Goal: Obtain resource: Download file/media

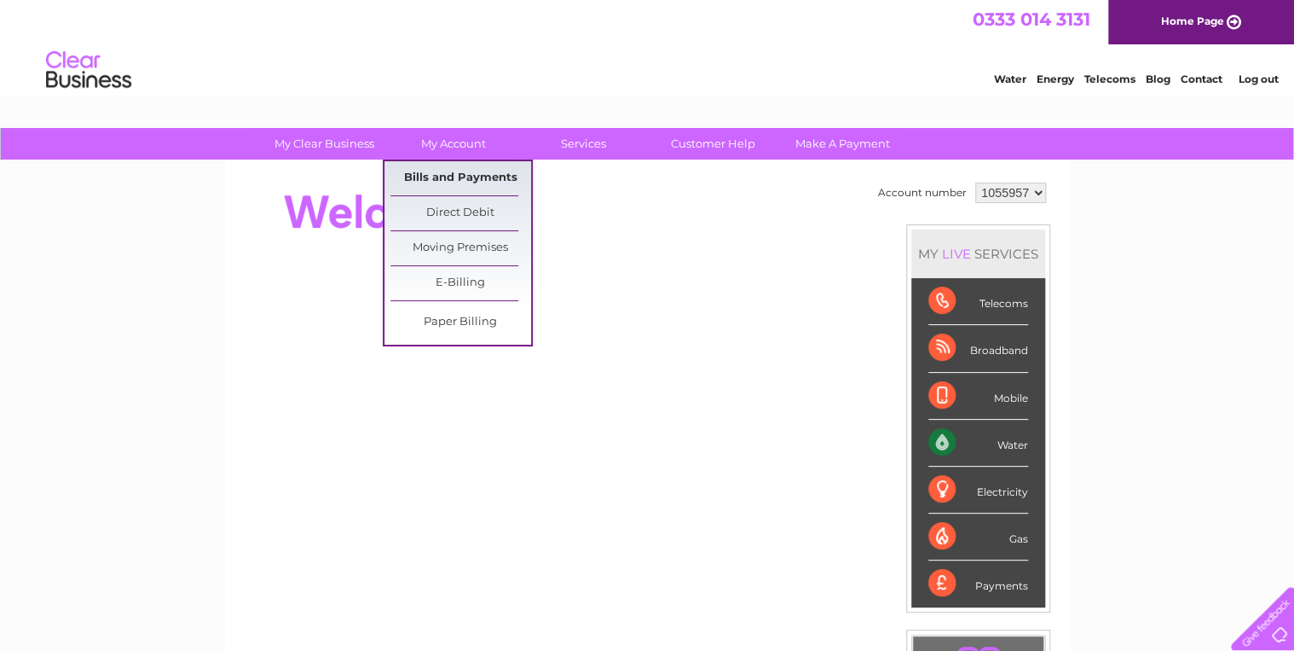
click at [436, 174] on link "Bills and Payments" at bounding box center [460, 178] width 141 height 34
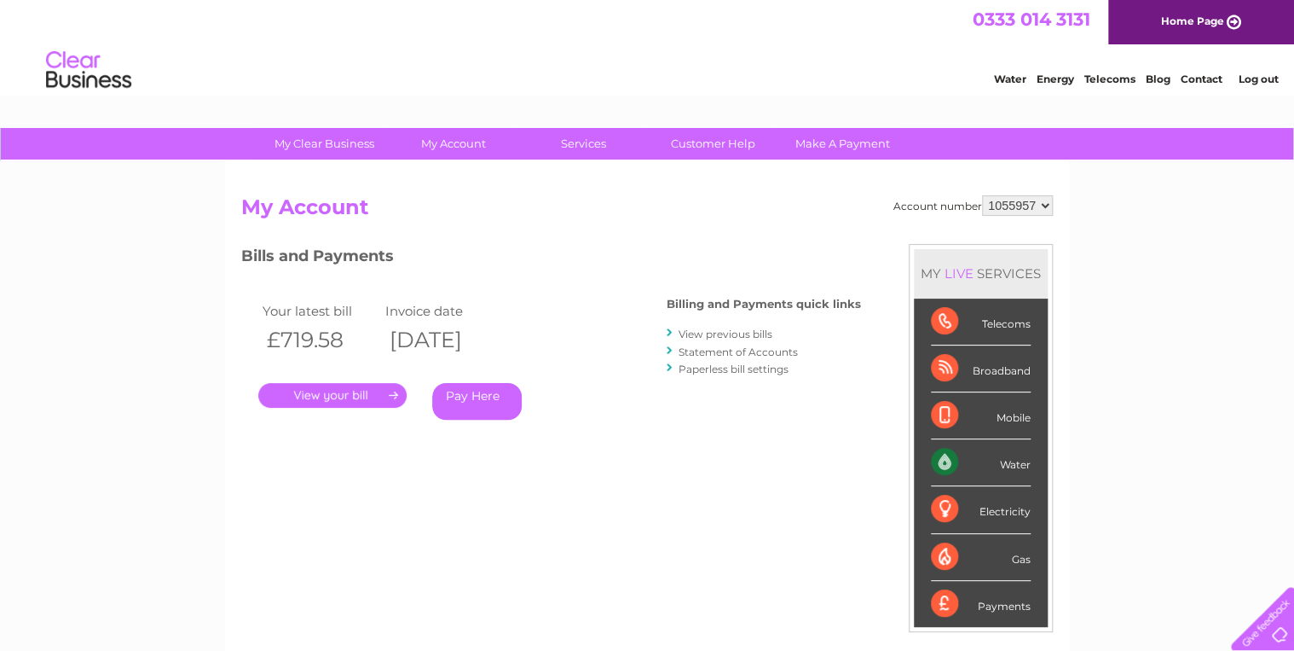
click at [711, 333] on link "View previous bills" at bounding box center [726, 333] width 94 height 13
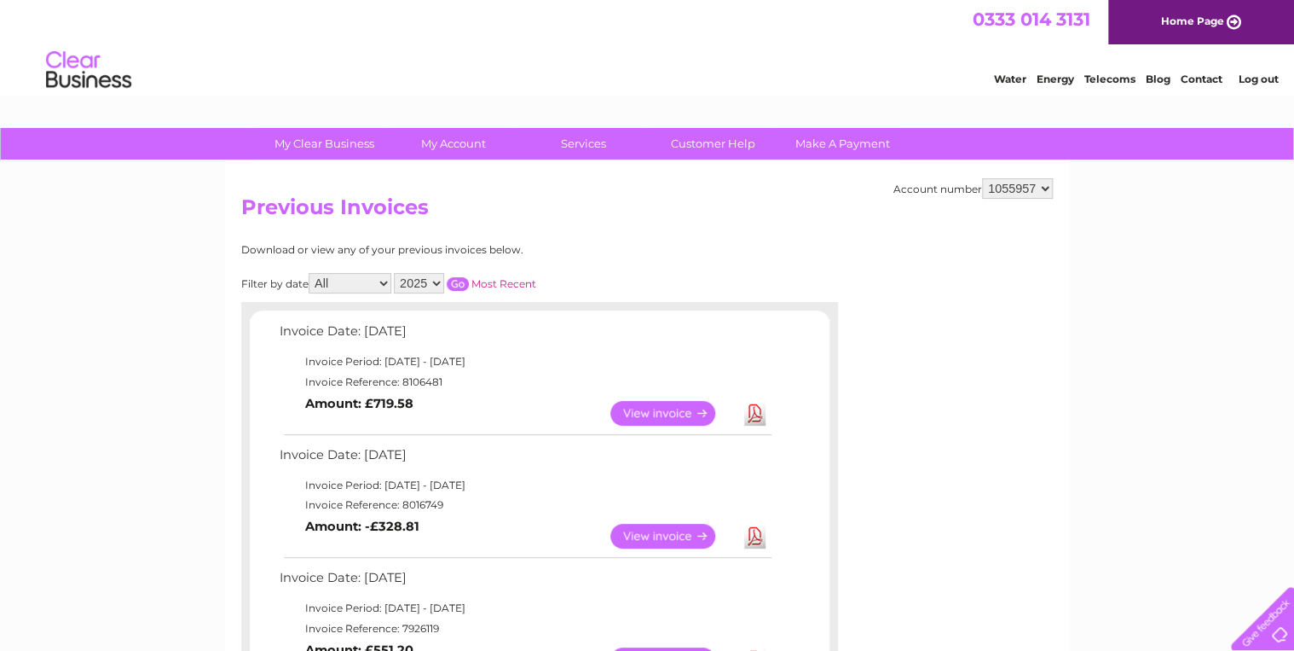
click at [437, 282] on select "2025 2024 2023 2022" at bounding box center [419, 283] width 50 height 20
click at [396, 273] on select "2025 2024 2023 2022" at bounding box center [419, 283] width 50 height 20
click at [458, 283] on input "button" at bounding box center [458, 284] width 22 height 14
click at [460, 280] on input "button" at bounding box center [458, 284] width 22 height 14
click at [437, 286] on select "2025 2024 2023 2022" at bounding box center [419, 283] width 50 height 20
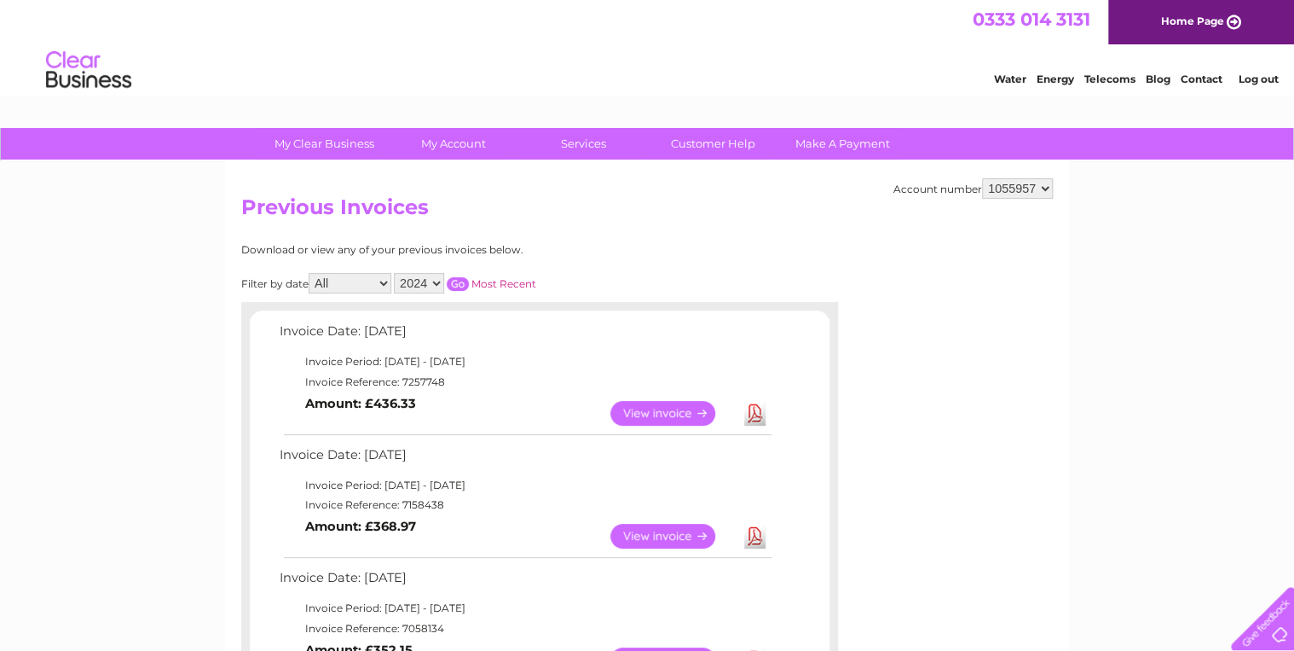
select select "2023"
click at [396, 273] on select "2025 2024 2023 2022" at bounding box center [419, 283] width 50 height 20
click at [463, 286] on input "button" at bounding box center [458, 284] width 22 height 14
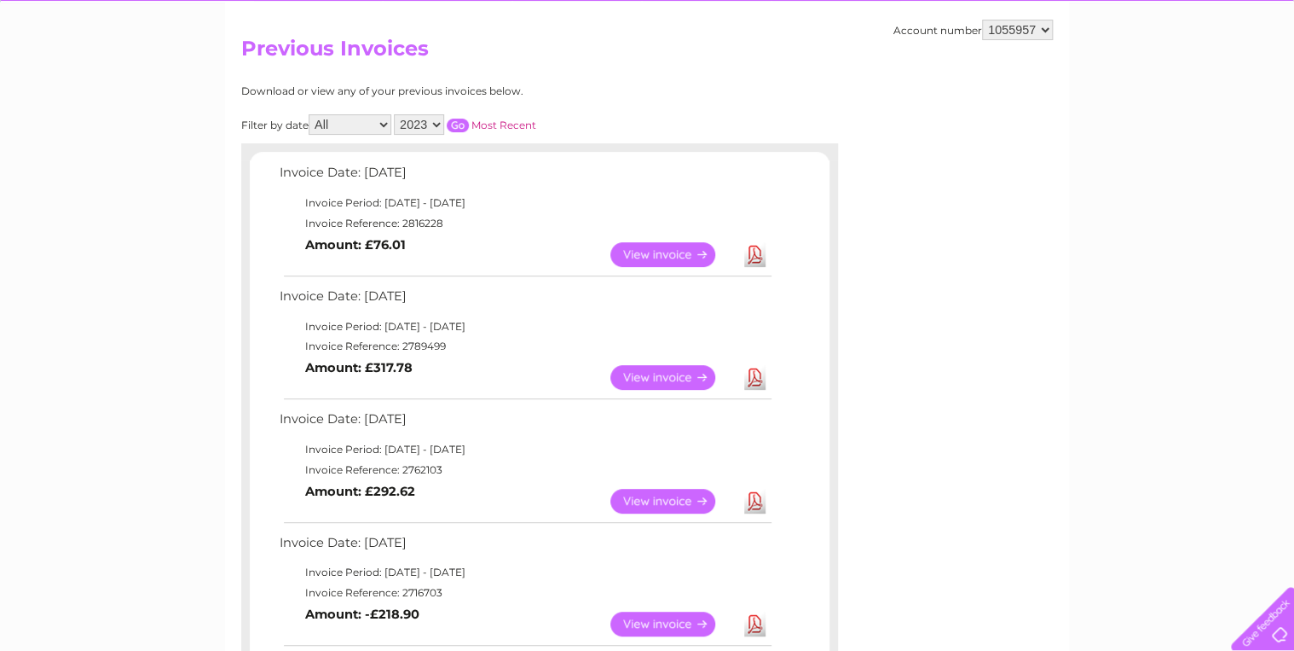
scroll to position [136, 0]
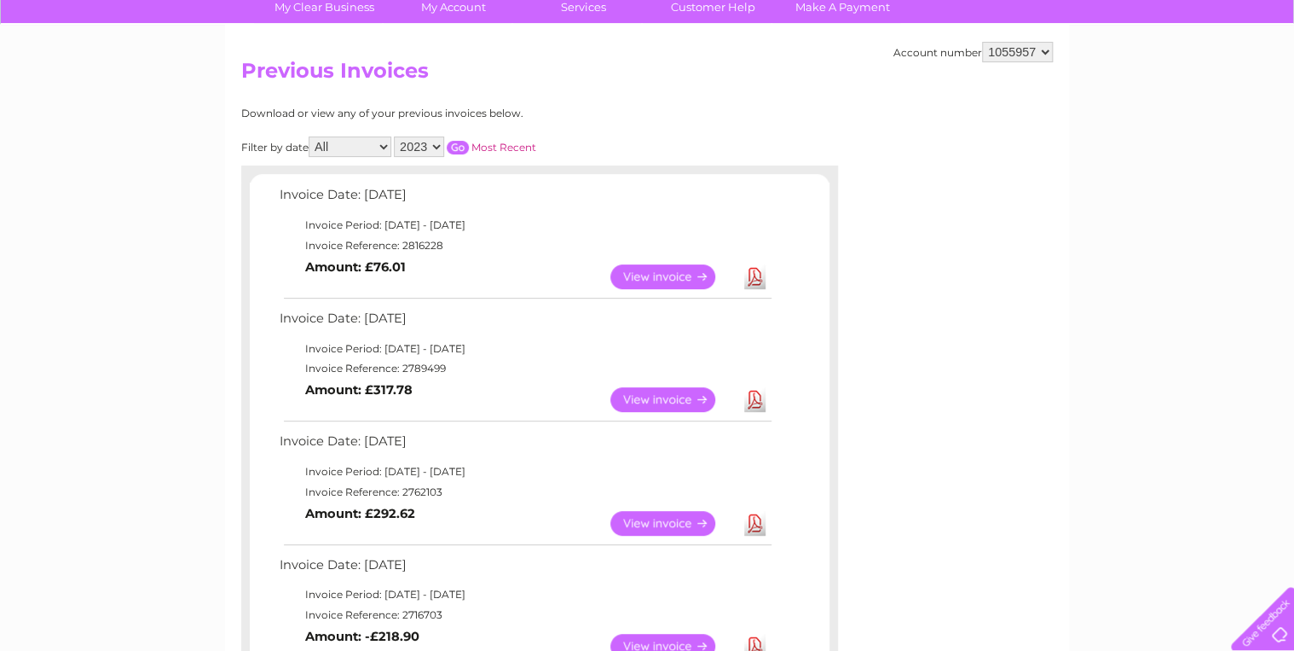
click at [672, 273] on link "View" at bounding box center [672, 276] width 125 height 25
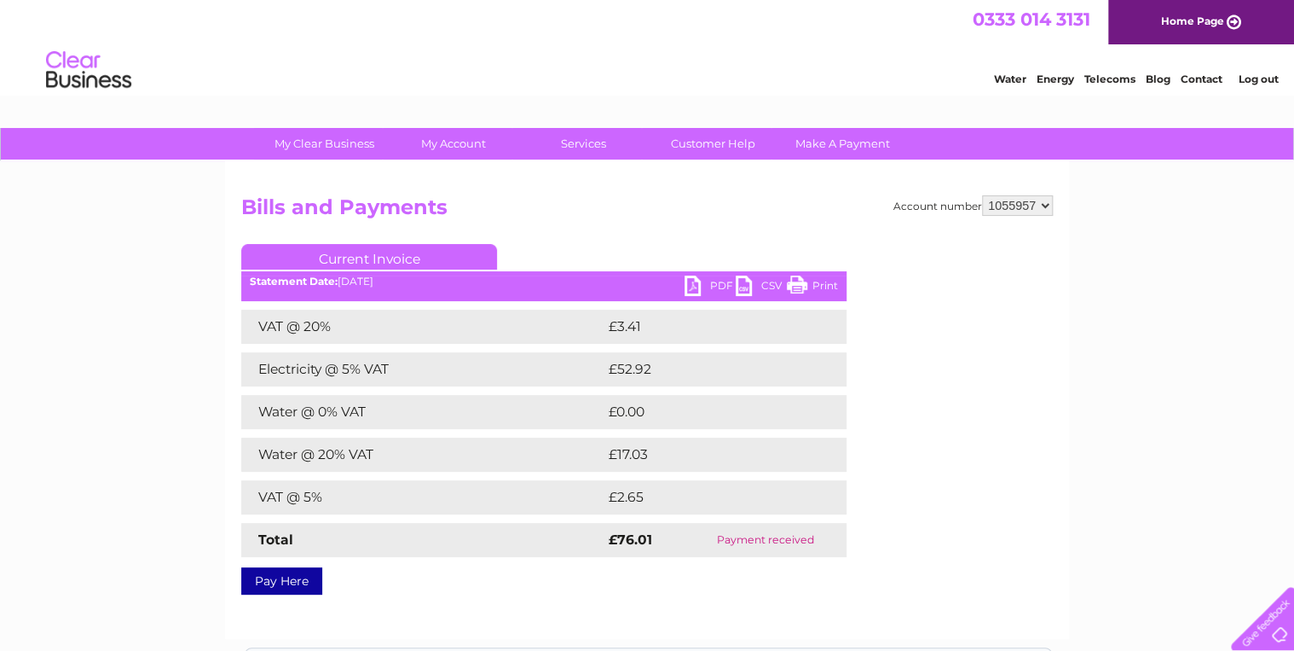
click at [697, 286] on link "PDF" at bounding box center [710, 287] width 51 height 25
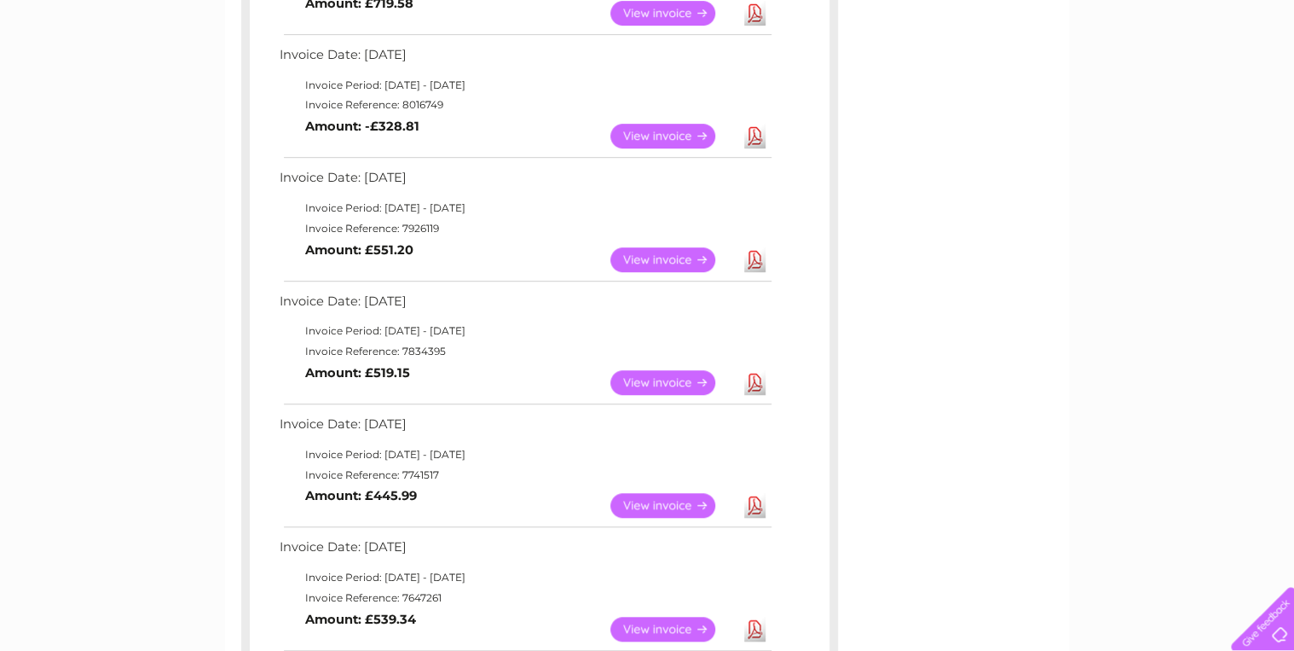
scroll to position [59, 0]
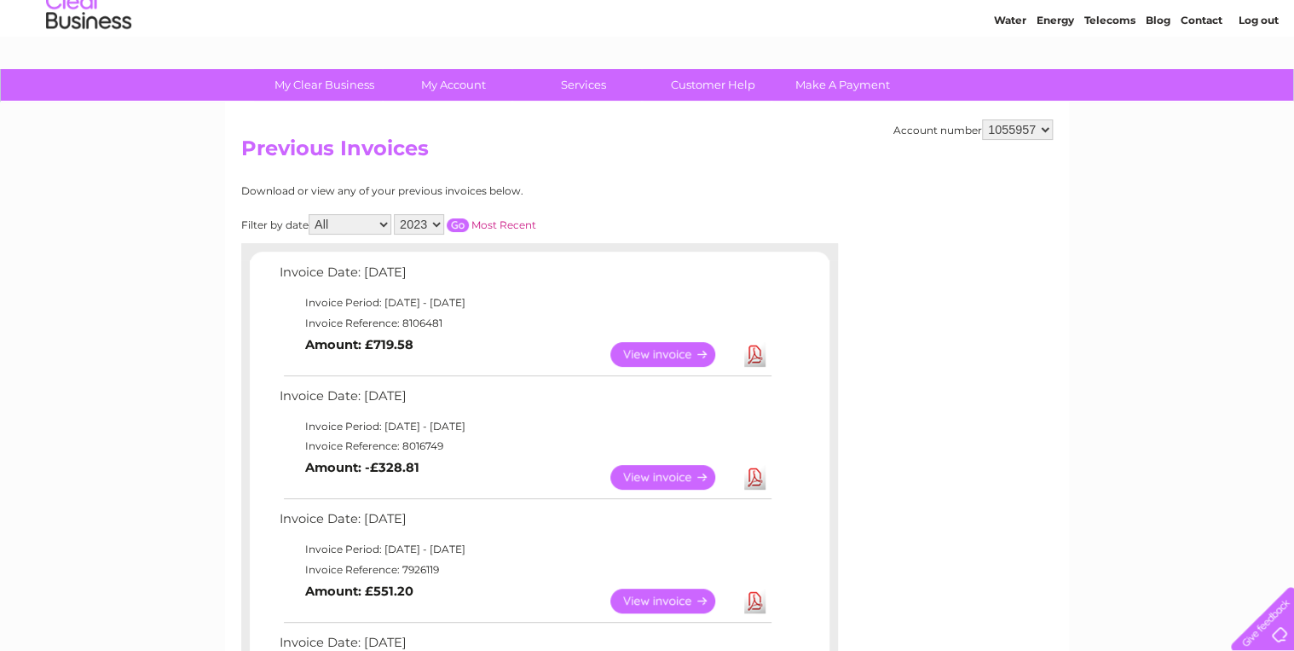
click at [438, 223] on select "2025 2024 2023 2022" at bounding box center [419, 224] width 50 height 20
select select "2024"
click at [396, 214] on select "2025 2024 2023 2022" at bounding box center [419, 224] width 50 height 20
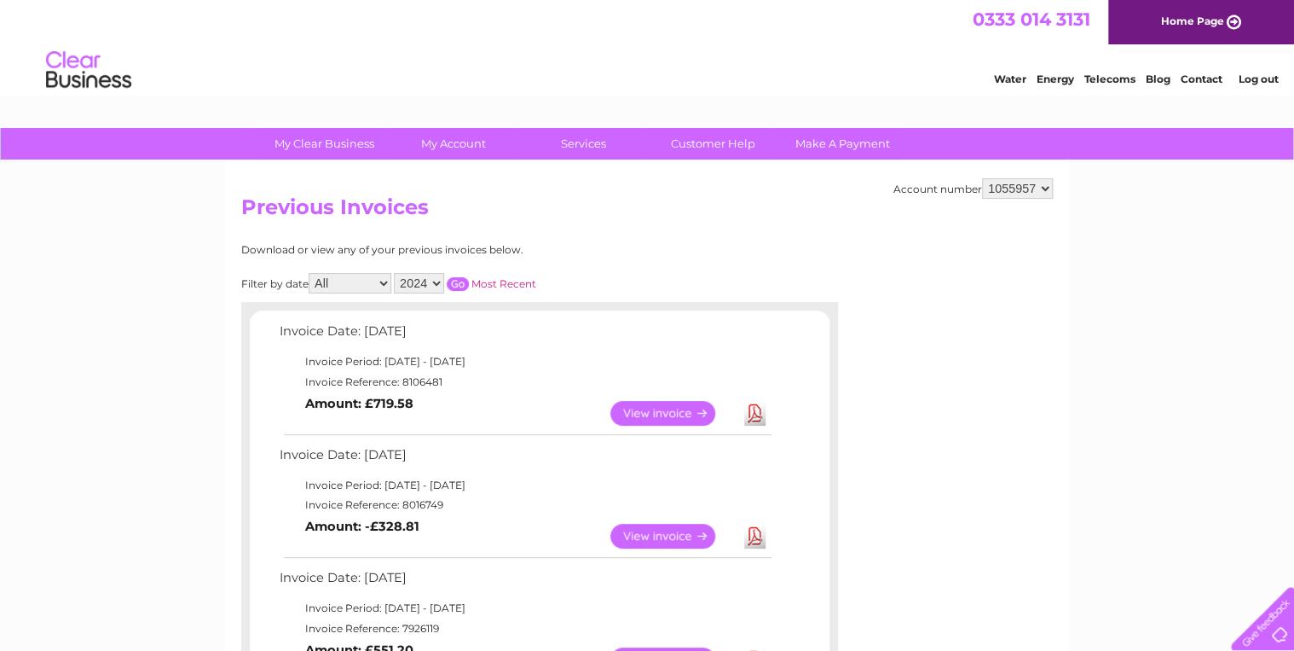
scroll to position [0, 0]
click at [460, 280] on input "button" at bounding box center [458, 284] width 22 height 14
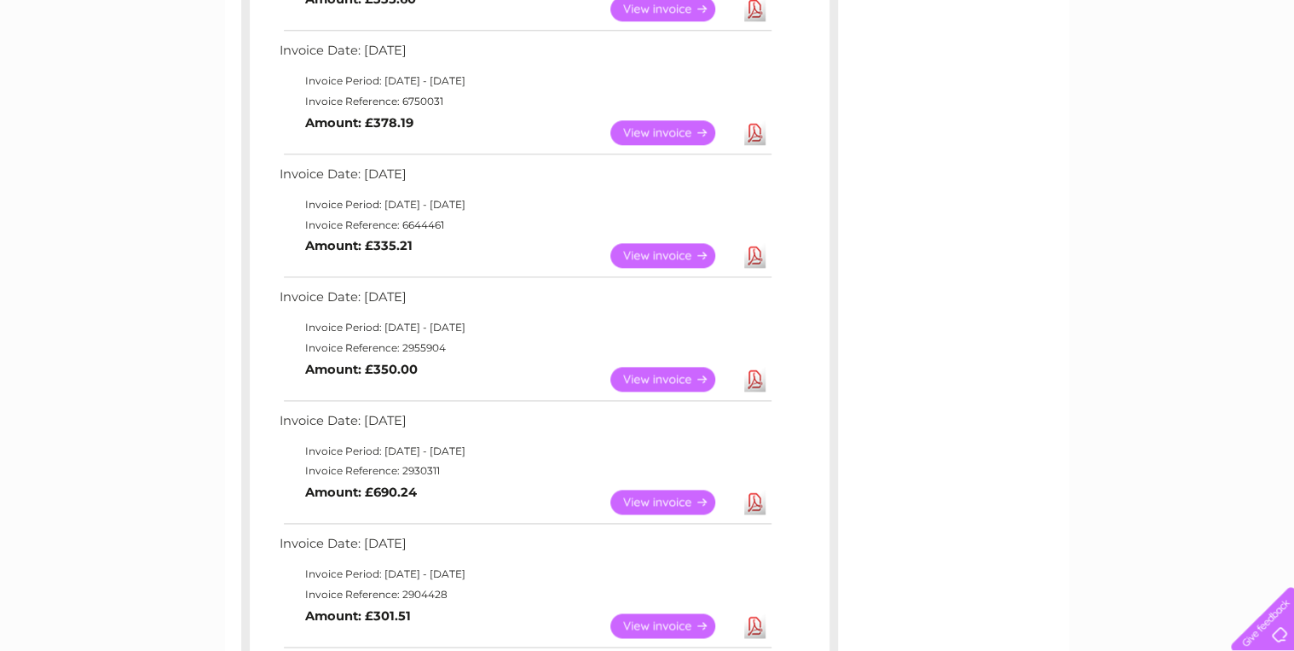
scroll to position [887, 0]
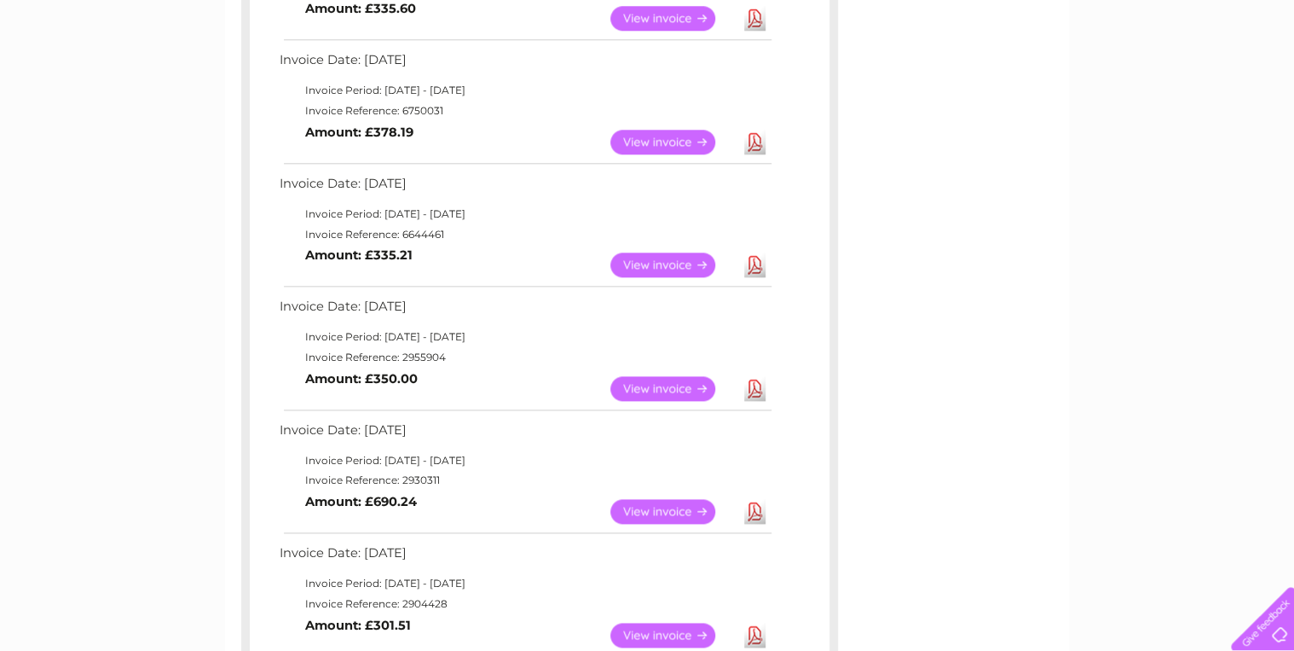
click at [668, 266] on link "View" at bounding box center [672, 264] width 125 height 25
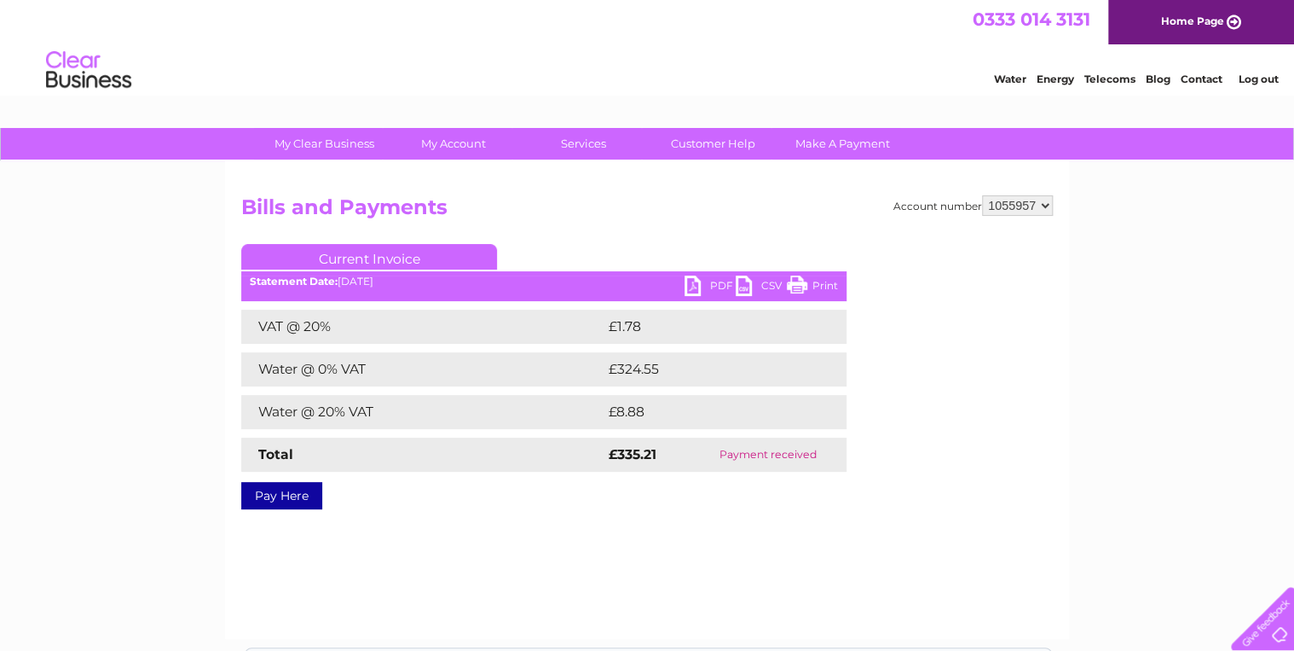
click at [693, 284] on link "PDF" at bounding box center [710, 287] width 51 height 25
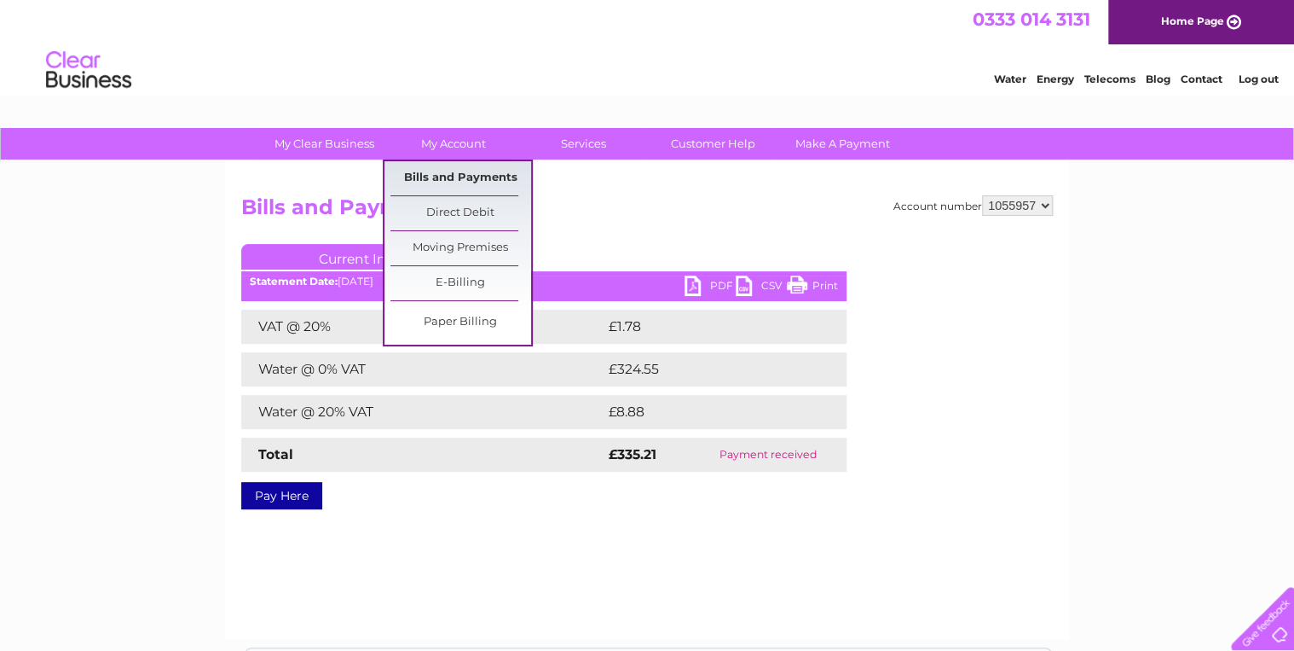
click at [469, 178] on link "Bills and Payments" at bounding box center [460, 178] width 141 height 34
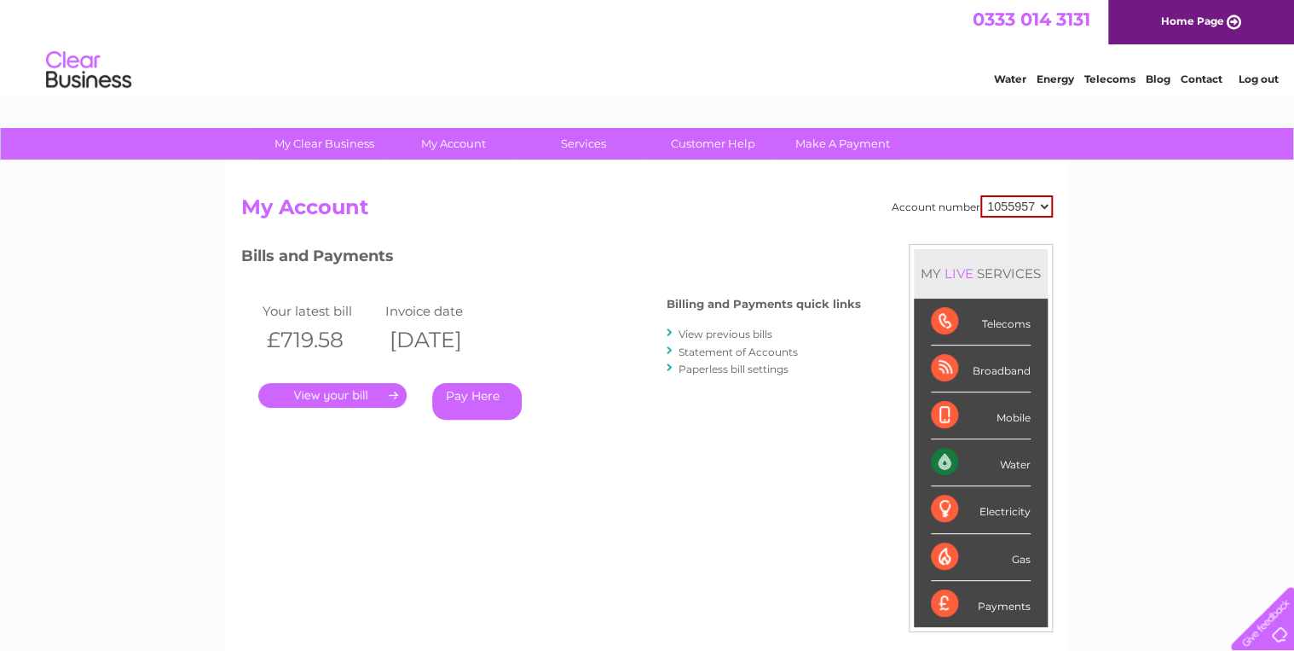
click at [720, 331] on link "View previous bills" at bounding box center [726, 333] width 94 height 13
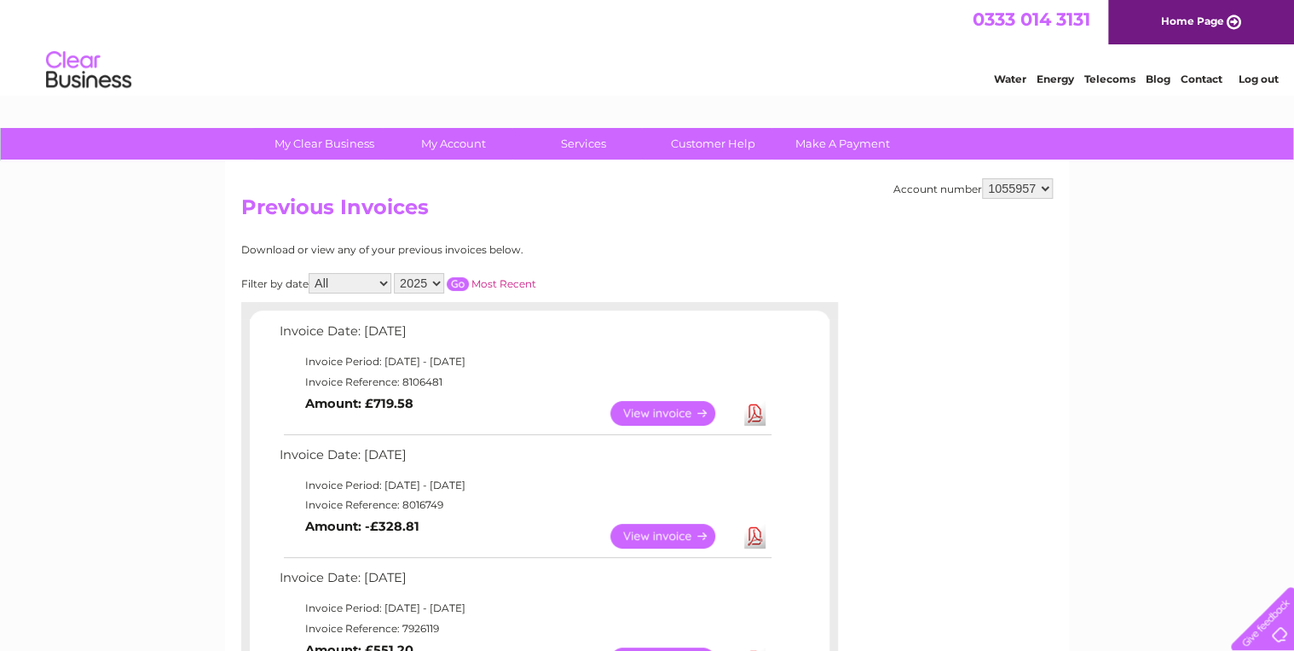
click at [438, 287] on select "2025 2024 2023 2022" at bounding box center [419, 283] width 50 height 20
select select "2024"
click at [396, 273] on select "2025 2024 2023 2022" at bounding box center [419, 283] width 50 height 20
click at [462, 280] on input "button" at bounding box center [458, 284] width 22 height 14
click at [456, 277] on input "button" at bounding box center [458, 284] width 22 height 14
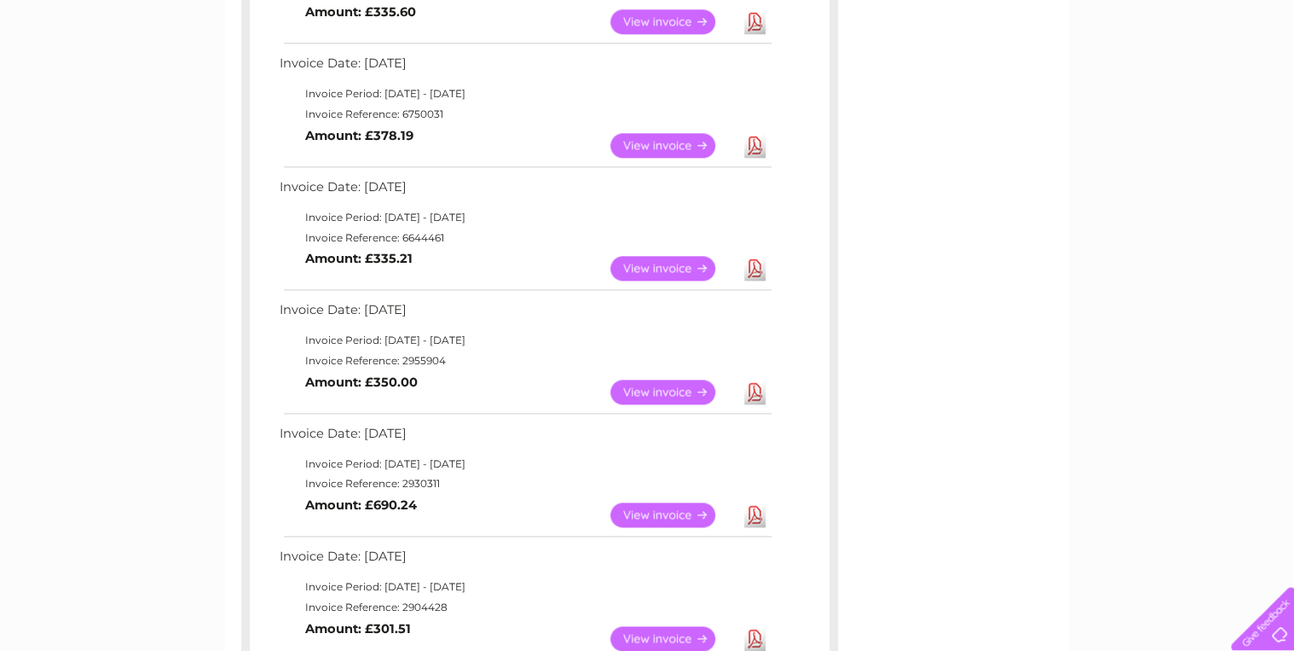
scroll to position [955, 0]
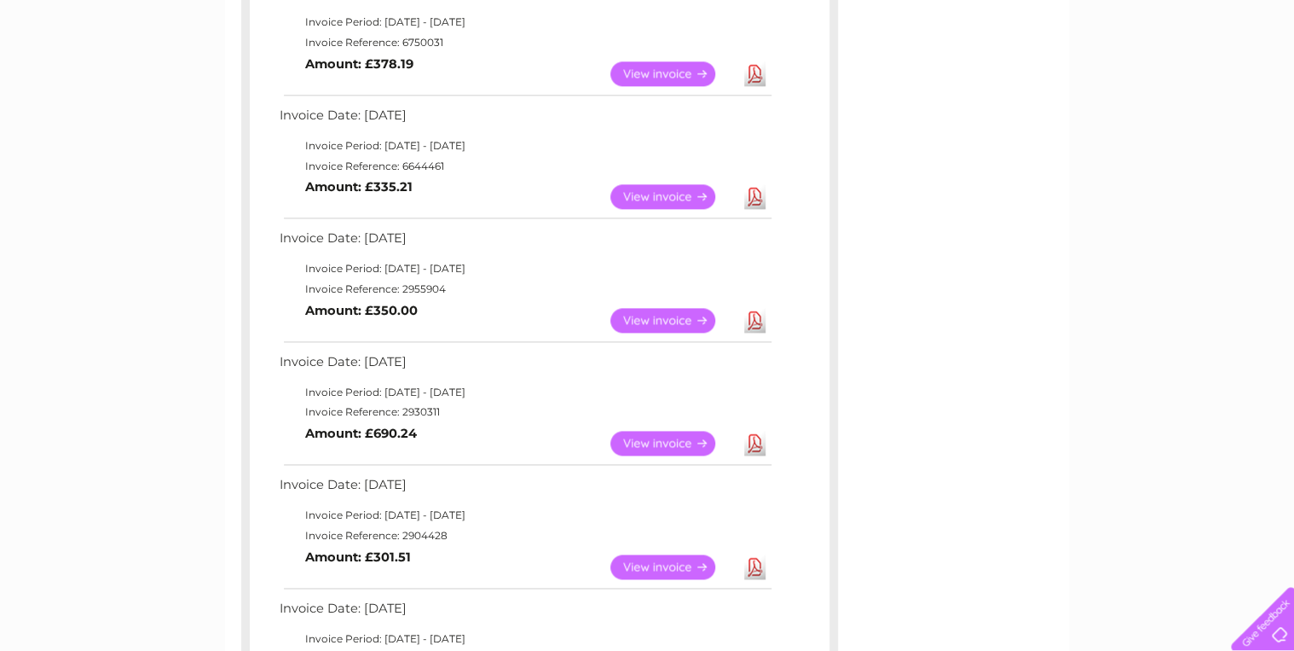
click at [650, 441] on link "View" at bounding box center [672, 443] width 125 height 25
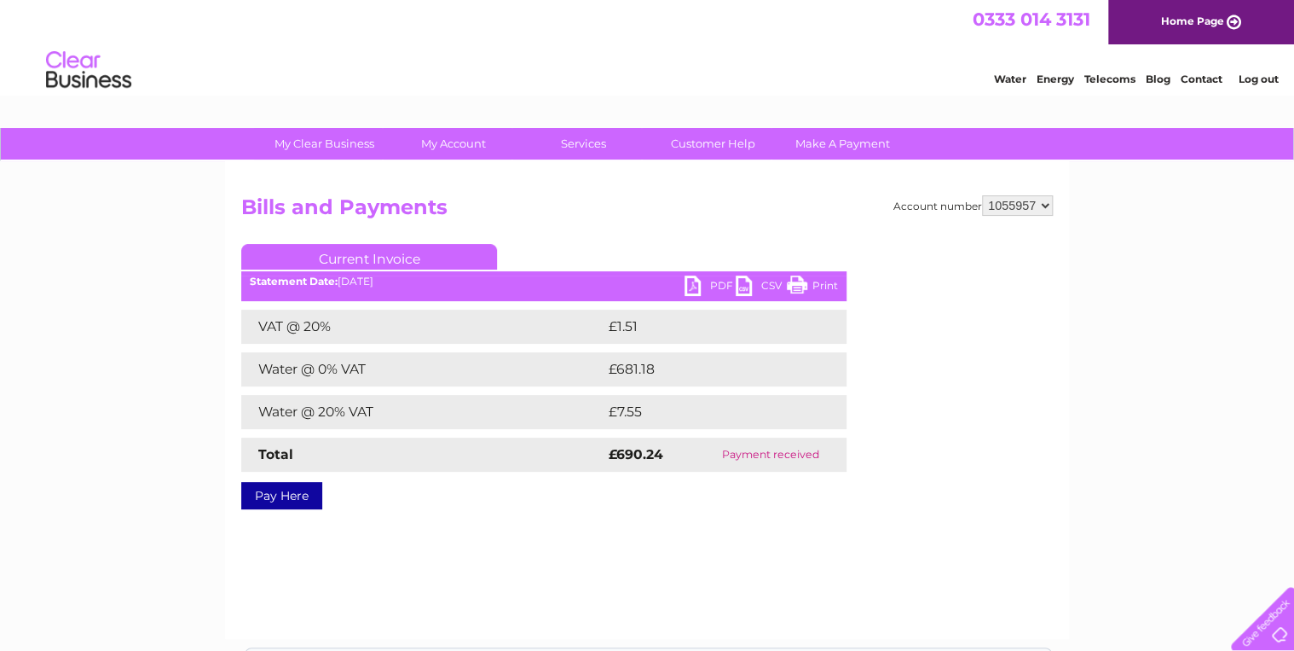
click at [693, 283] on link "PDF" at bounding box center [710, 287] width 51 height 25
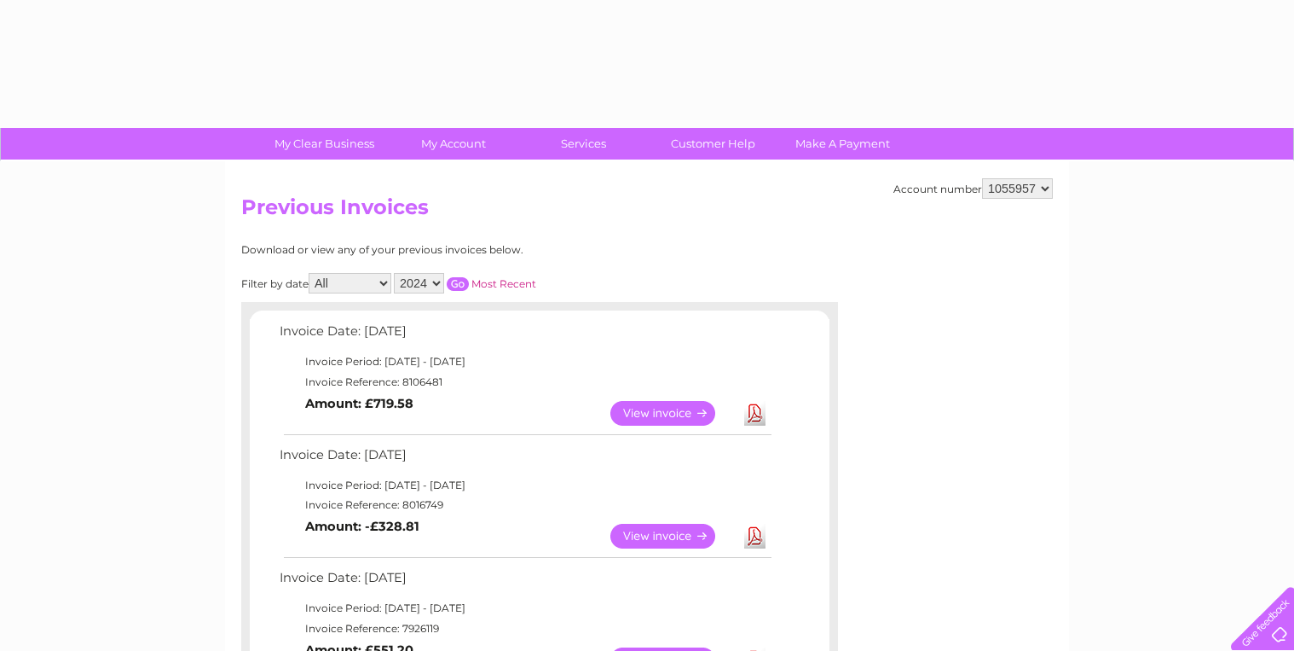
select select "2024"
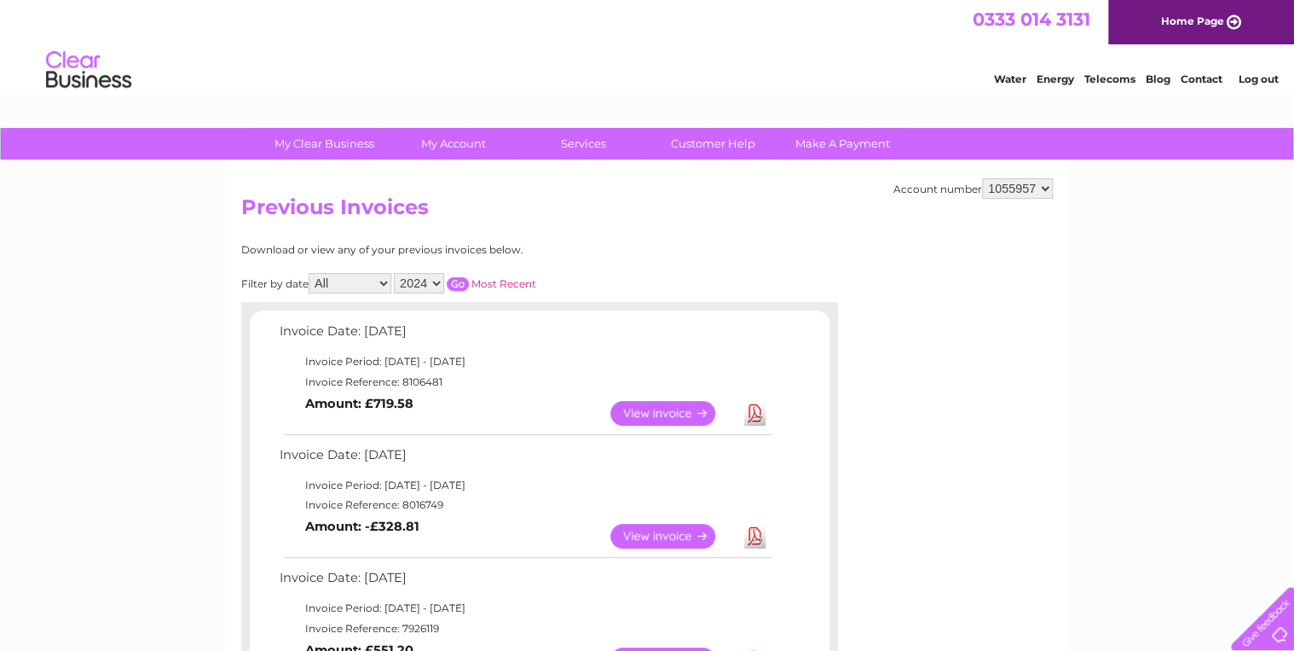
click at [438, 283] on select "2025 2024 2023 2022" at bounding box center [419, 283] width 50 height 20
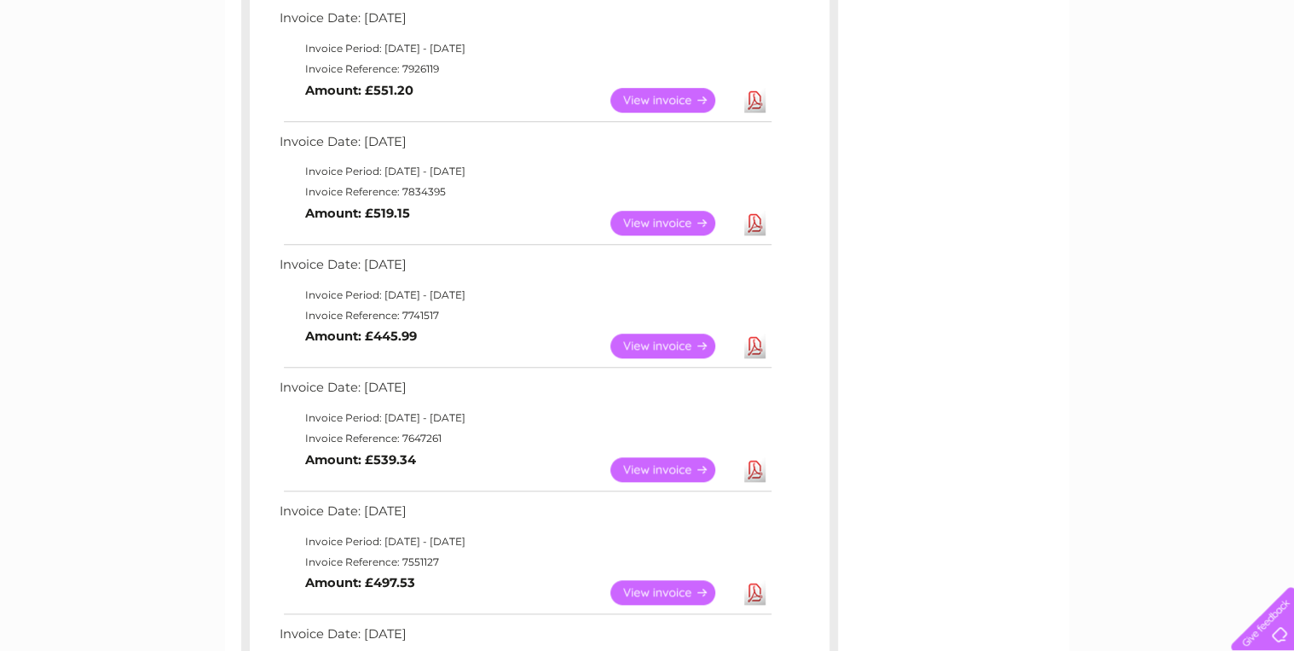
scroll to position [477, 0]
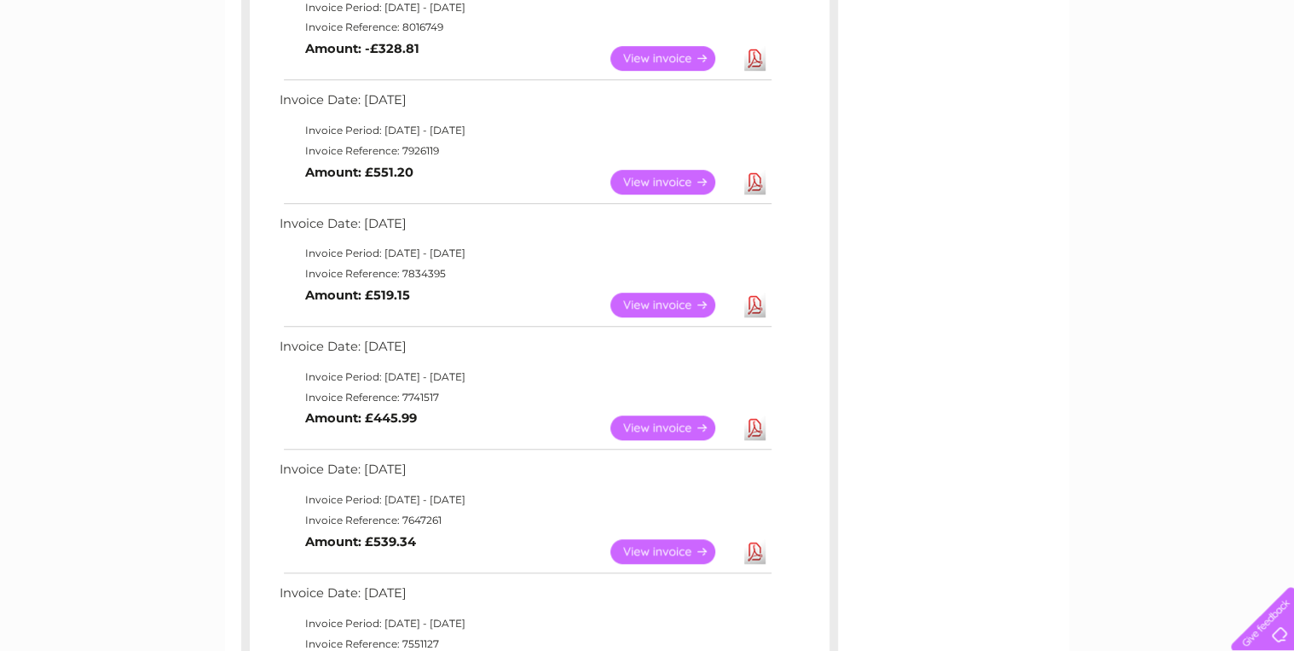
click at [665, 429] on link "View" at bounding box center [672, 427] width 125 height 25
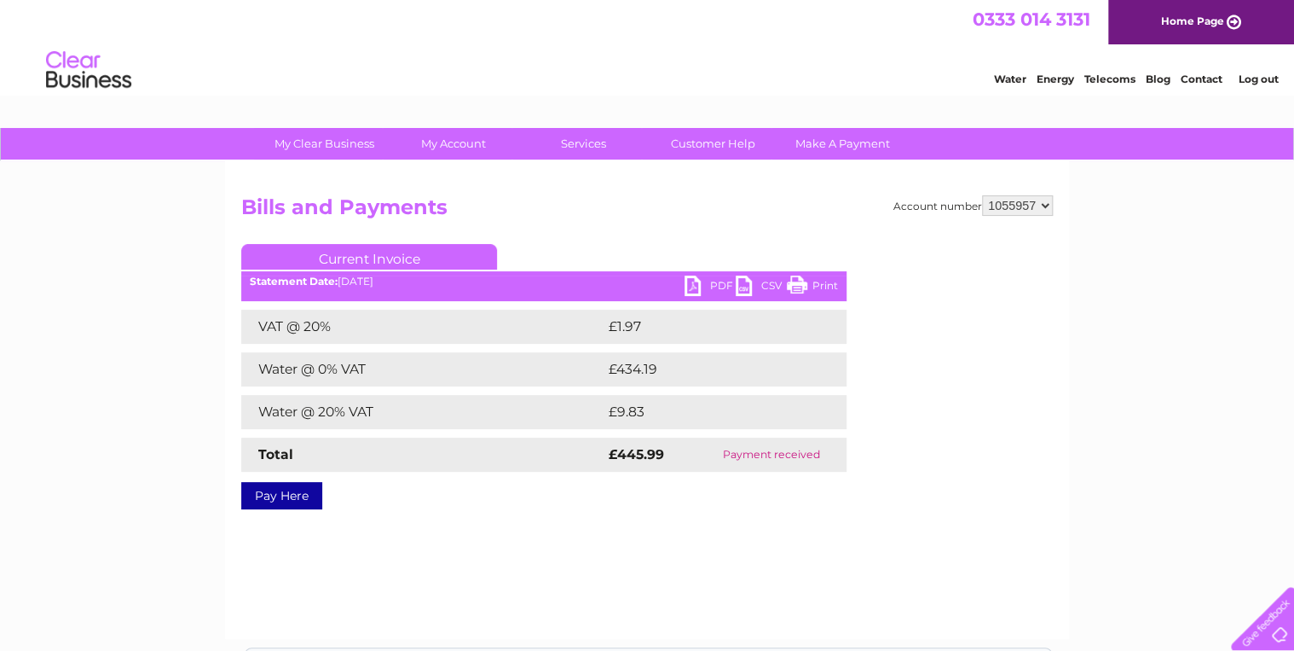
click at [691, 286] on link "PDF" at bounding box center [710, 287] width 51 height 25
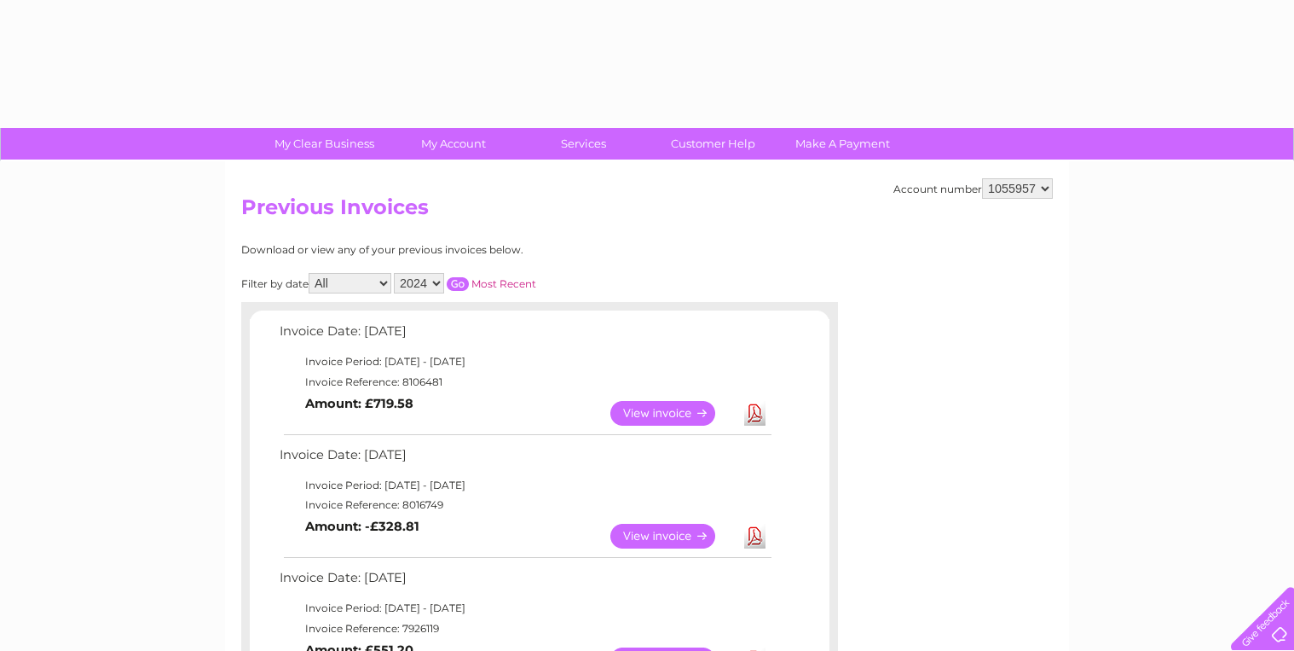
select select "2024"
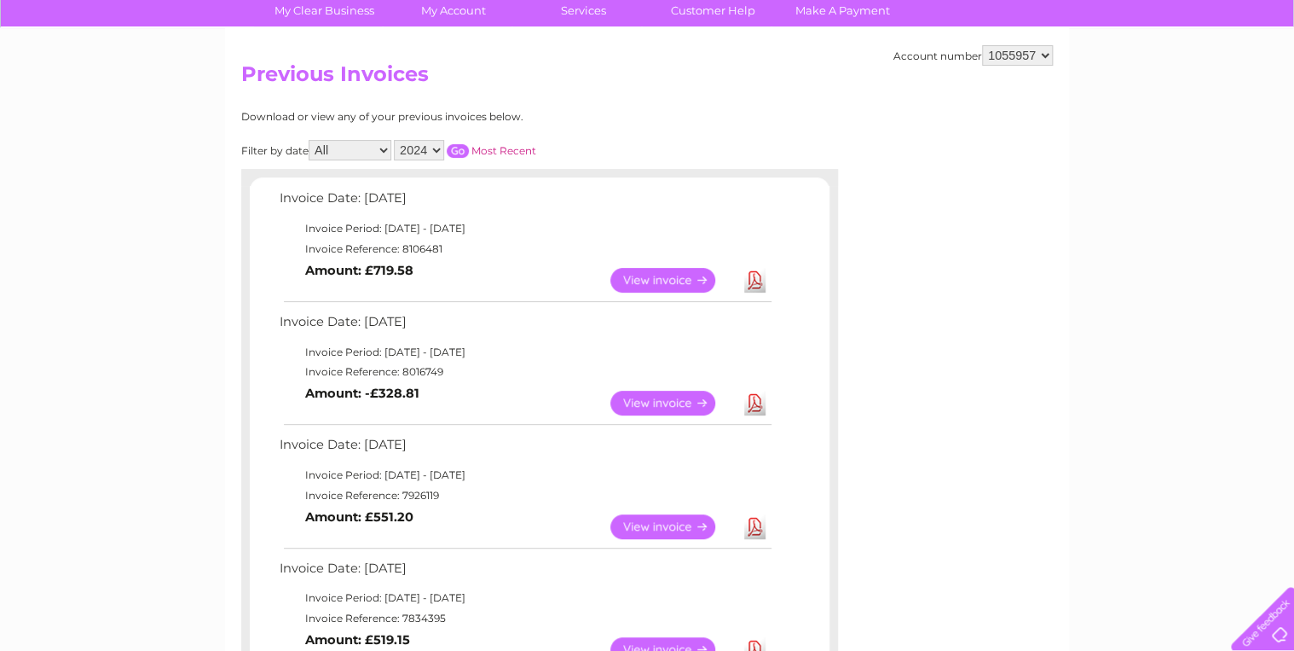
scroll to position [136, 0]
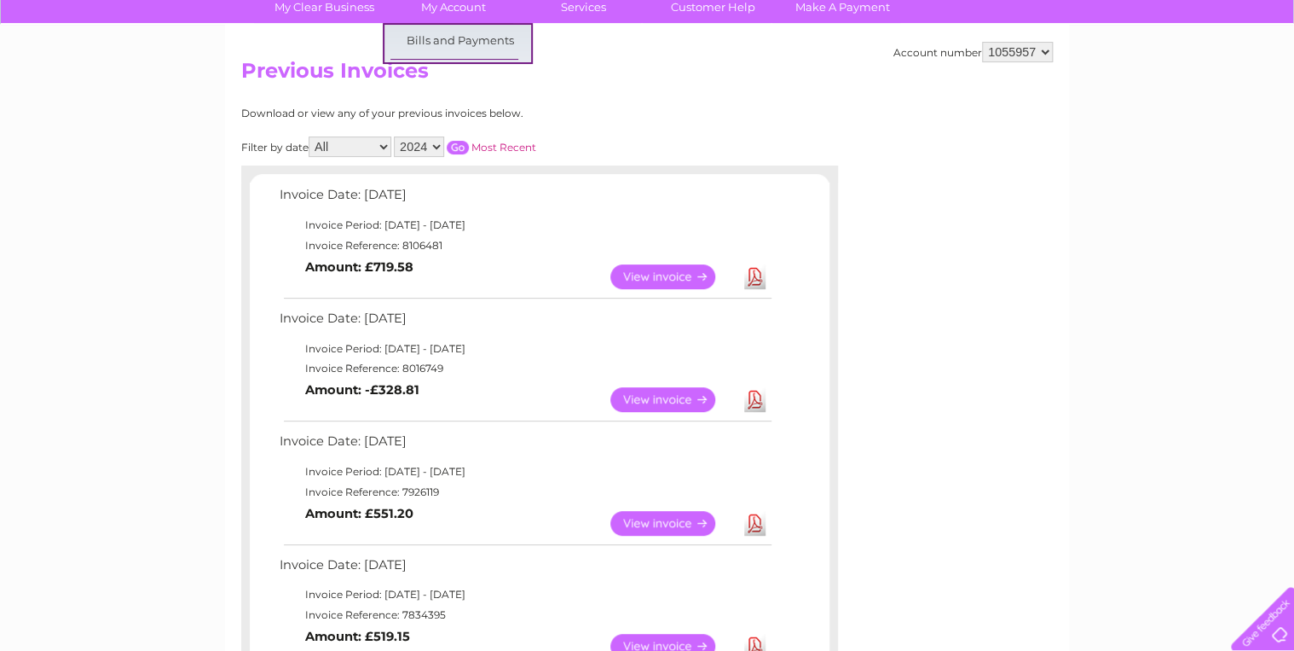
click at [459, 146] on link "E-Billing" at bounding box center [460, 147] width 141 height 34
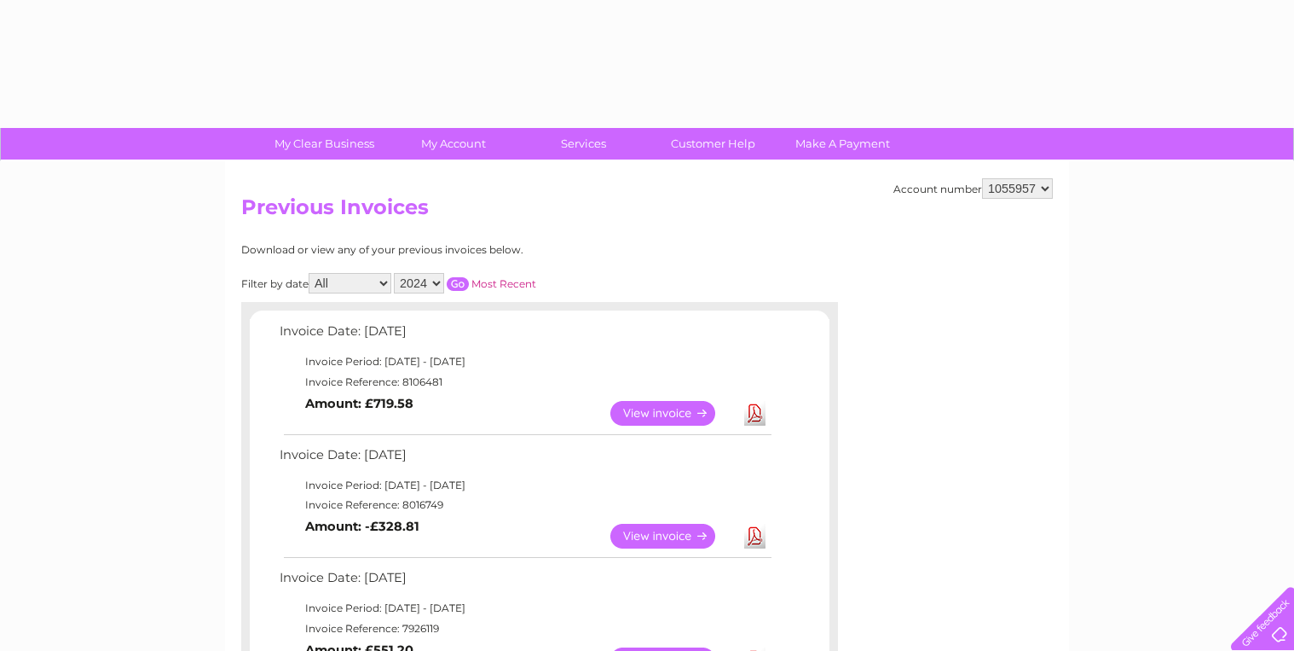
select select "2024"
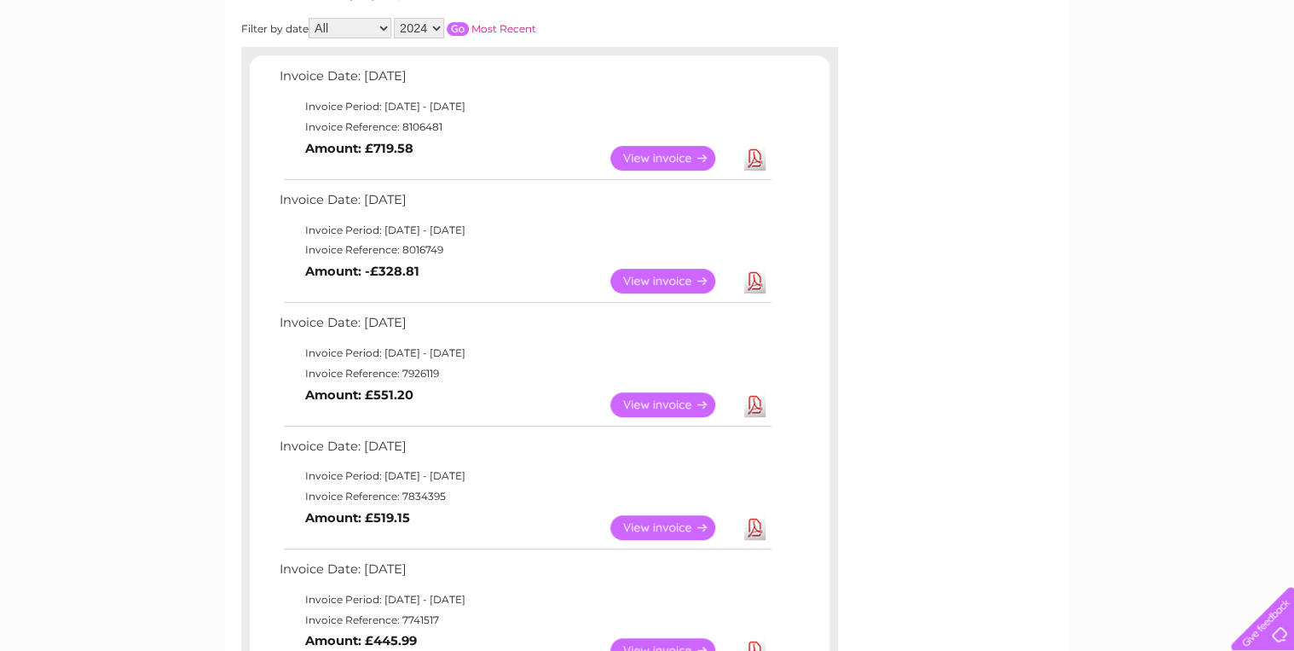
scroll to position [263, 0]
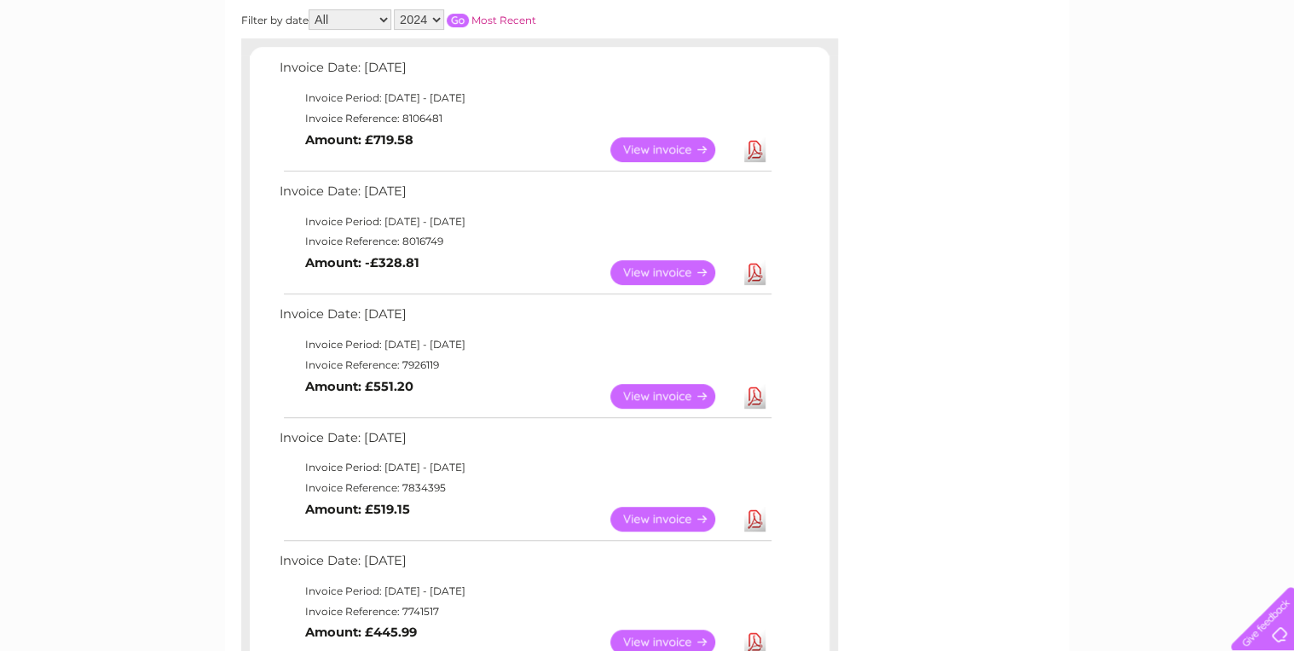
click at [464, 17] on input "button" at bounding box center [458, 21] width 22 height 14
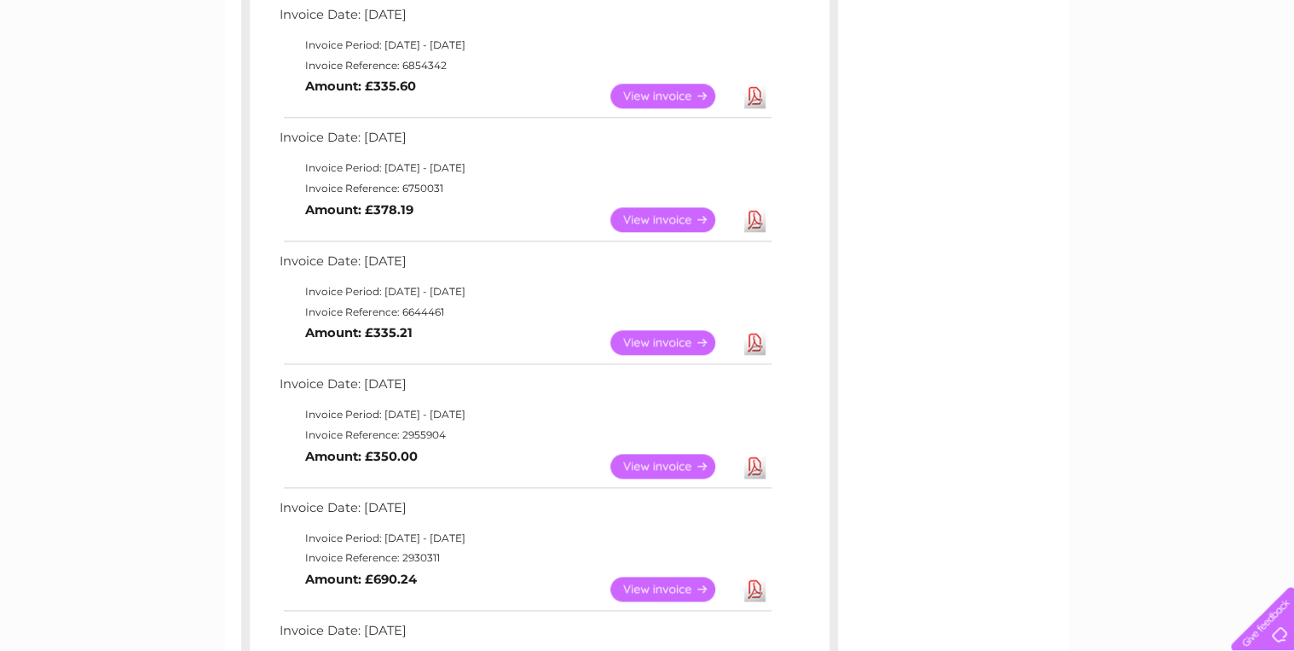
scroll to position [946, 0]
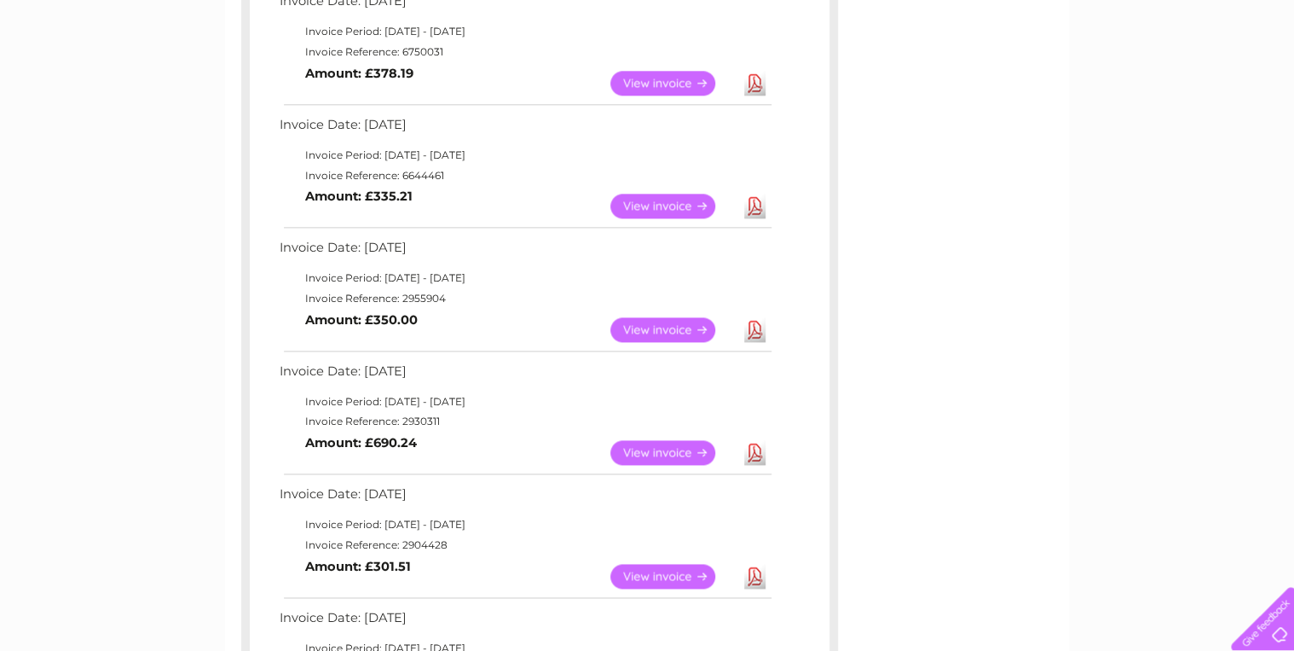
click at [679, 201] on link "View" at bounding box center [672, 206] width 125 height 25
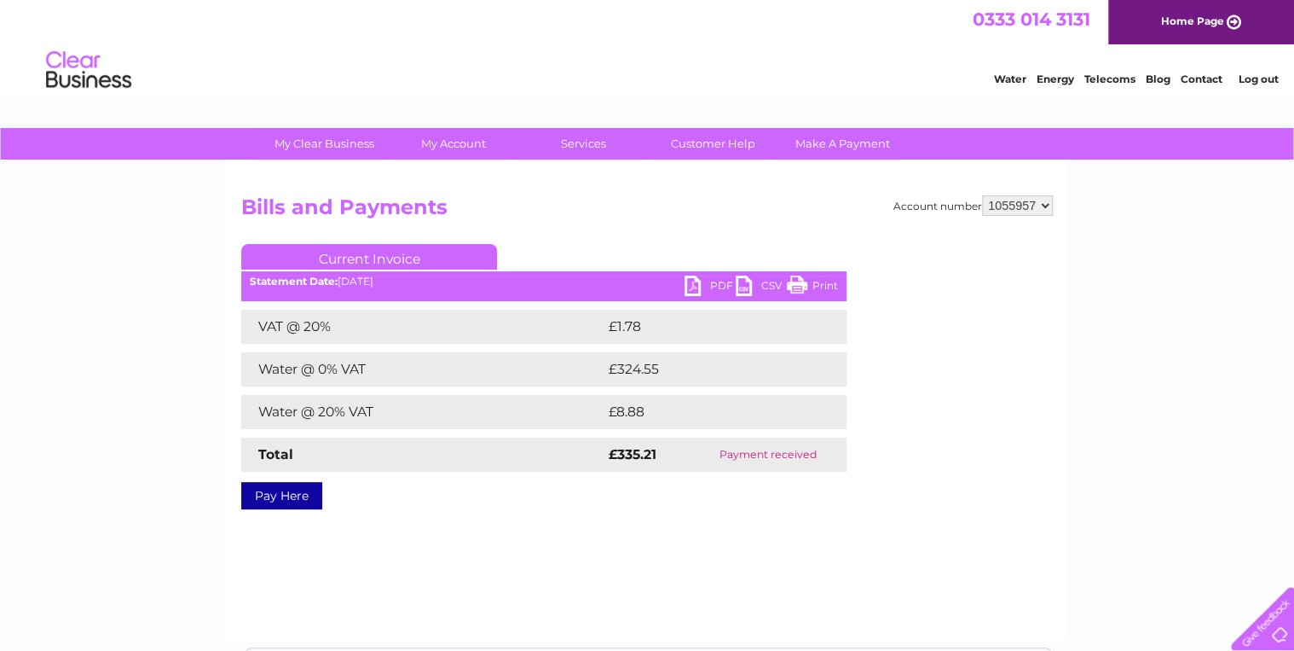
click at [692, 279] on link "PDF" at bounding box center [710, 287] width 51 height 25
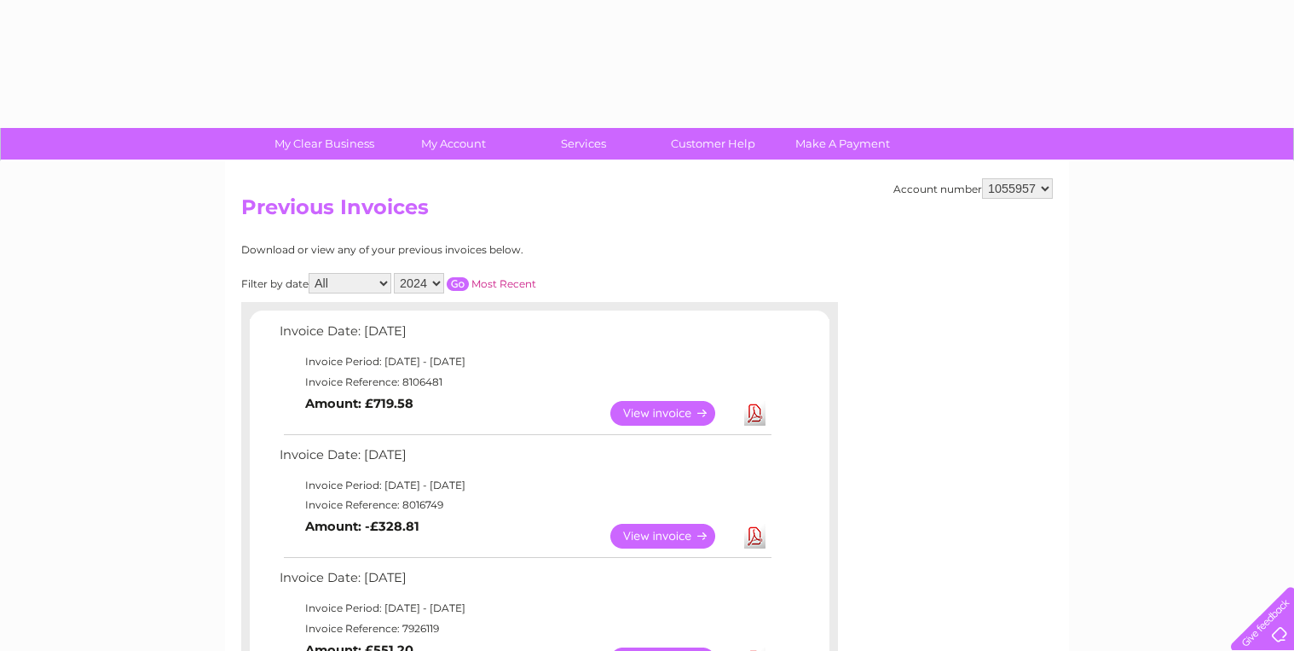
select select "2024"
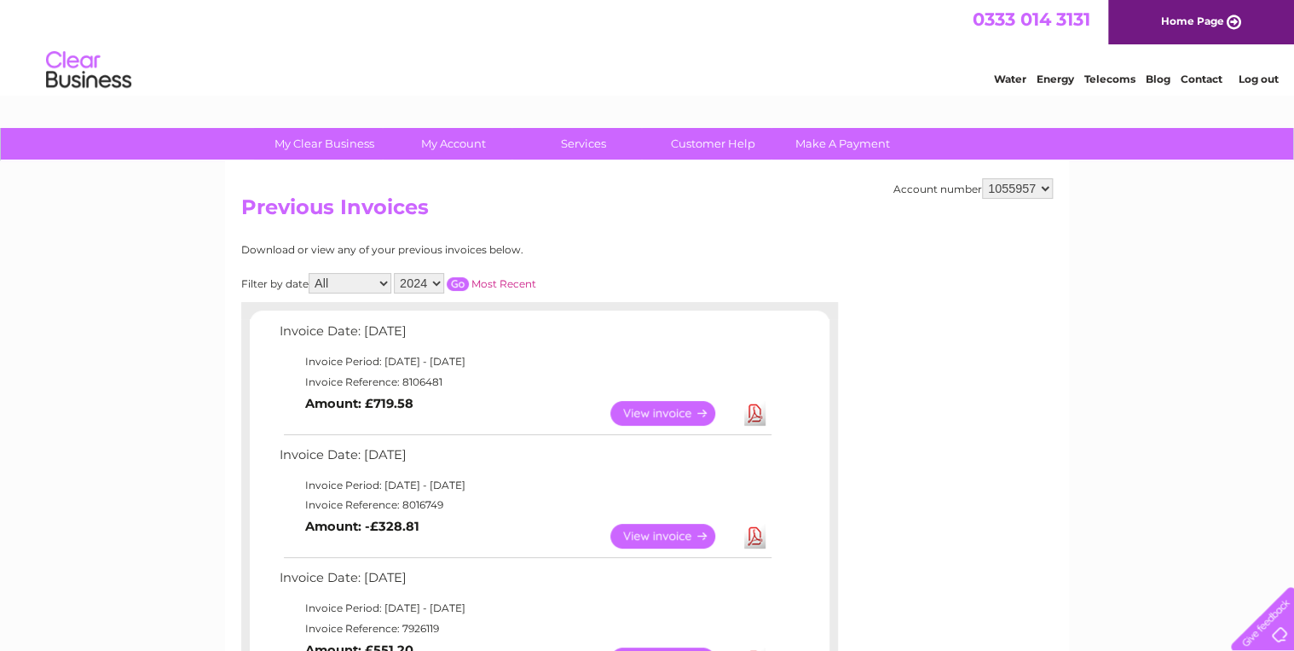
click at [463, 282] on input "button" at bounding box center [458, 284] width 22 height 14
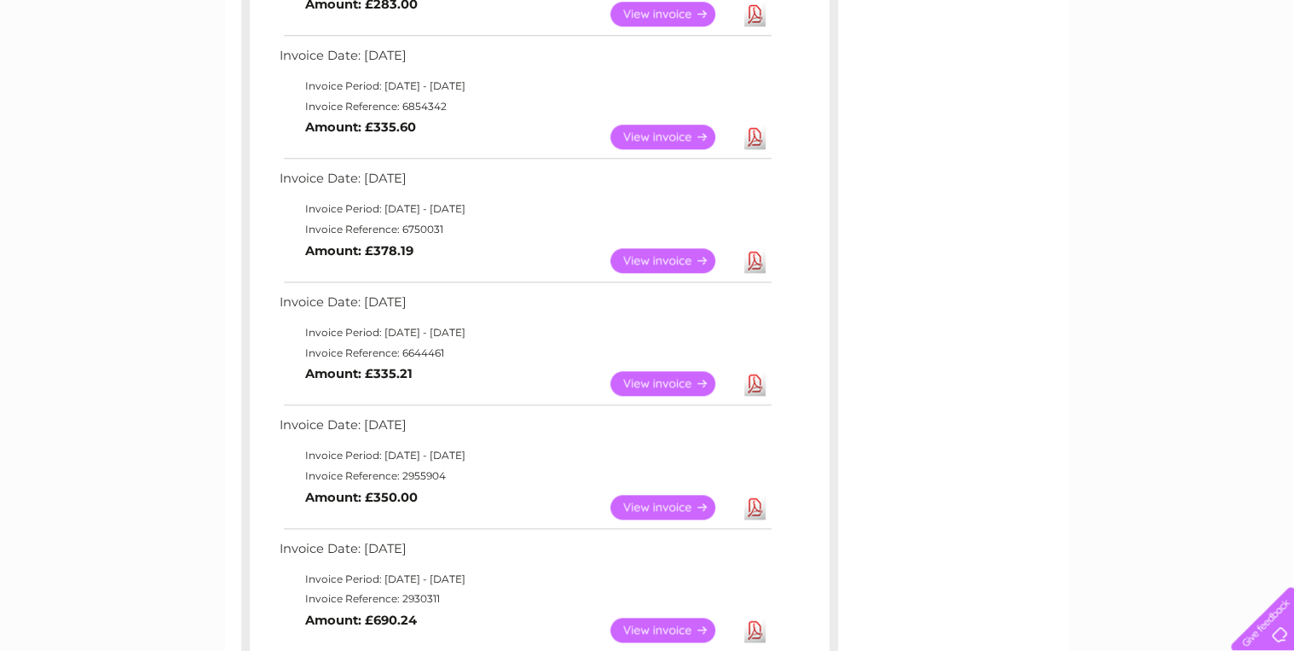
scroll to position [955, 0]
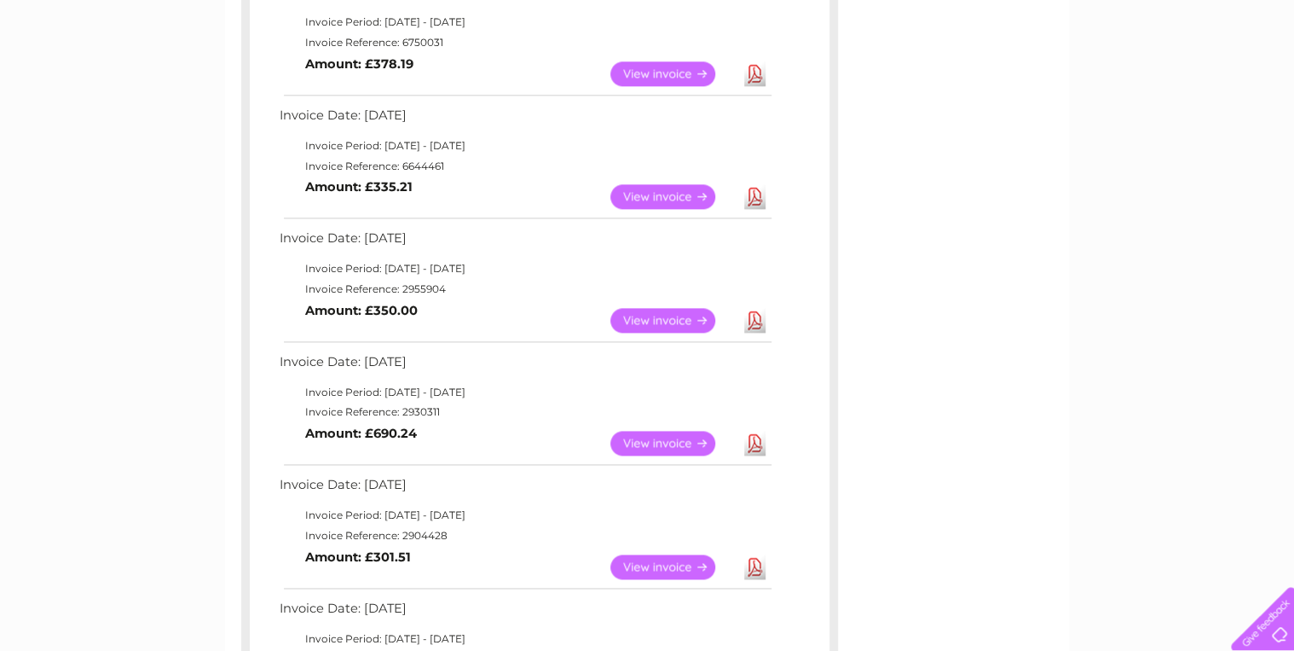
click at [674, 315] on link "View" at bounding box center [672, 320] width 125 height 25
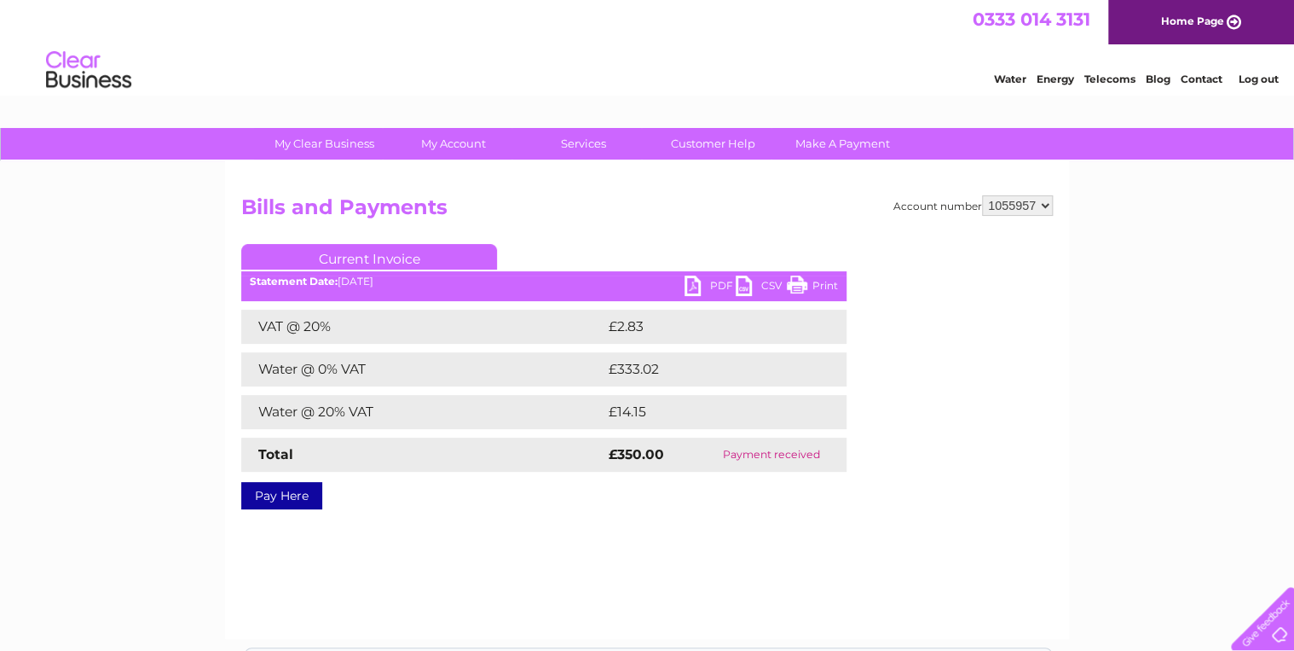
click at [696, 280] on link "PDF" at bounding box center [710, 287] width 51 height 25
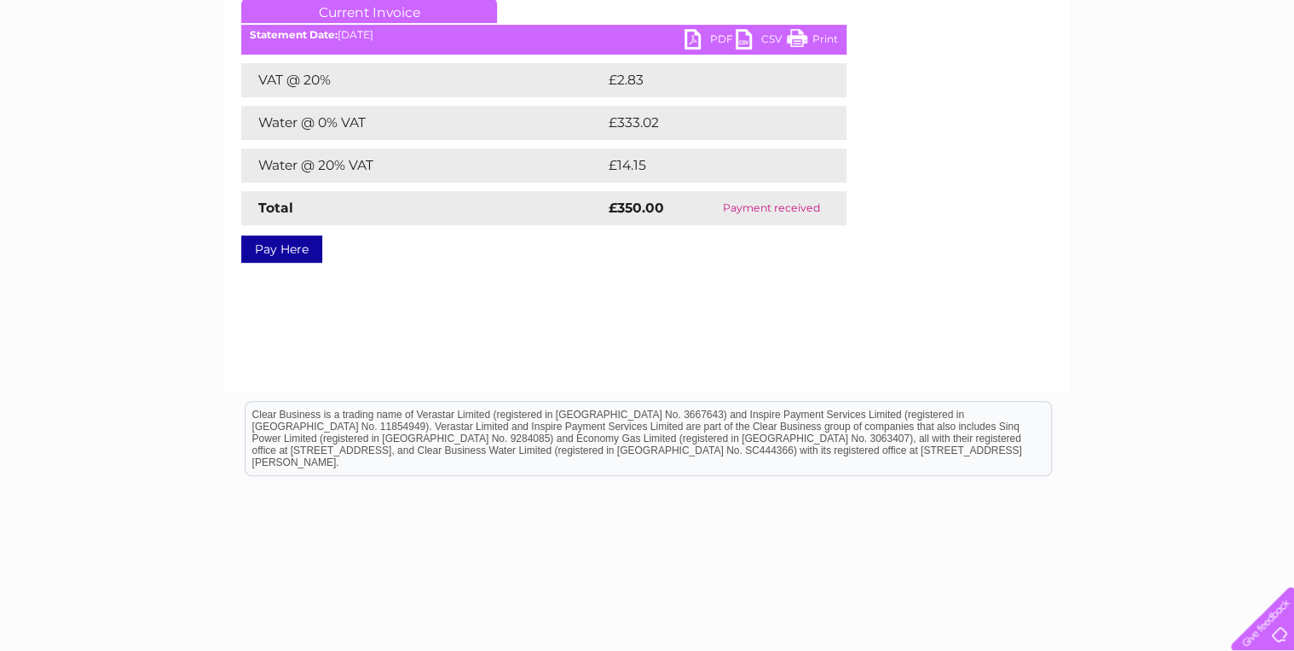
scroll to position [19, 0]
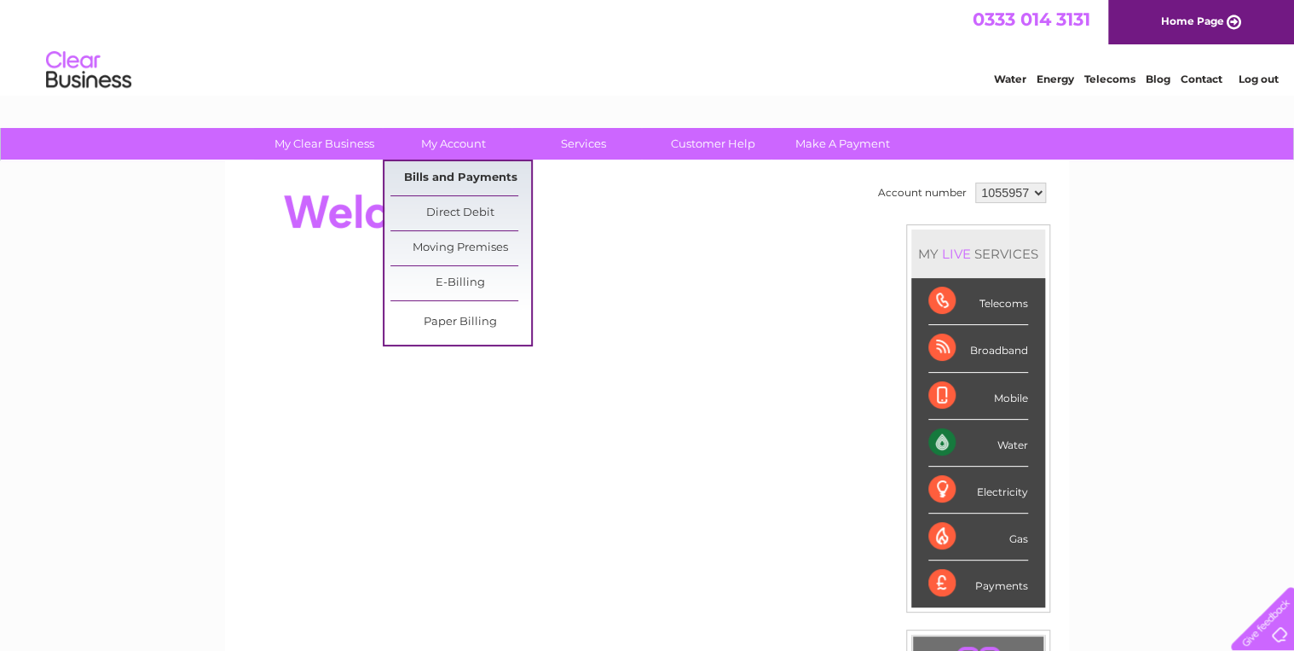
click at [454, 178] on link "Bills and Payments" at bounding box center [460, 178] width 141 height 34
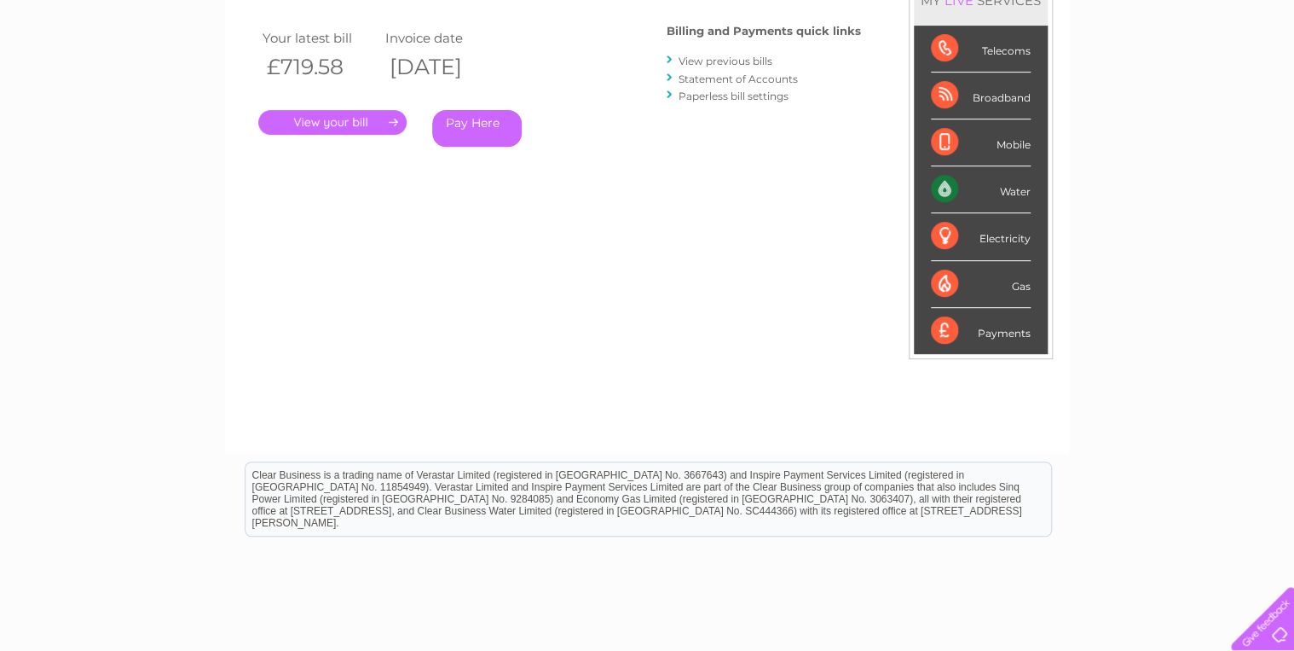
scroll to position [136, 0]
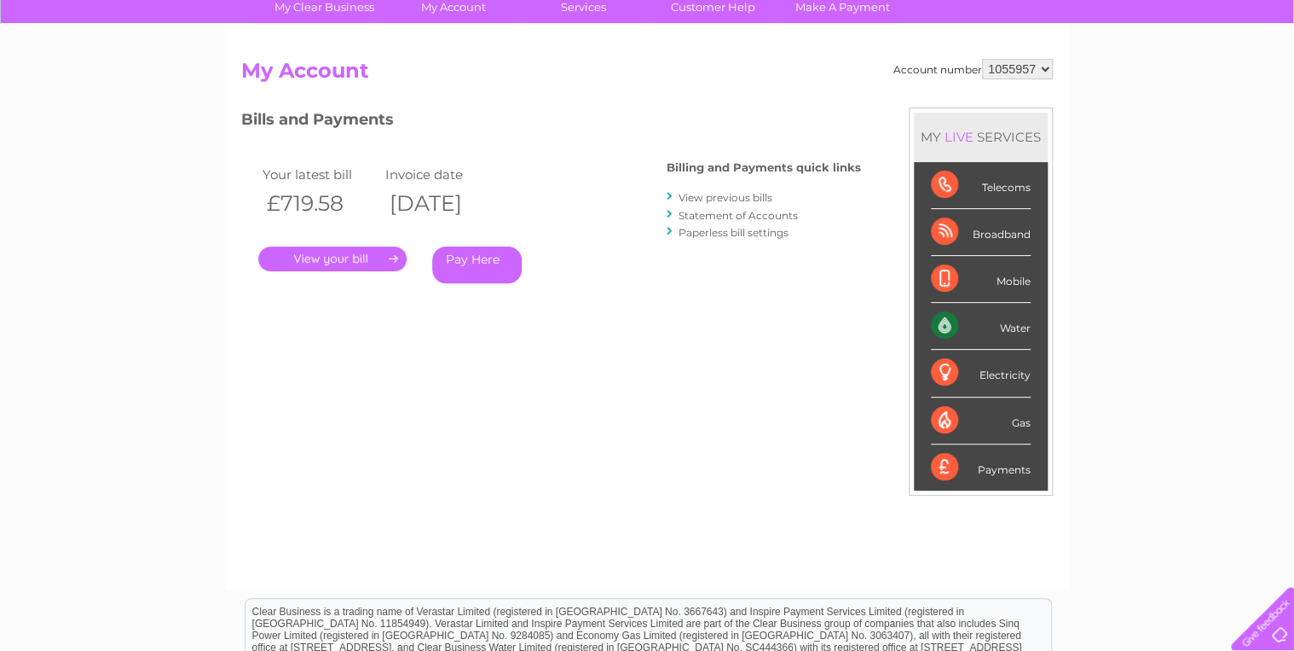
click at [730, 194] on link "View previous bills" at bounding box center [726, 197] width 94 height 13
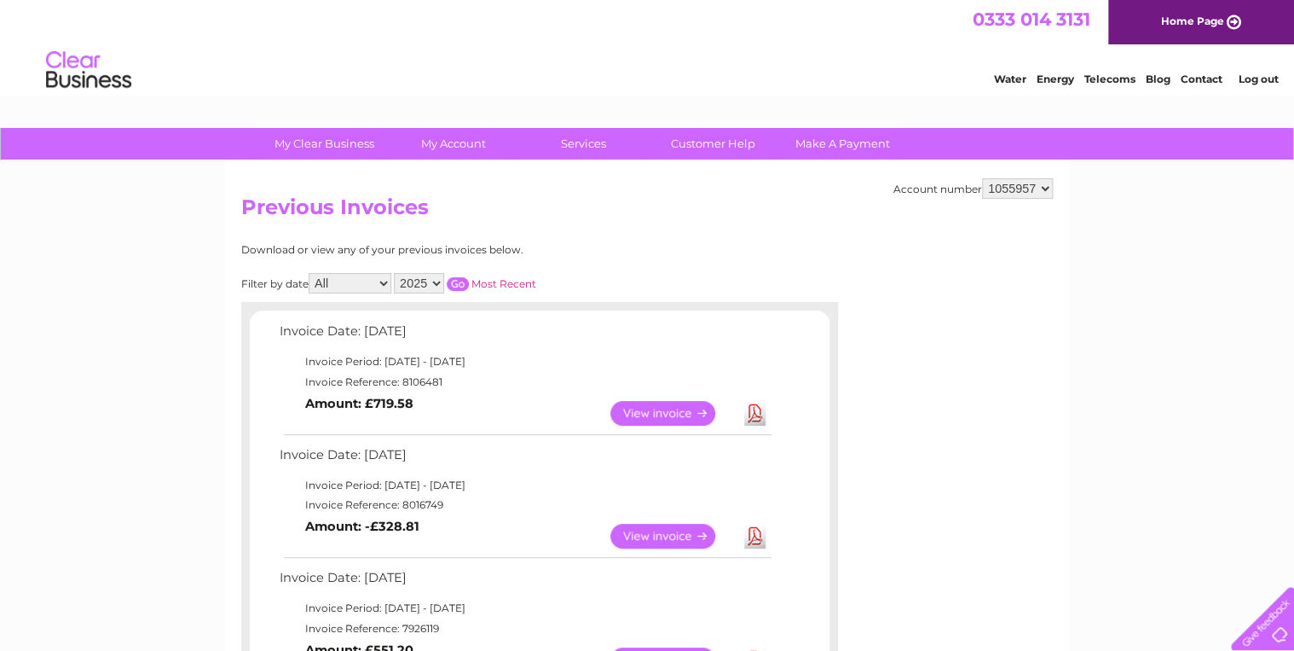
click at [442, 283] on select "2025 2024 2023 2022" at bounding box center [419, 283] width 50 height 20
select select "2022"
click at [396, 273] on select "2025 2024 2023 2022" at bounding box center [419, 283] width 50 height 20
click at [455, 281] on input "button" at bounding box center [458, 284] width 22 height 14
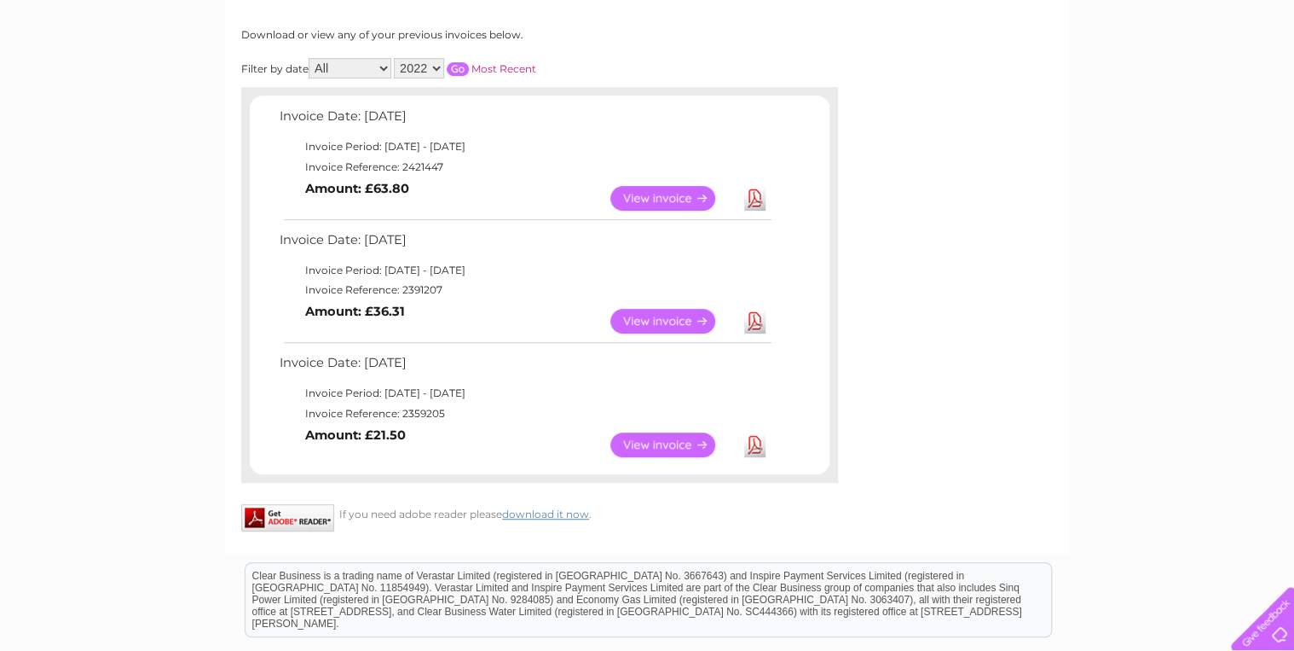
scroll to position [216, 0]
click at [690, 438] on link "View" at bounding box center [672, 443] width 125 height 25
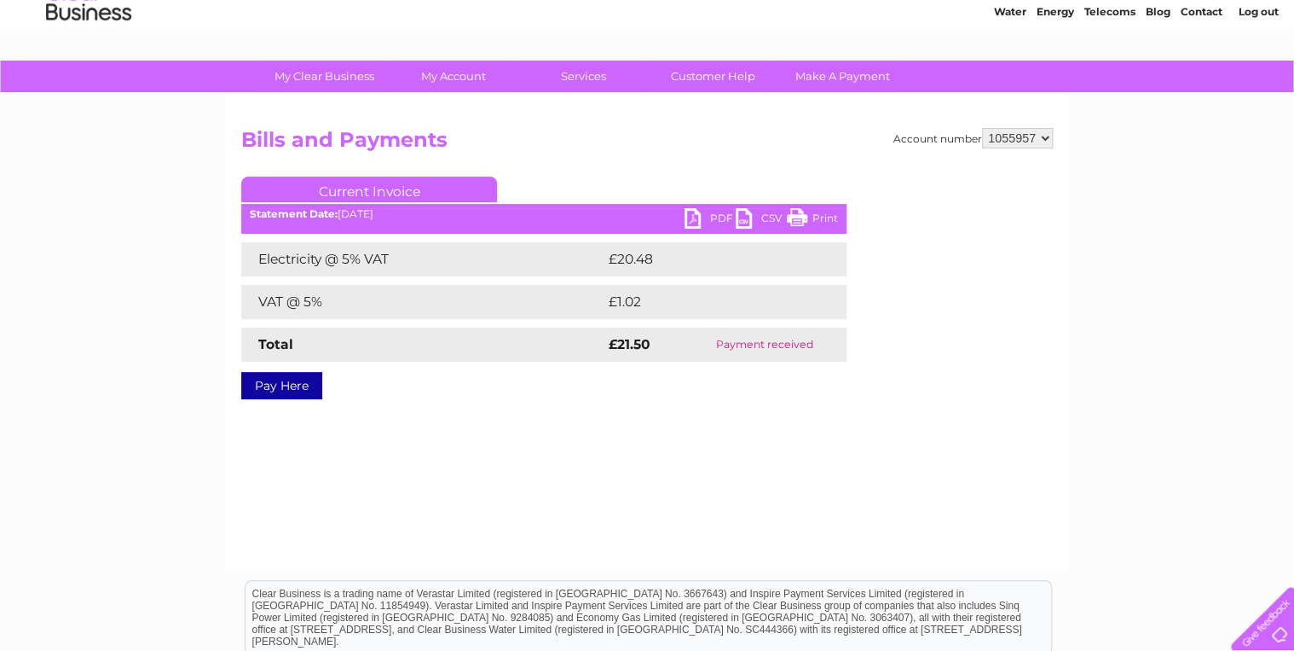
scroll to position [68, 0]
click at [692, 208] on link "PDF" at bounding box center [710, 219] width 51 height 25
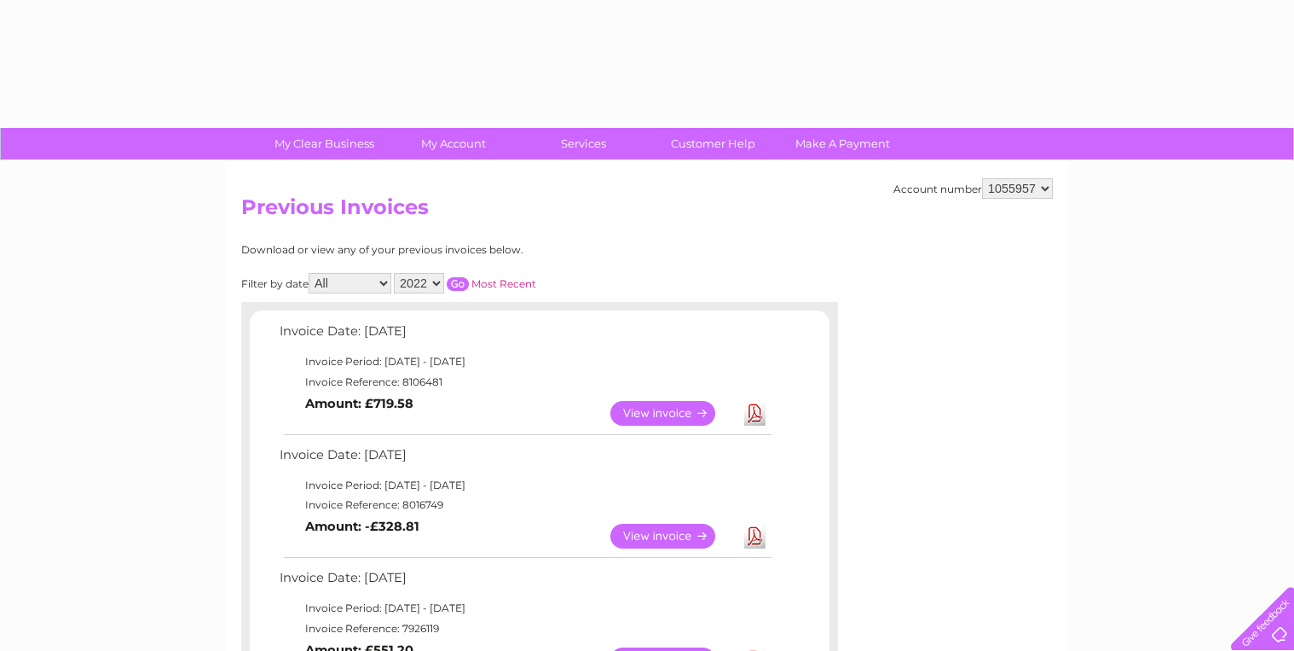
select select "2022"
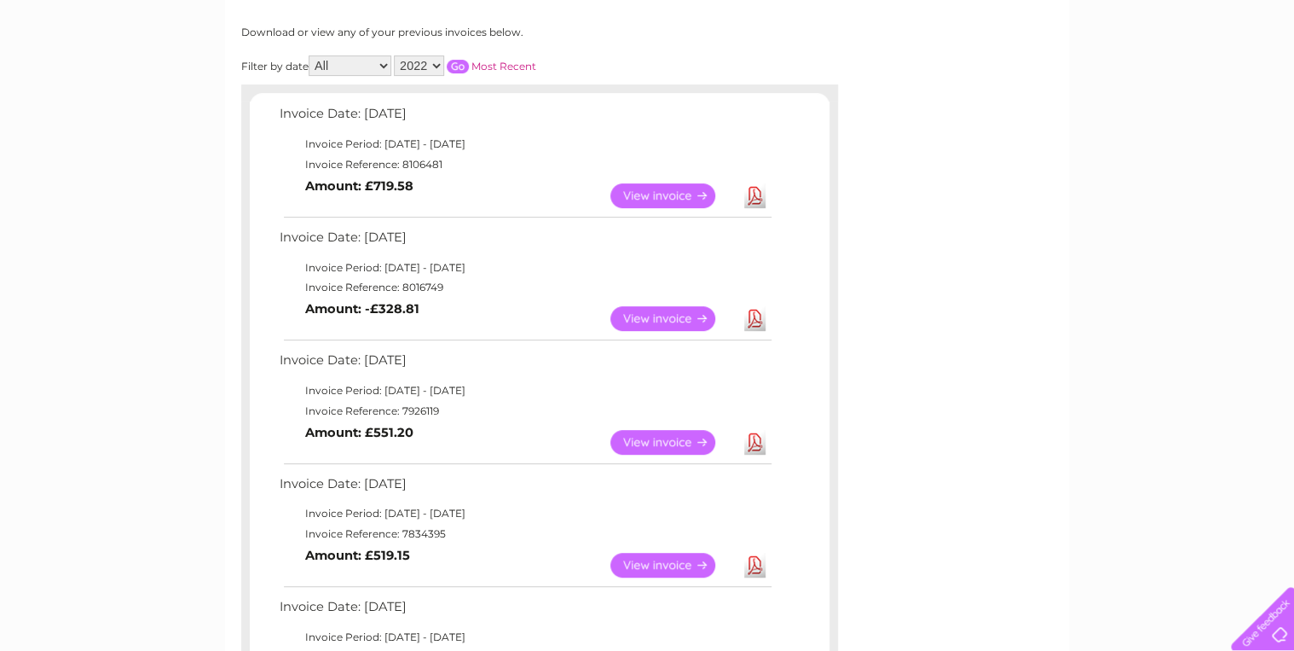
click at [455, 65] on input "button" at bounding box center [458, 67] width 22 height 14
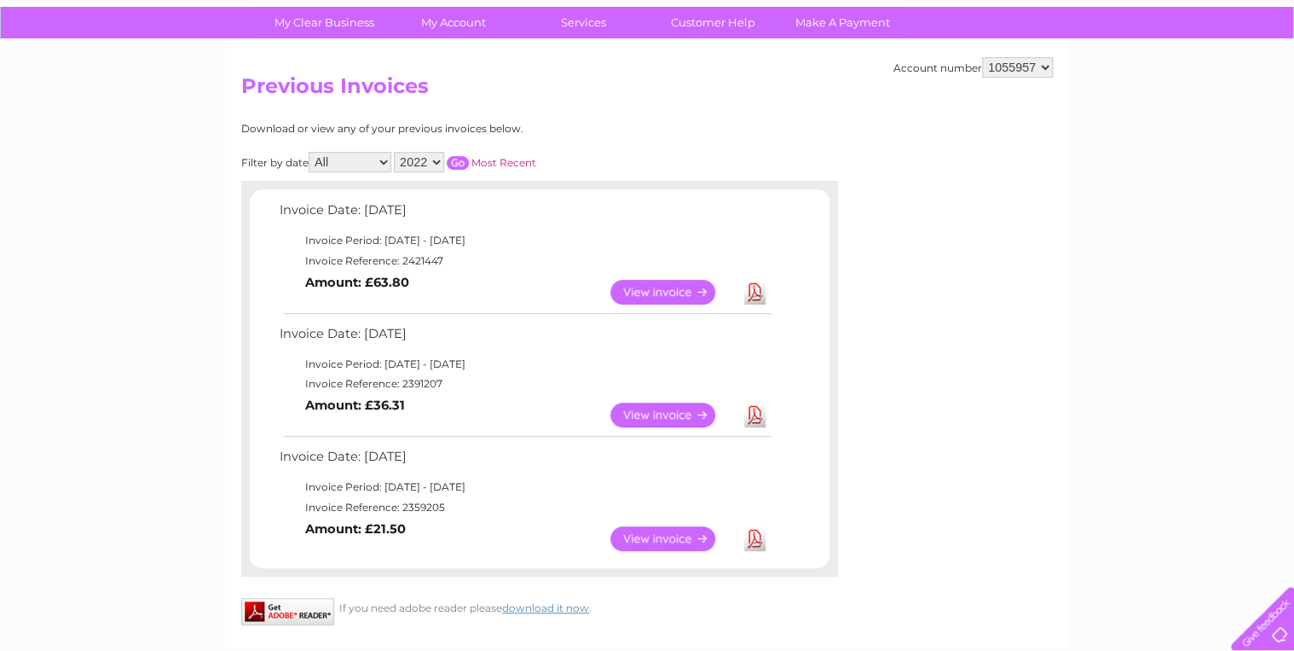
scroll to position [81, 0]
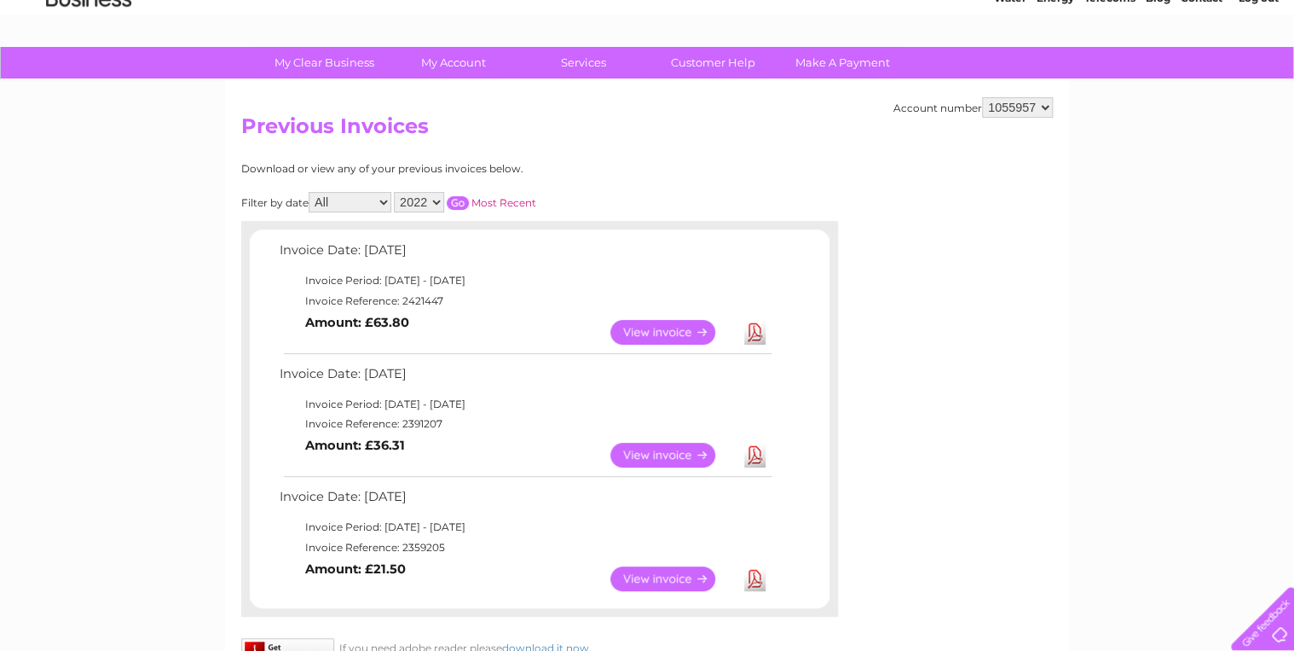
click at [641, 324] on link "View" at bounding box center [672, 332] width 125 height 25
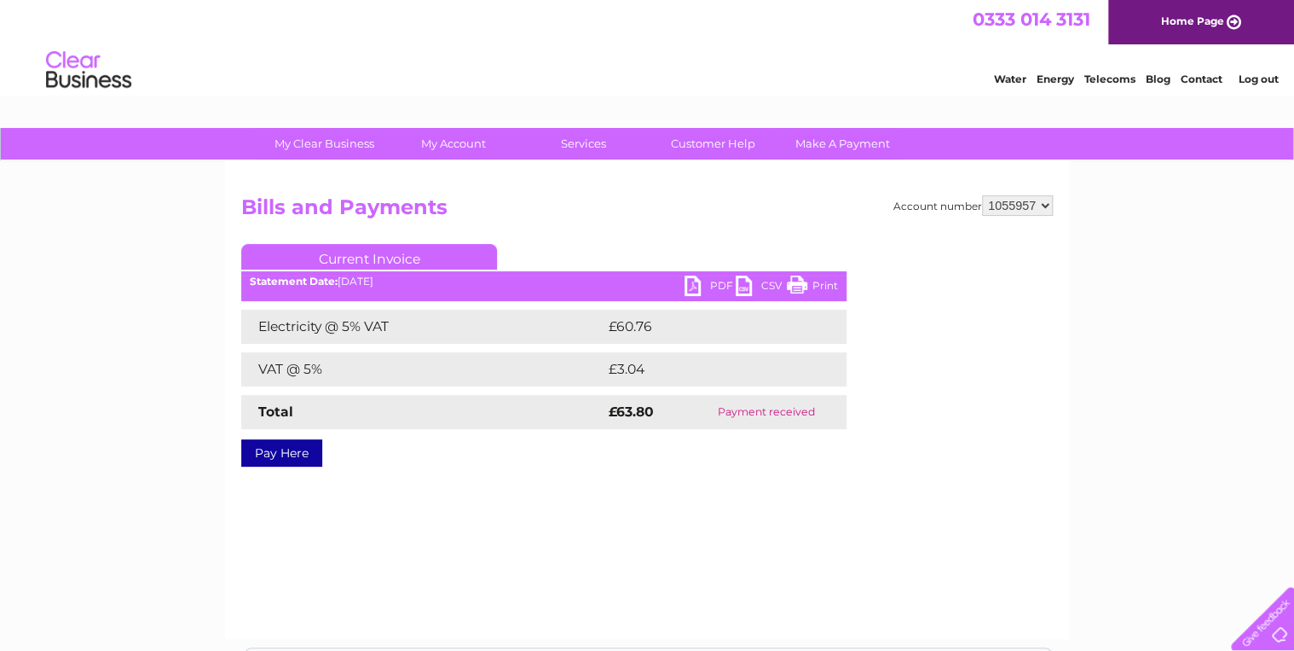
click at [696, 284] on link "PDF" at bounding box center [710, 287] width 51 height 25
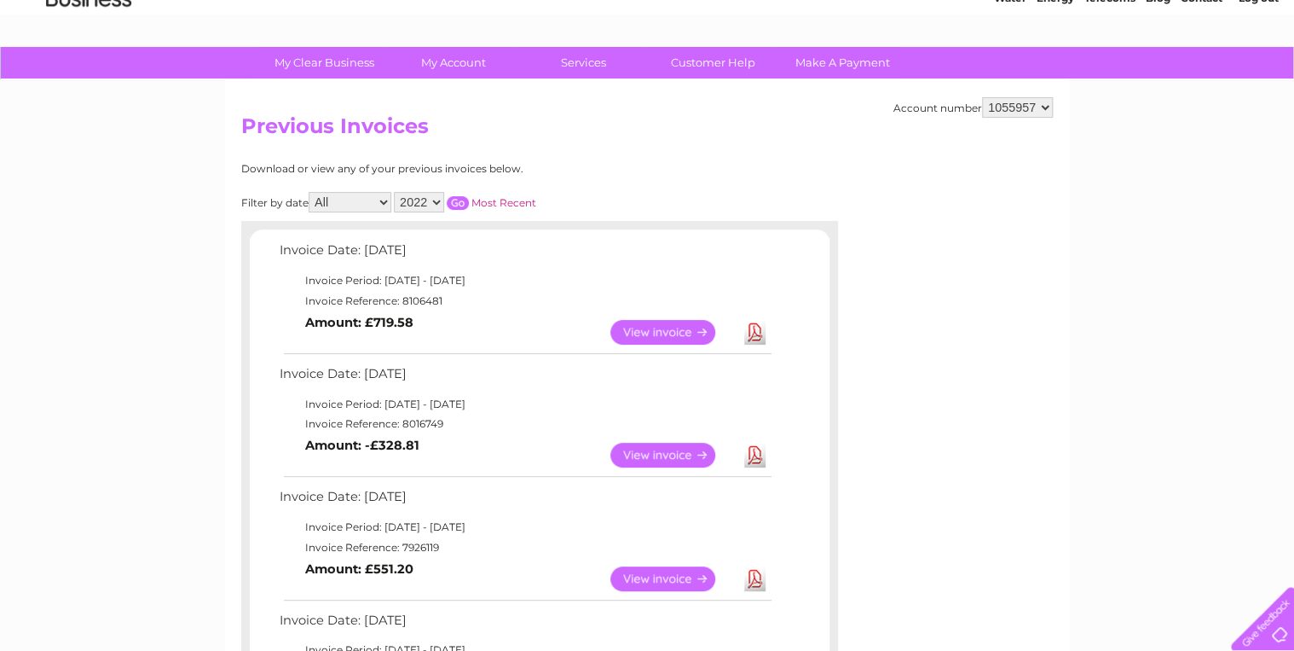
click at [437, 201] on select "2025 2024 2023 2022" at bounding box center [419, 202] width 50 height 20
select select "2023"
click at [396, 192] on select "2025 2024 2023 2022" at bounding box center [419, 202] width 50 height 20
click at [460, 200] on input "button" at bounding box center [458, 203] width 22 height 14
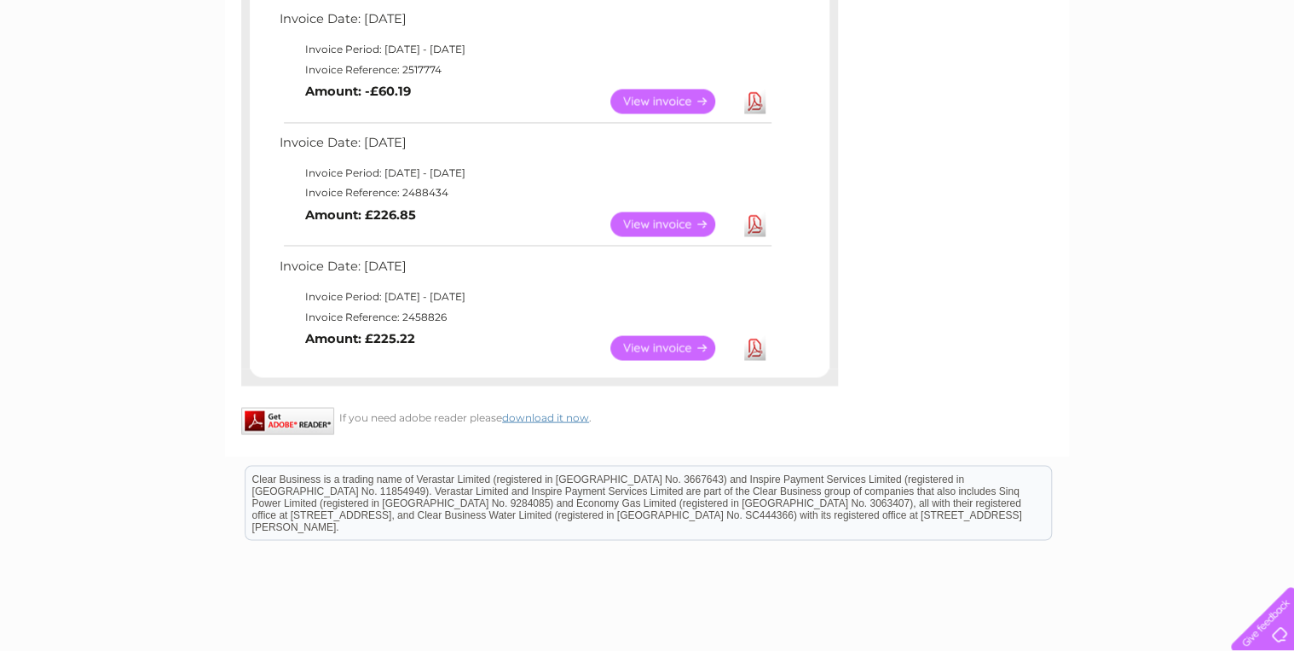
scroll to position [1445, 0]
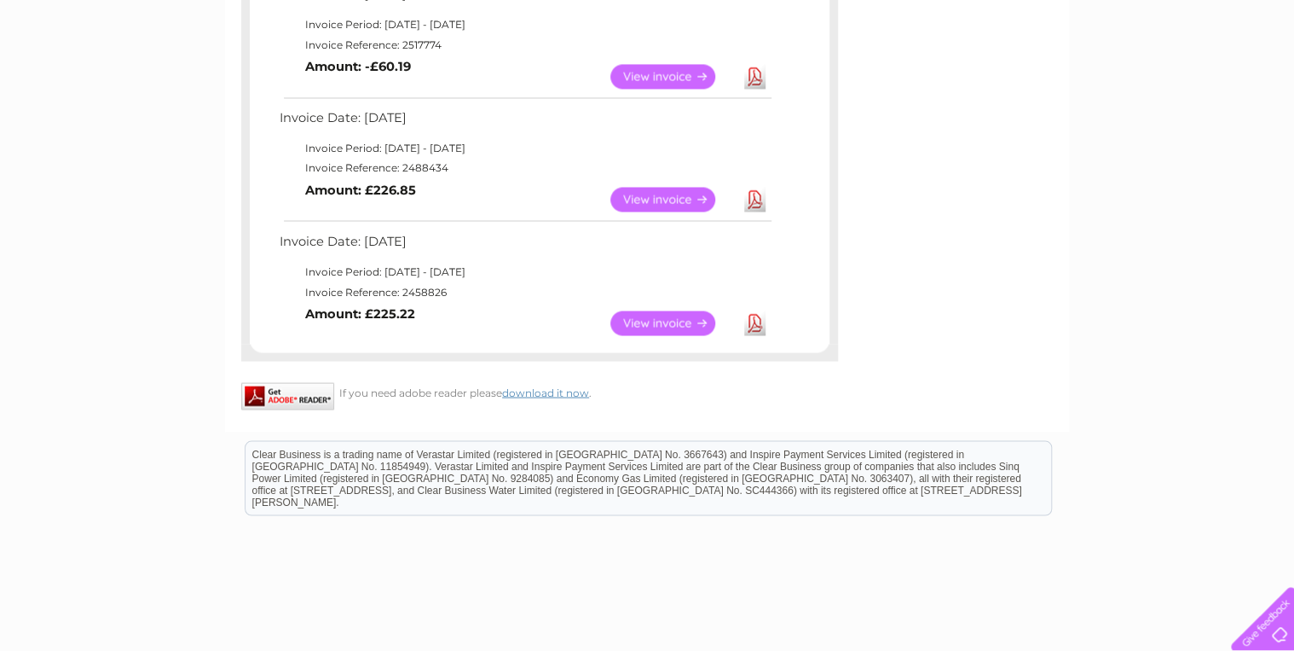
click at [671, 321] on link "View" at bounding box center [672, 322] width 125 height 25
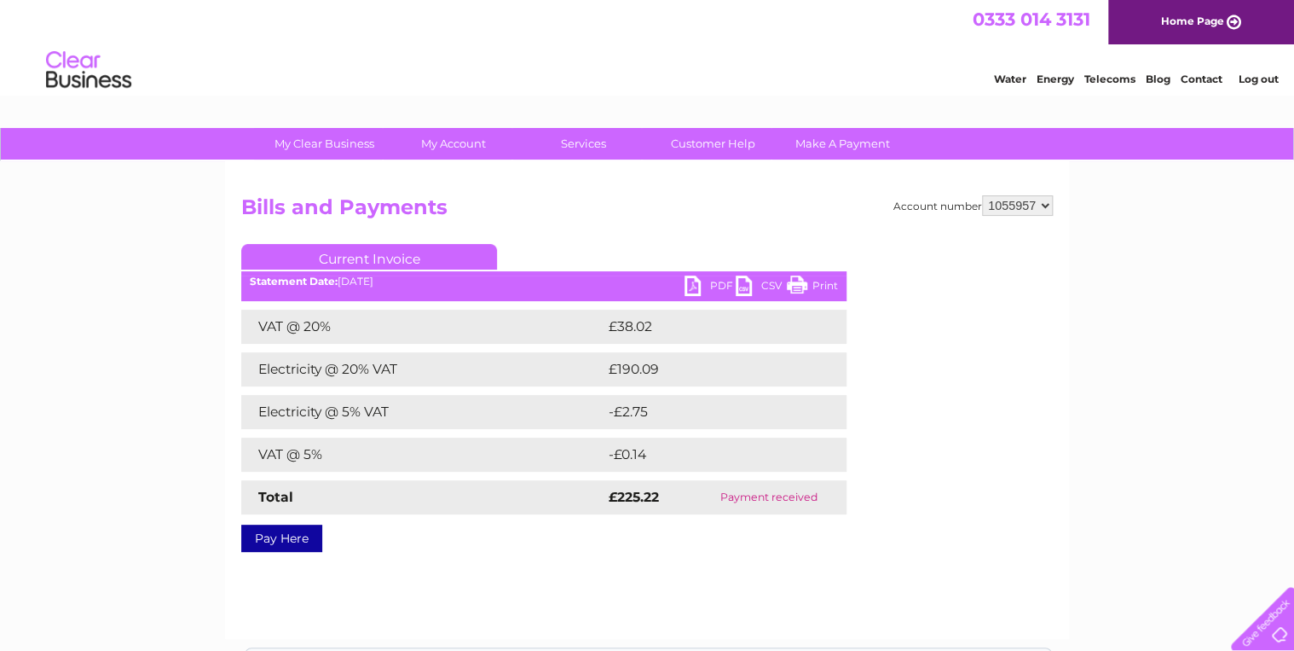
click at [691, 286] on link "PDF" at bounding box center [710, 287] width 51 height 25
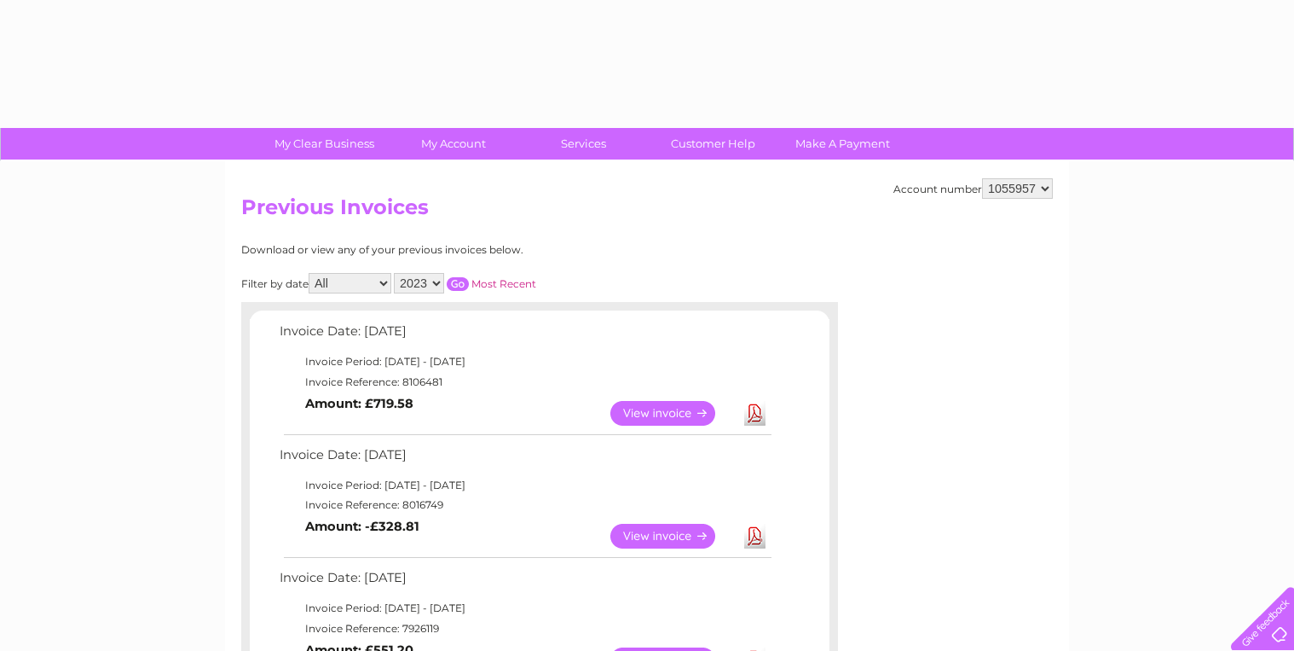
select select "2023"
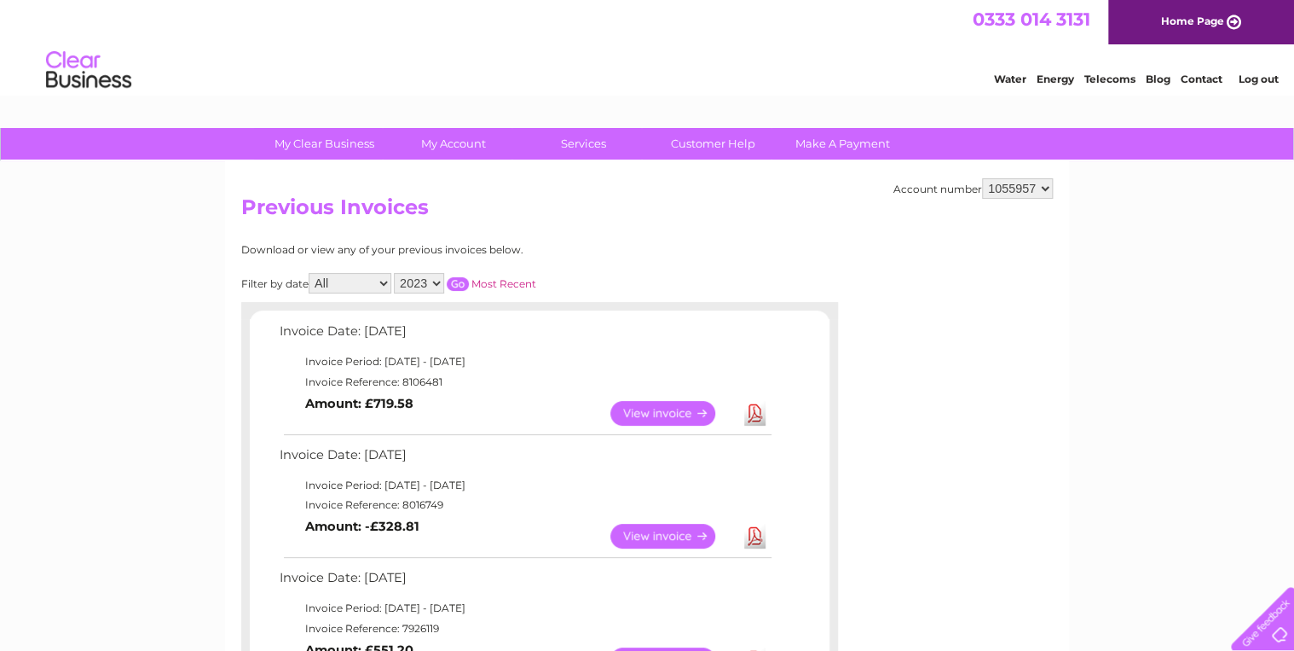
click at [466, 283] on input "button" at bounding box center [458, 284] width 22 height 14
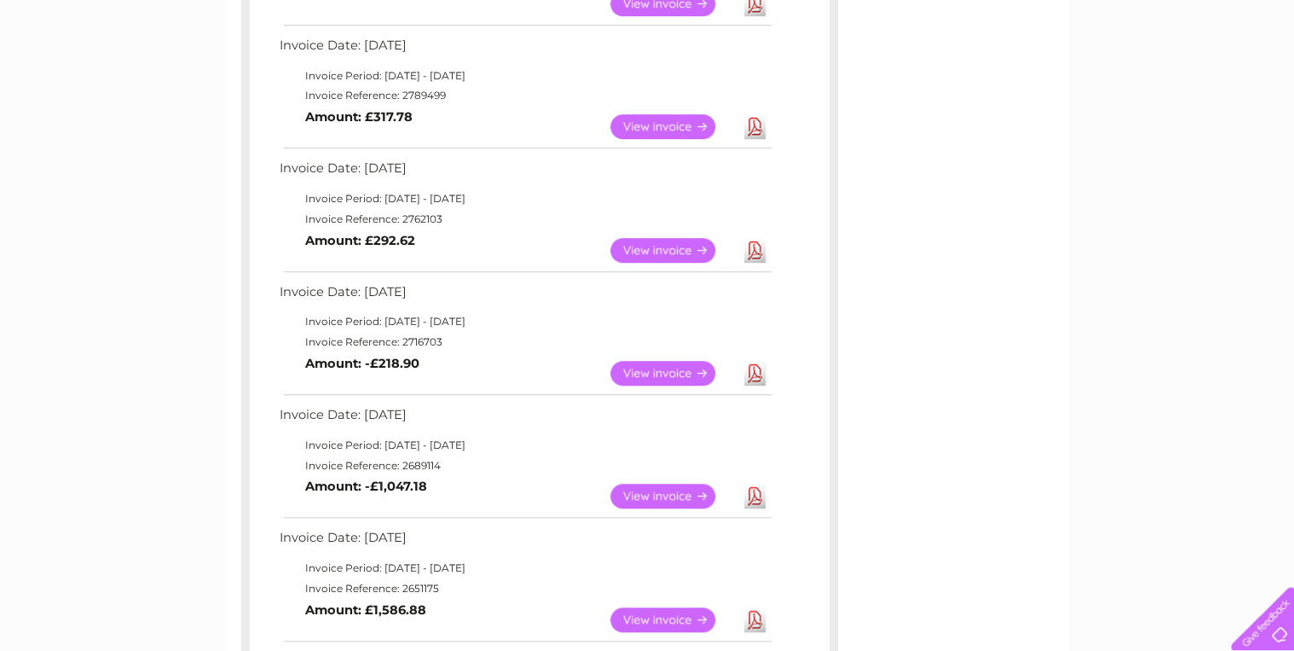
scroll to position [614, 0]
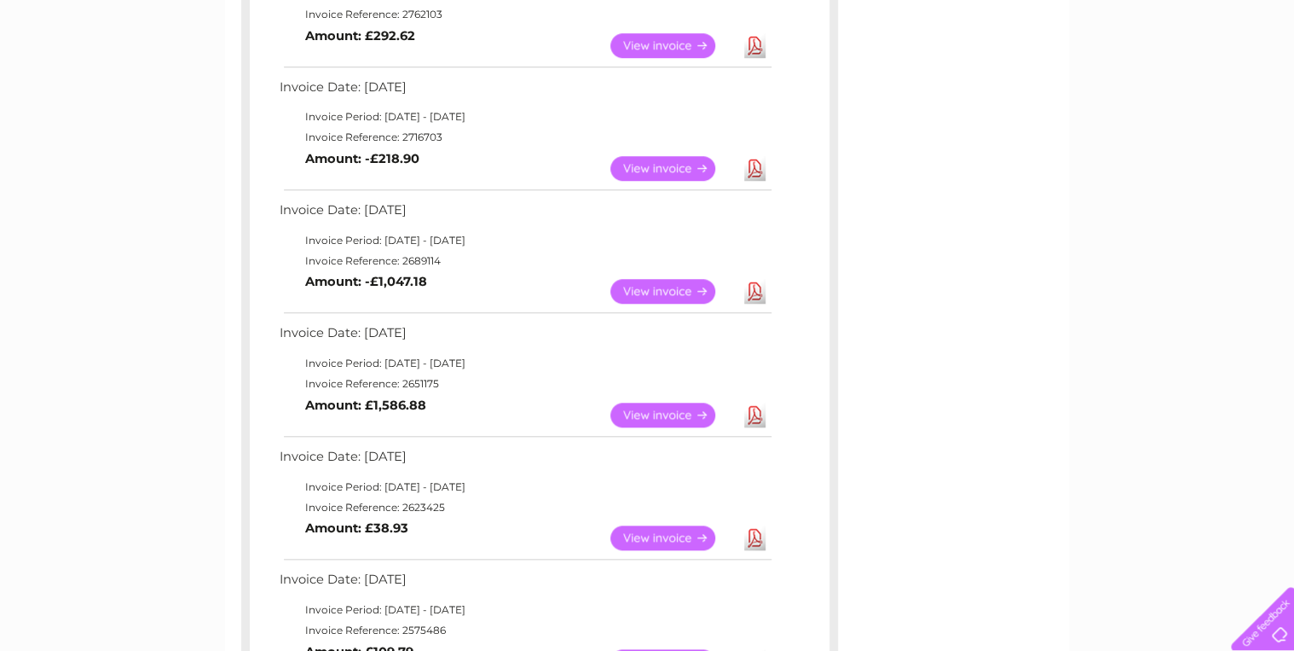
click at [670, 286] on link "View" at bounding box center [672, 291] width 125 height 25
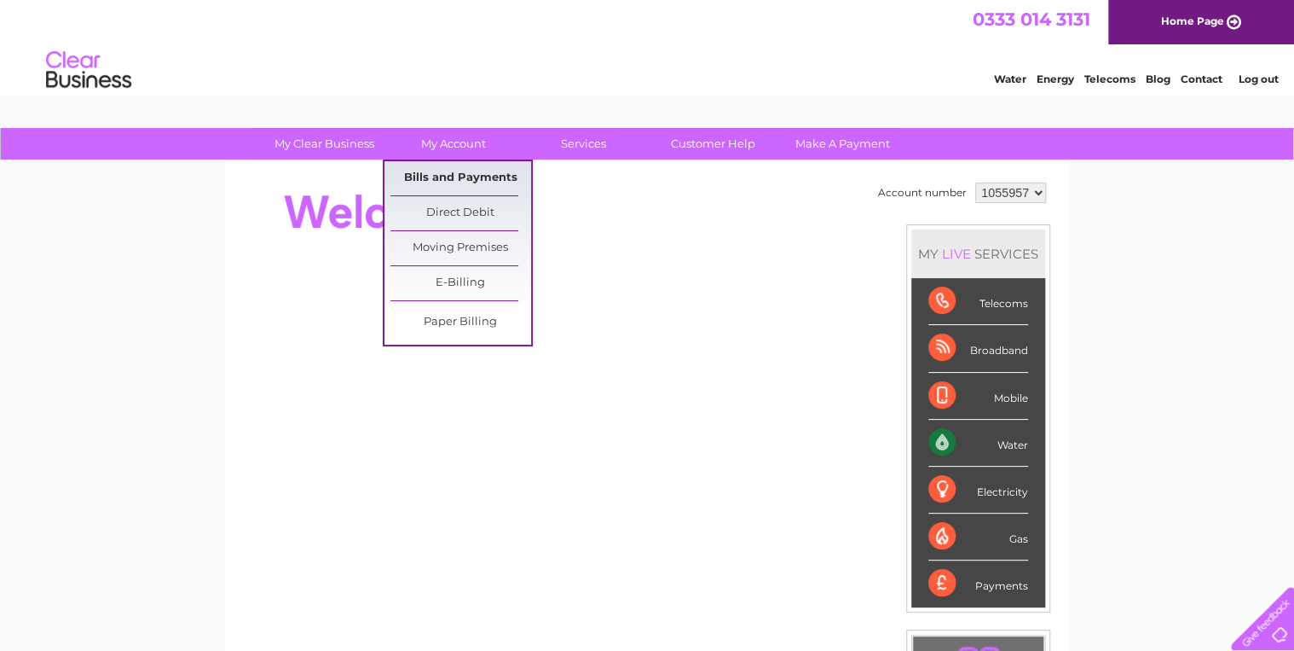
click at [471, 169] on link "Bills and Payments" at bounding box center [460, 178] width 141 height 34
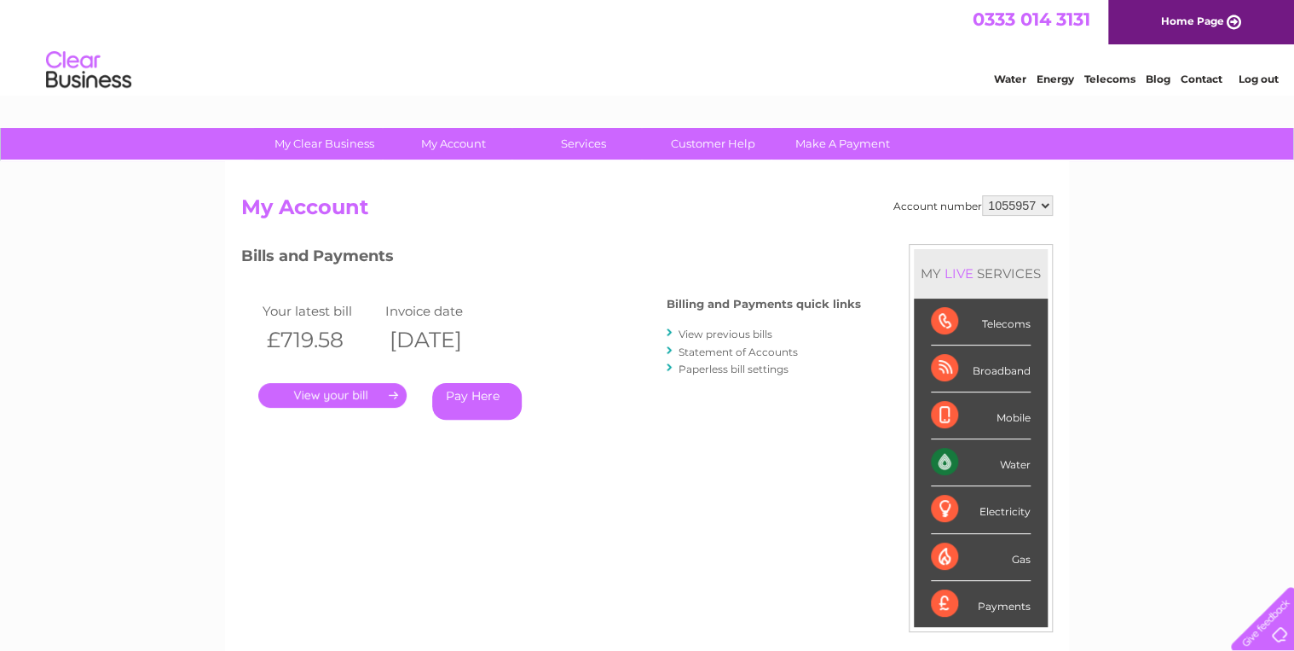
click at [351, 392] on link "." at bounding box center [332, 395] width 148 height 25
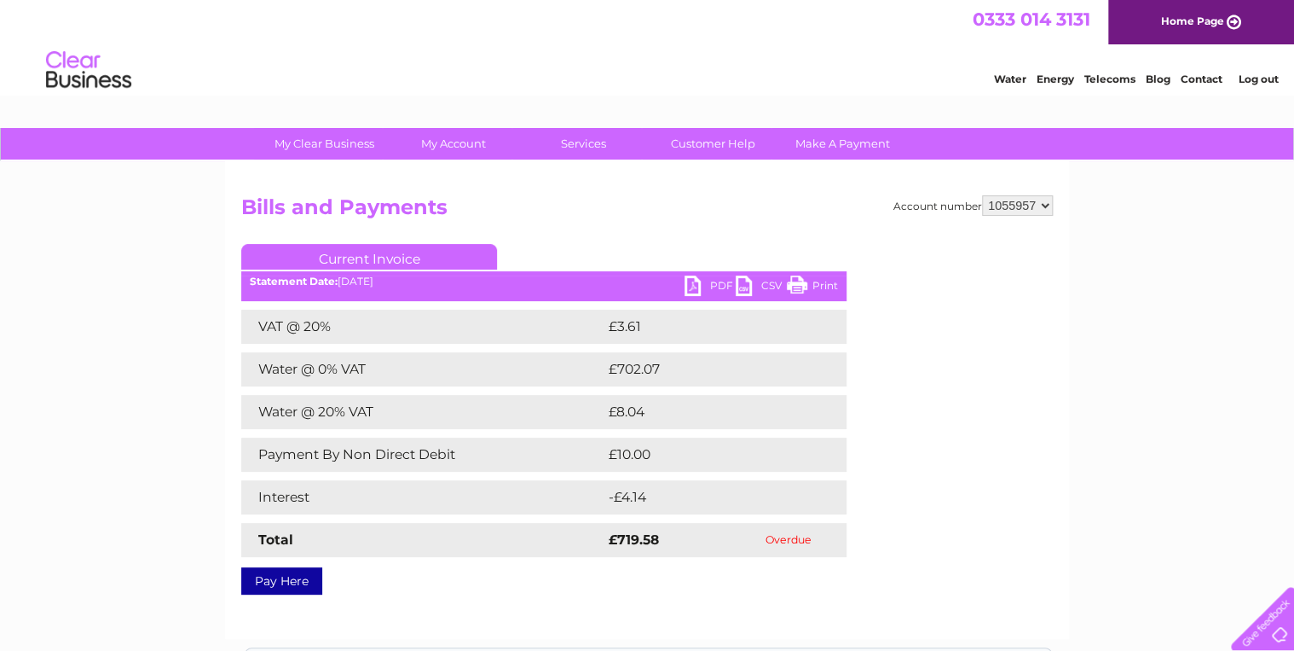
click at [698, 283] on link "PDF" at bounding box center [710, 287] width 51 height 25
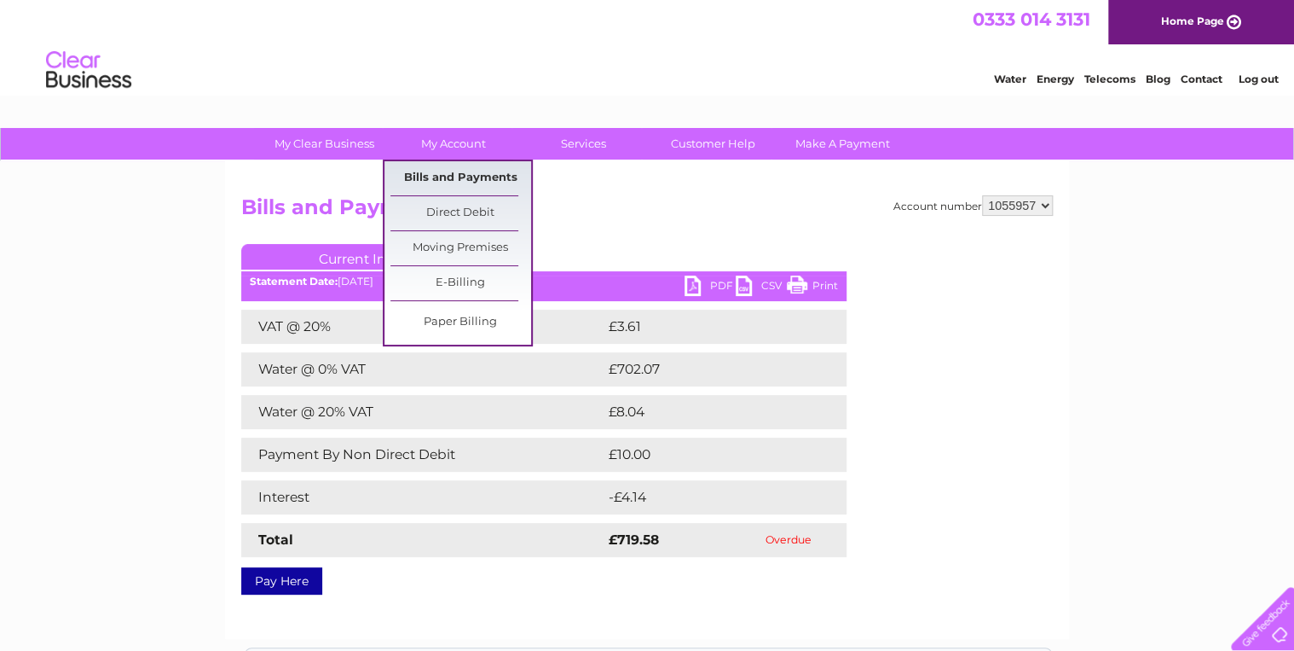
click at [444, 181] on link "Bills and Payments" at bounding box center [460, 178] width 141 height 34
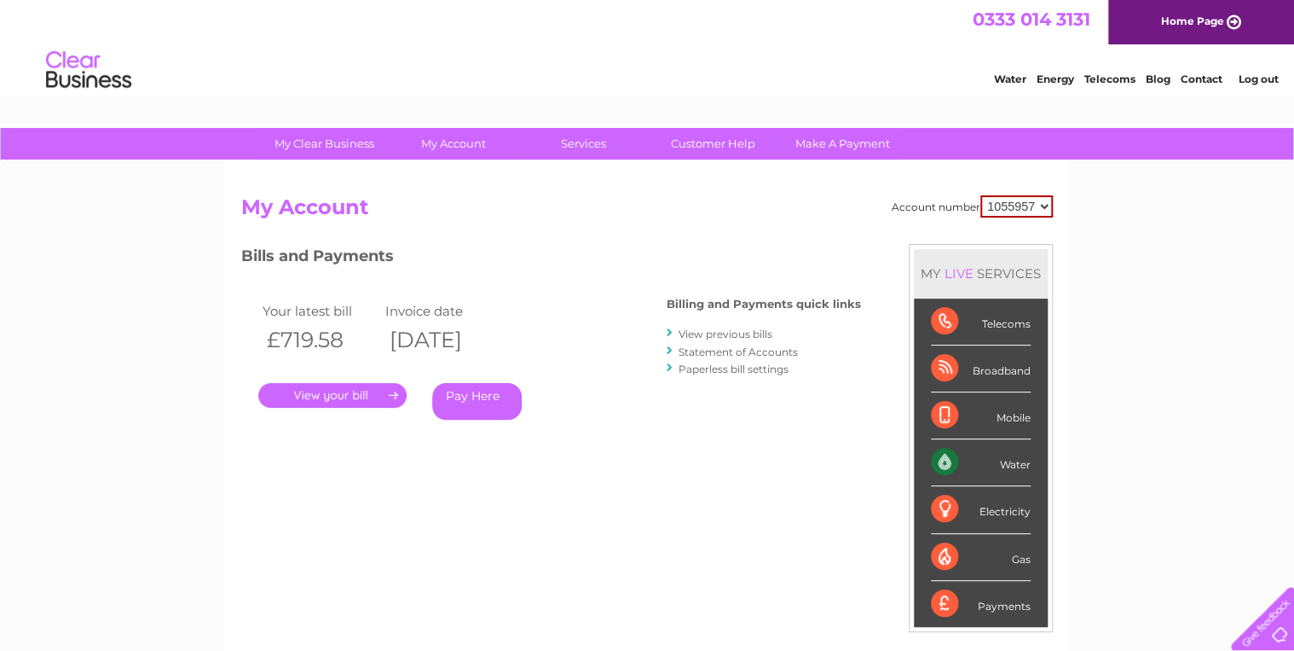
click at [724, 335] on link "View previous bills" at bounding box center [726, 333] width 94 height 13
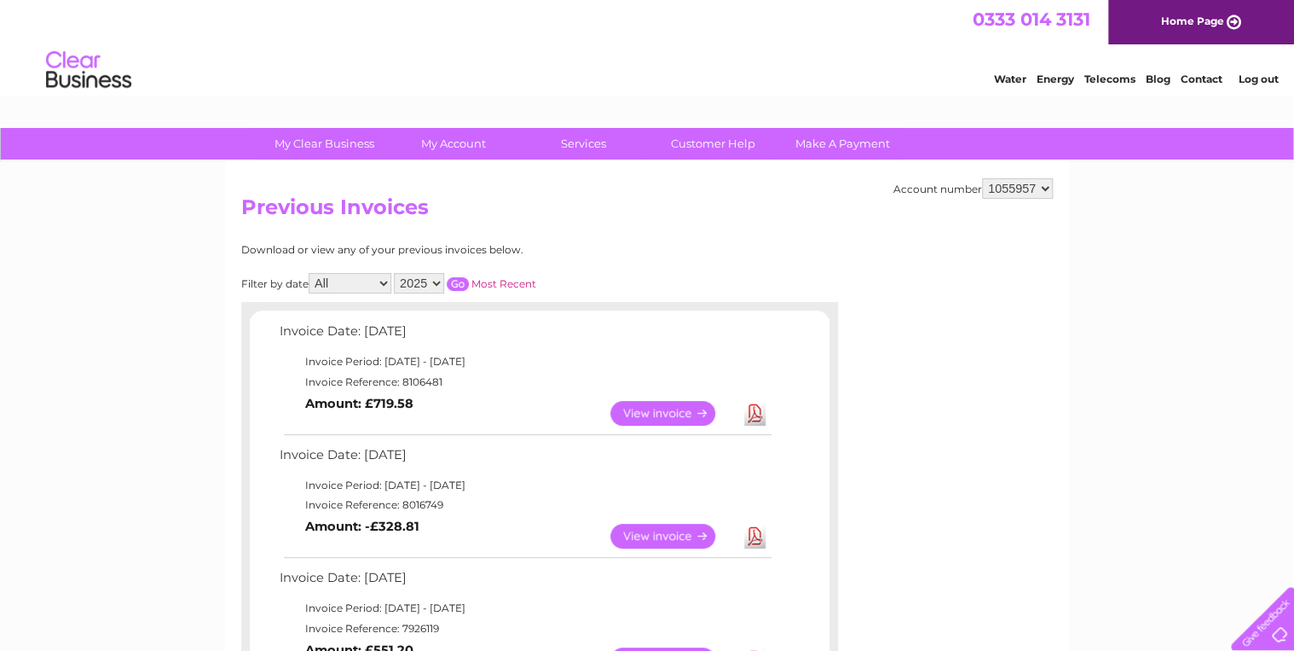
click at [437, 282] on select "2025 2024 2023 2022" at bounding box center [419, 283] width 50 height 20
select select "2023"
click at [396, 273] on select "2025 2024 2023 2022" at bounding box center [419, 283] width 50 height 20
click at [460, 277] on input "button" at bounding box center [458, 284] width 22 height 14
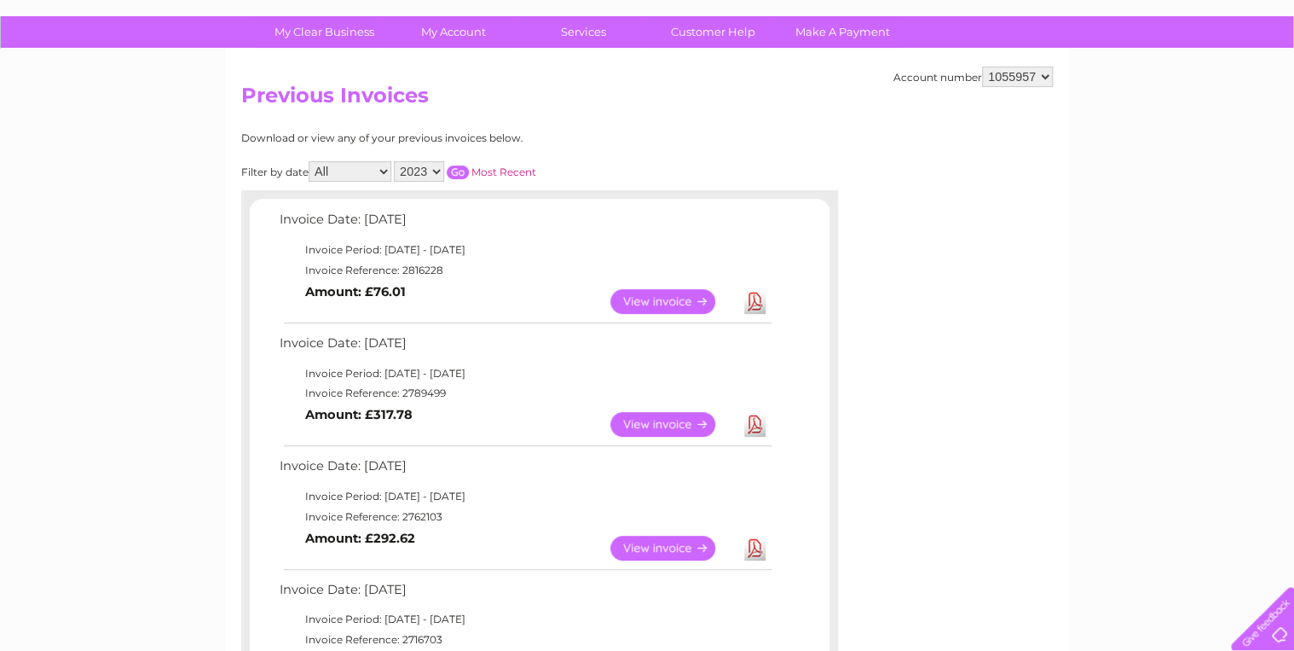
scroll to position [136, 0]
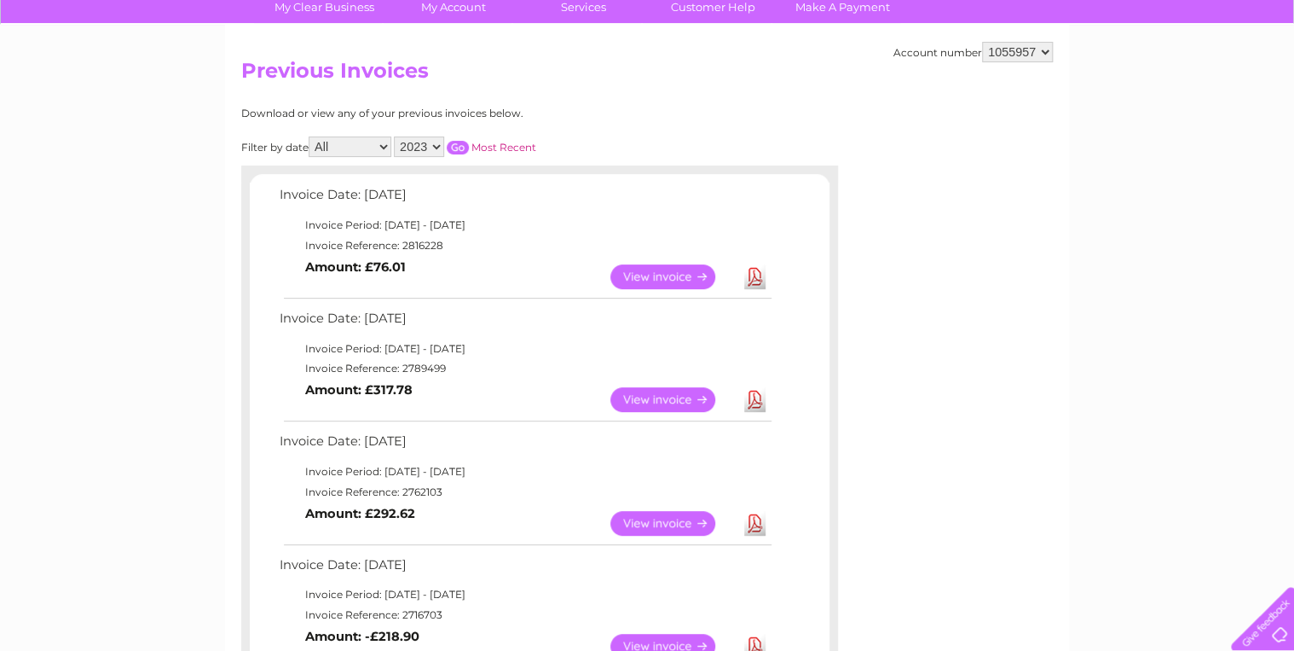
click at [656, 398] on link "View" at bounding box center [672, 399] width 125 height 25
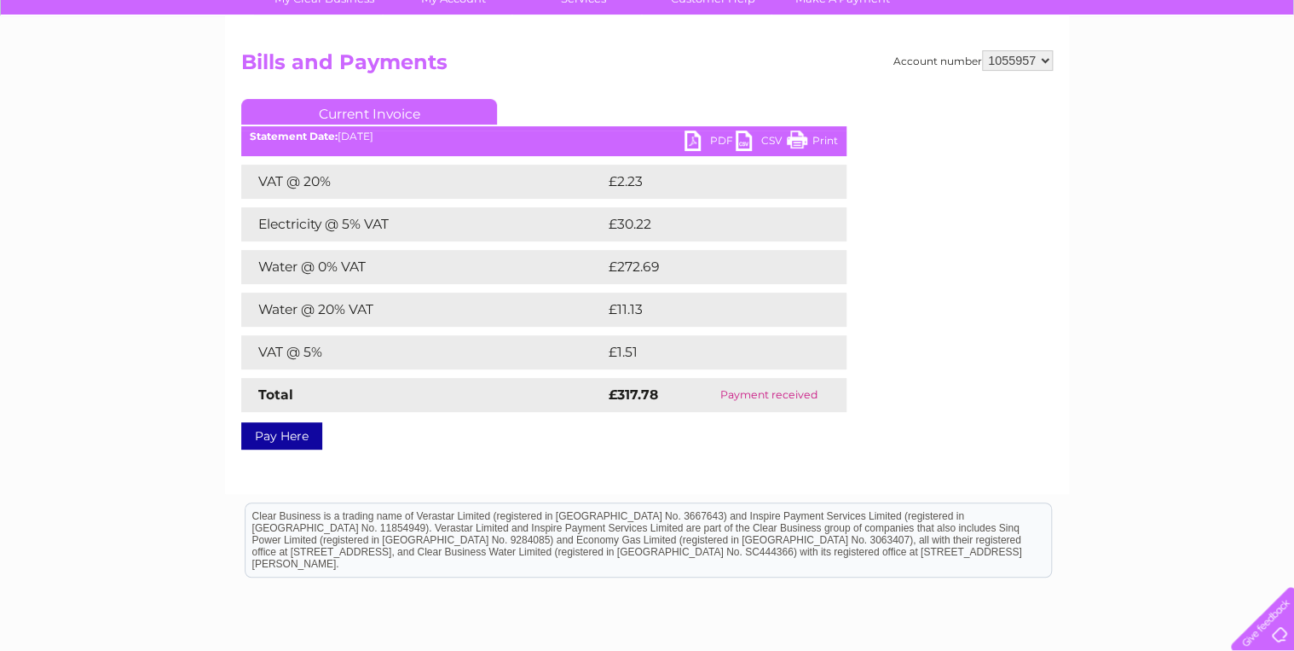
scroll to position [19, 0]
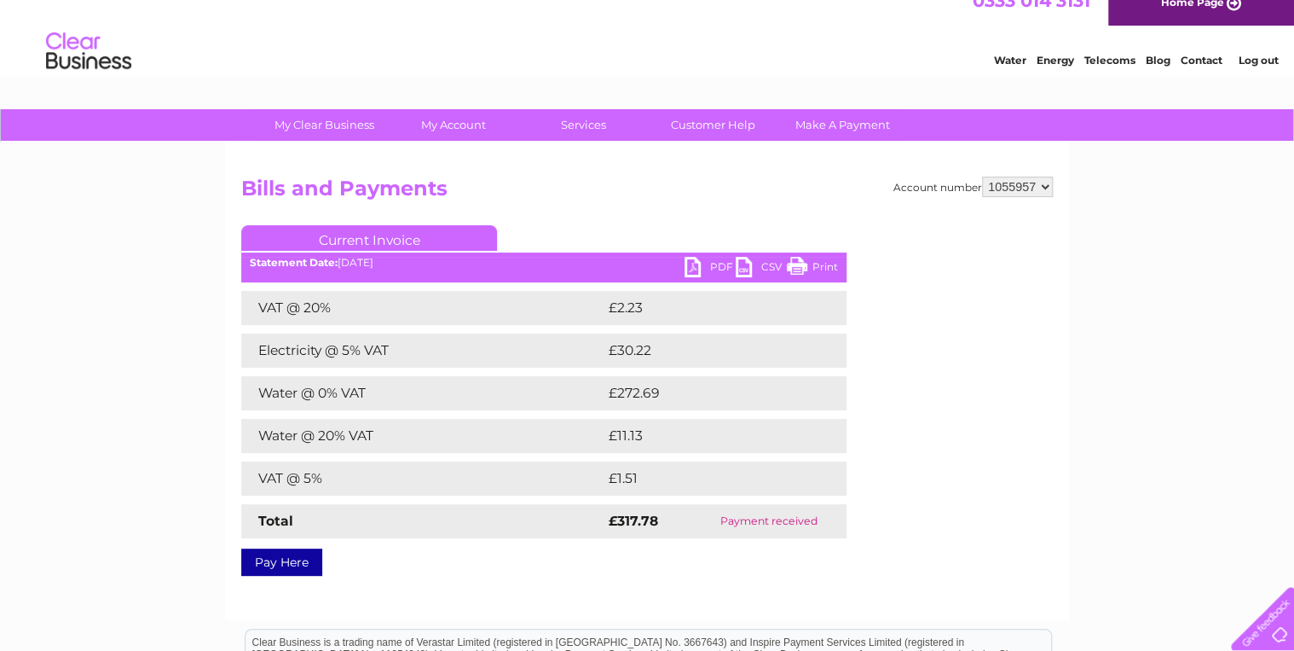
click at [700, 263] on link "PDF" at bounding box center [710, 269] width 51 height 25
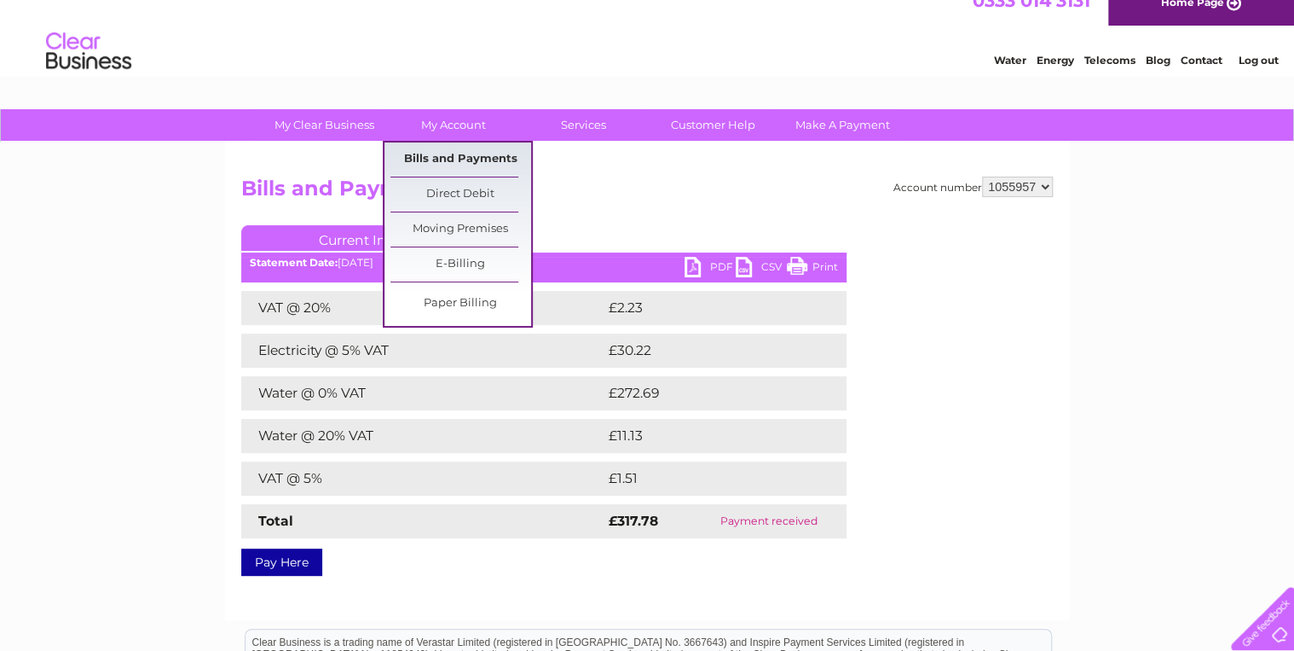
click at [470, 153] on link "Bills and Payments" at bounding box center [460, 159] width 141 height 34
click at [505, 155] on link "Bills and Payments" at bounding box center [460, 159] width 141 height 34
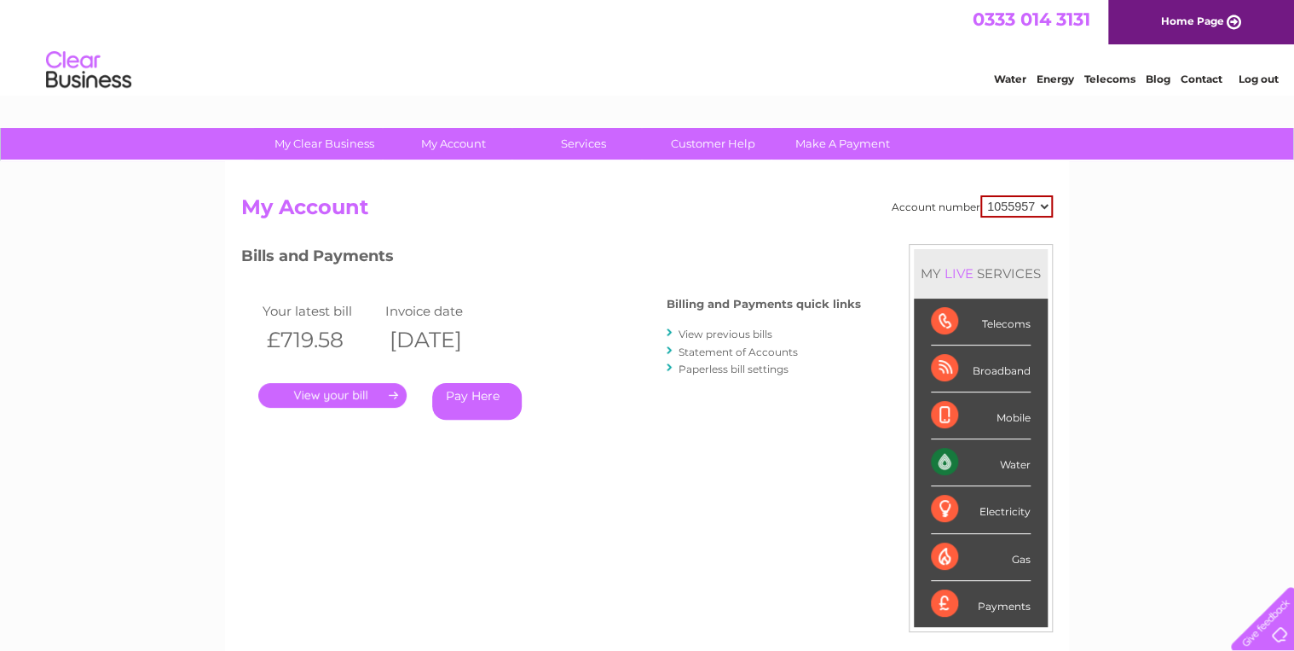
click at [717, 331] on link "View previous bills" at bounding box center [726, 333] width 94 height 13
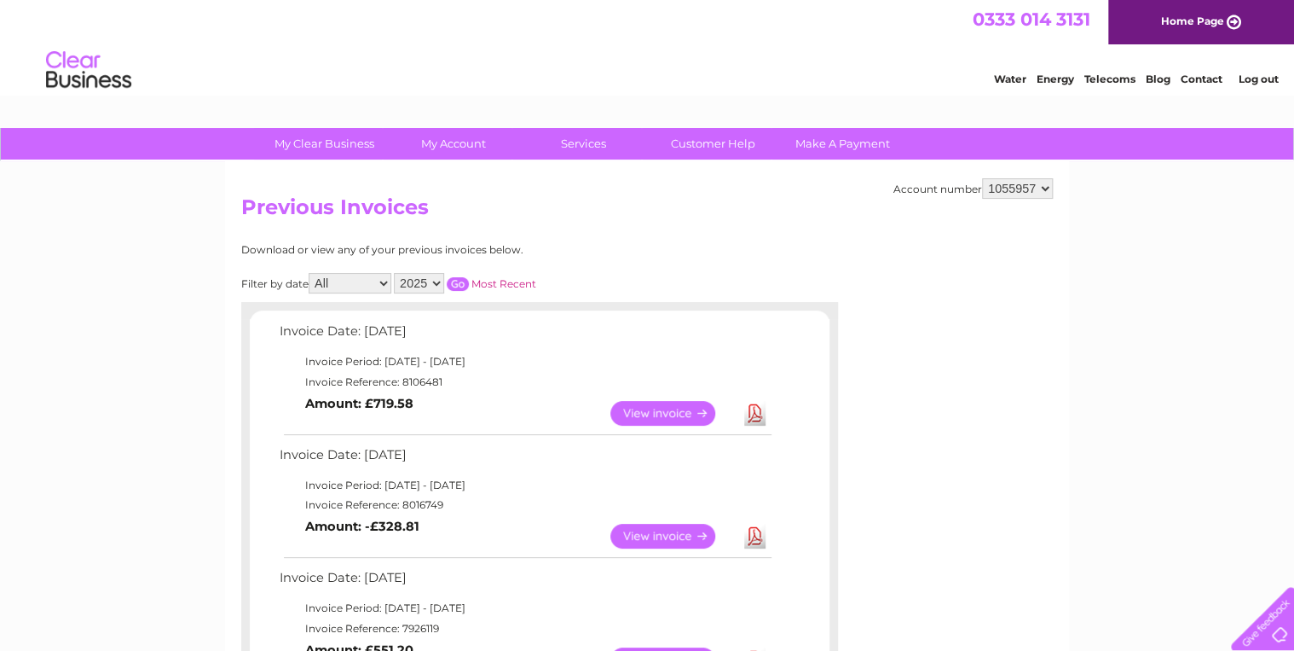
click at [435, 280] on select "2025 2024 2023 2022" at bounding box center [419, 283] width 50 height 20
select select "2024"
click at [396, 273] on select "2025 2024 2023 2022" at bounding box center [419, 283] width 50 height 20
click at [463, 280] on input "button" at bounding box center [458, 284] width 22 height 14
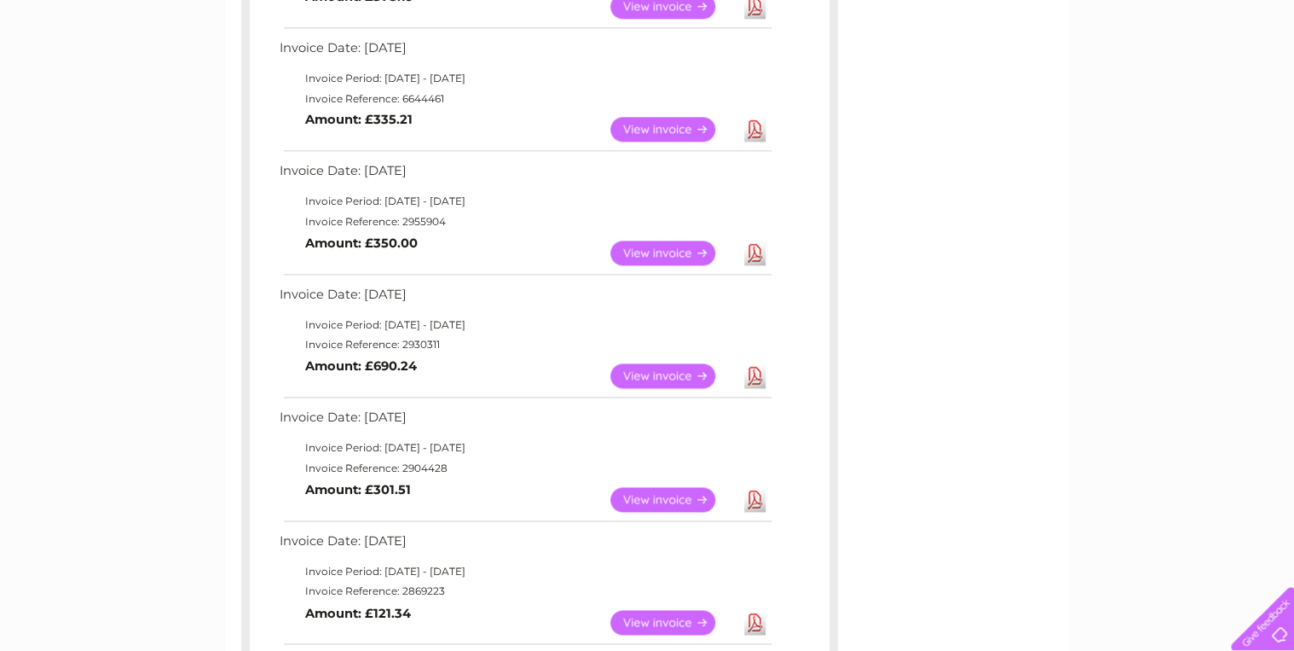
scroll to position [1023, 0]
click at [656, 369] on link "View" at bounding box center [672, 374] width 125 height 25
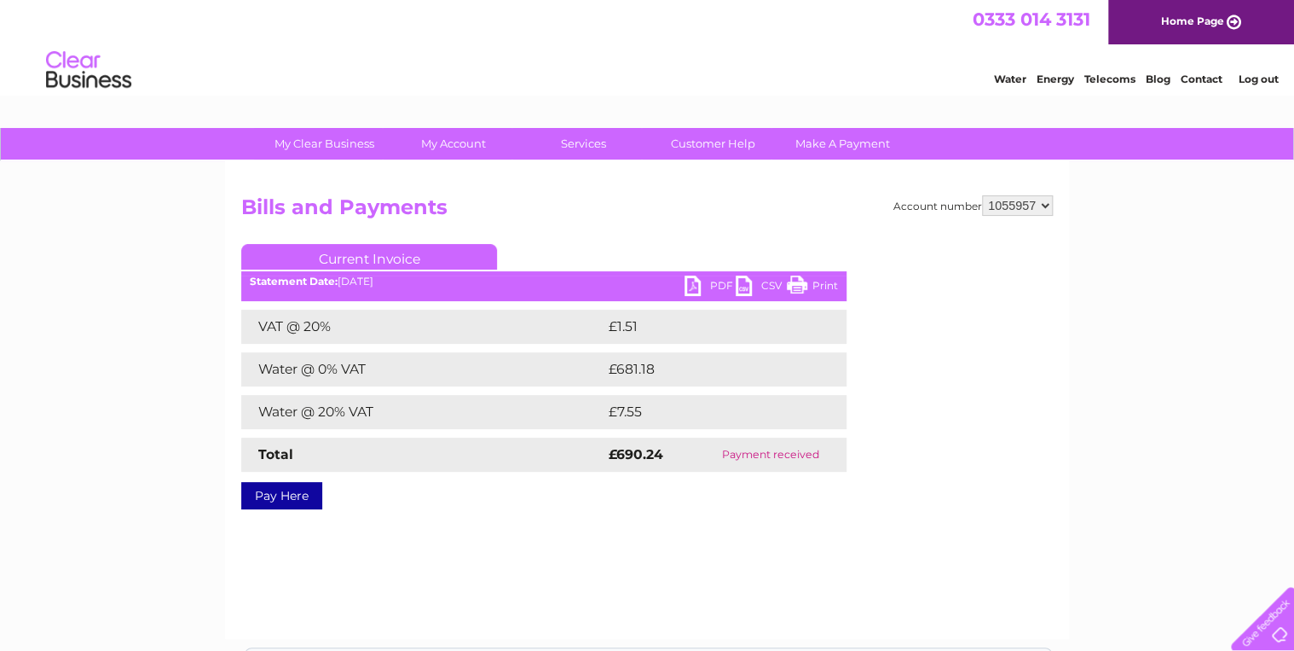
click at [691, 286] on link "PDF" at bounding box center [710, 287] width 51 height 25
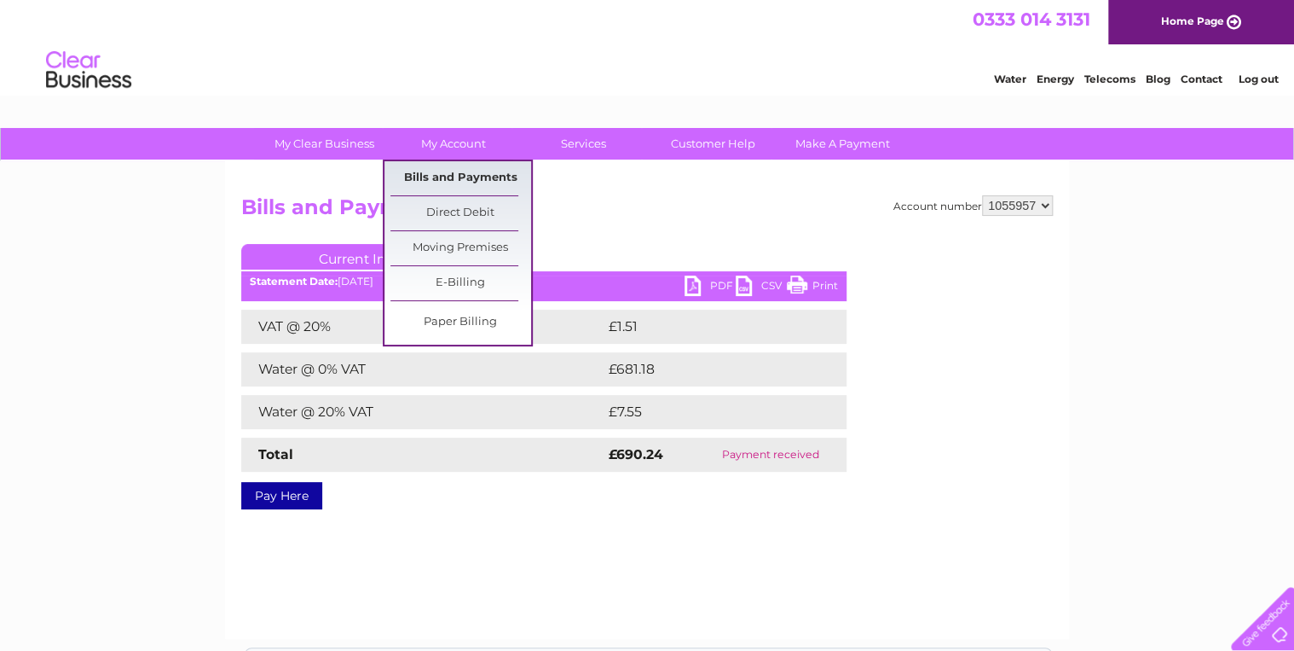
click at [489, 176] on link "Bills and Payments" at bounding box center [460, 178] width 141 height 34
click at [497, 172] on link "Bills and Payments" at bounding box center [460, 178] width 141 height 34
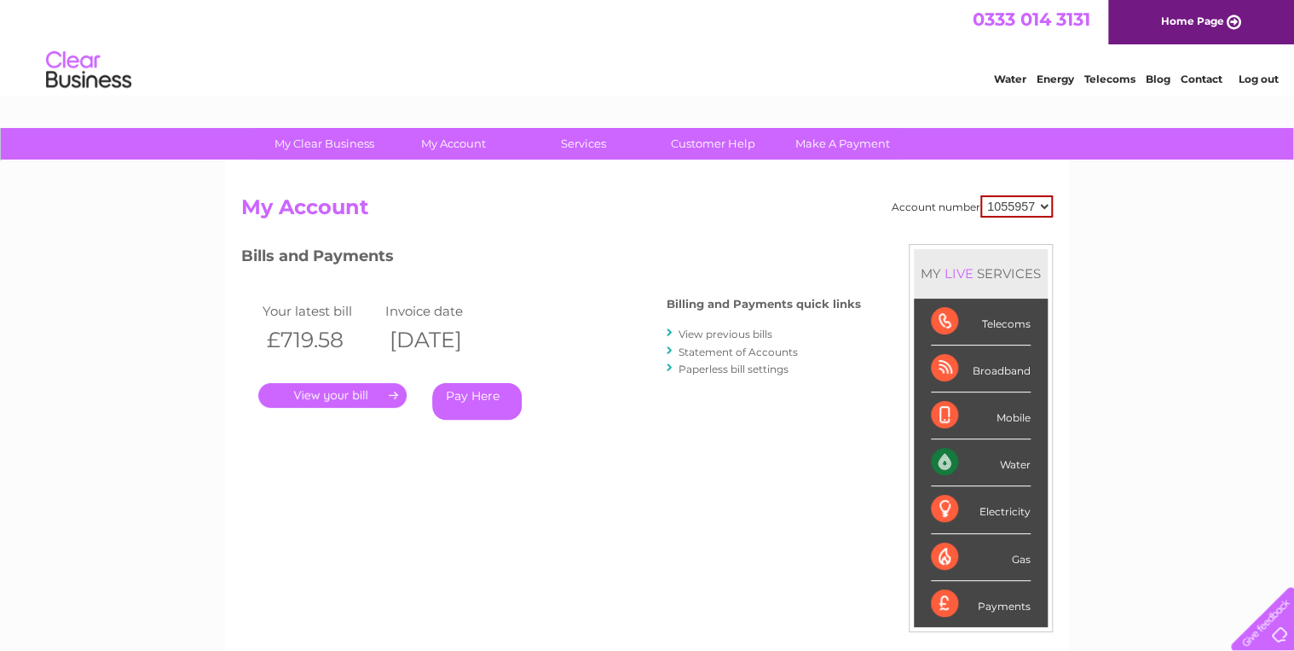
click at [732, 334] on link "View previous bills" at bounding box center [726, 333] width 94 height 13
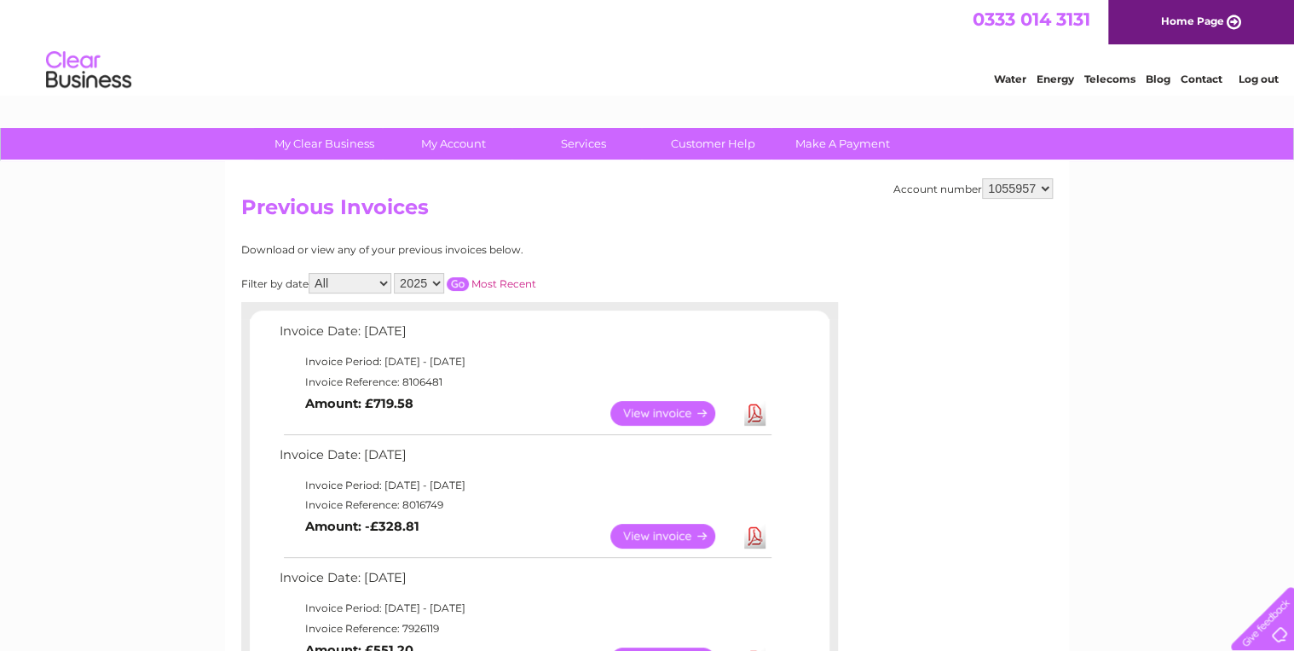
scroll to position [68, 0]
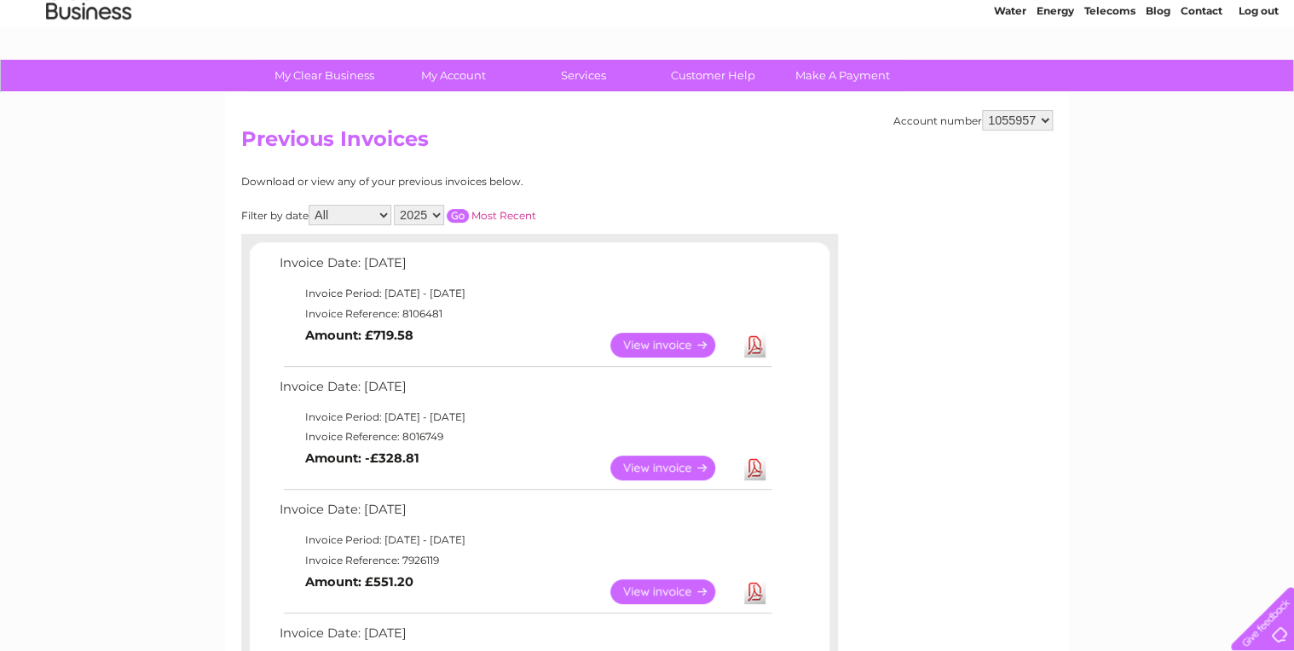
click at [437, 211] on select "2025 2024 2023 2022" at bounding box center [419, 215] width 50 height 20
select select "2024"
click at [396, 205] on select "2025 2024 2023 2022" at bounding box center [419, 215] width 50 height 20
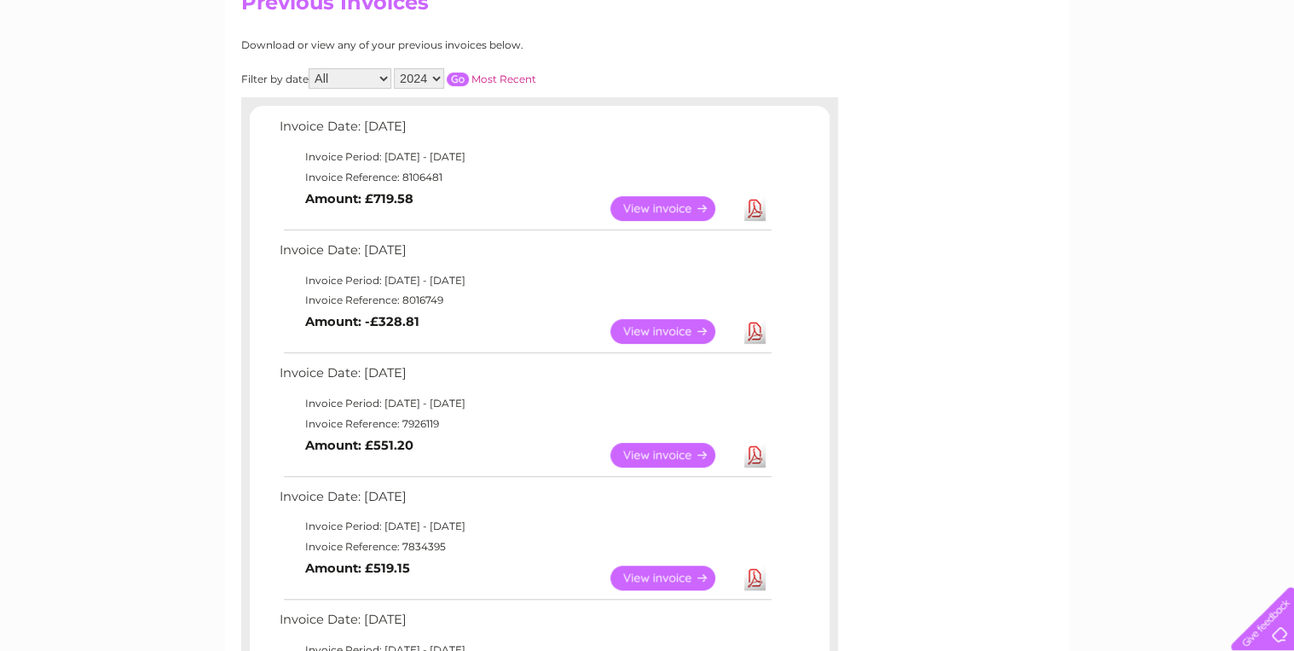
scroll to position [205, 0]
click at [460, 75] on input "button" at bounding box center [458, 79] width 22 height 14
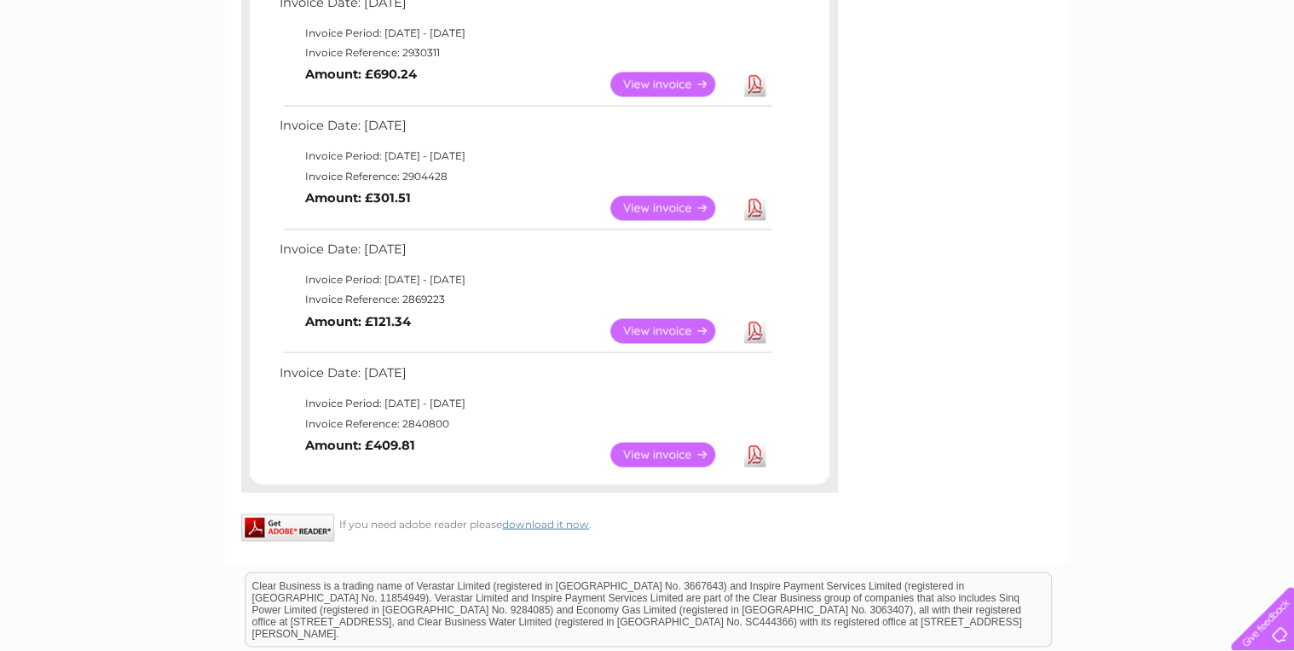
scroll to position [1296, 0]
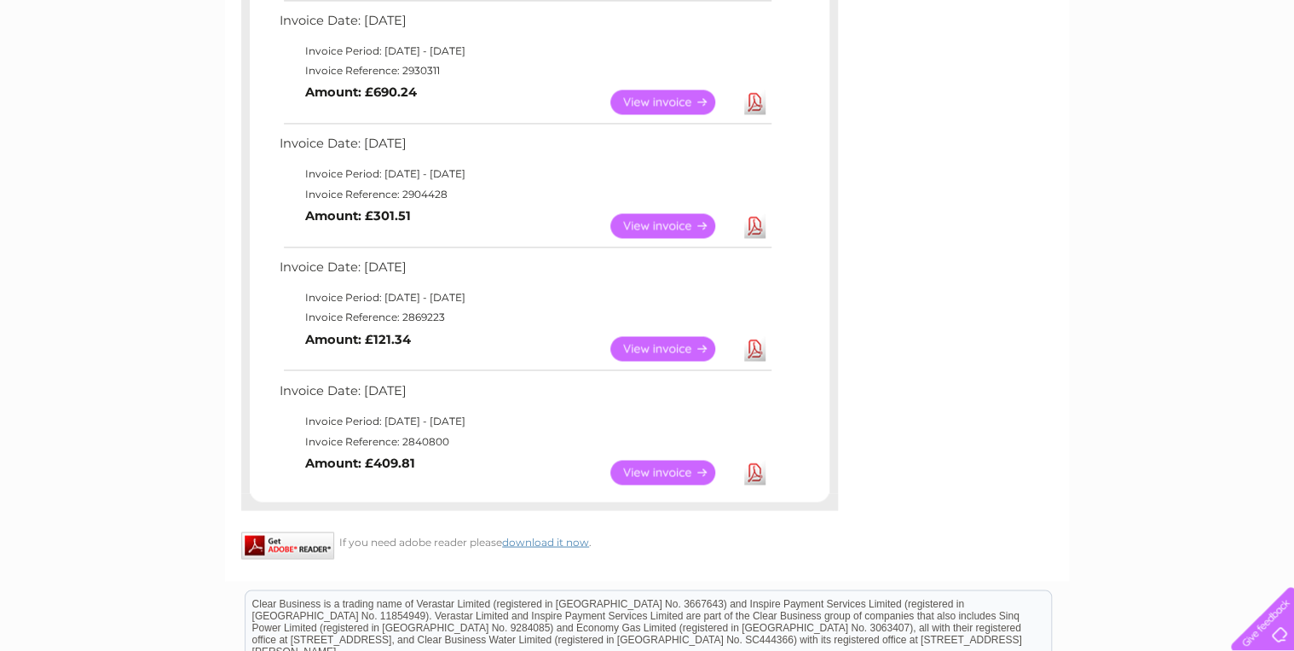
click at [677, 471] on link "View" at bounding box center [672, 472] width 125 height 25
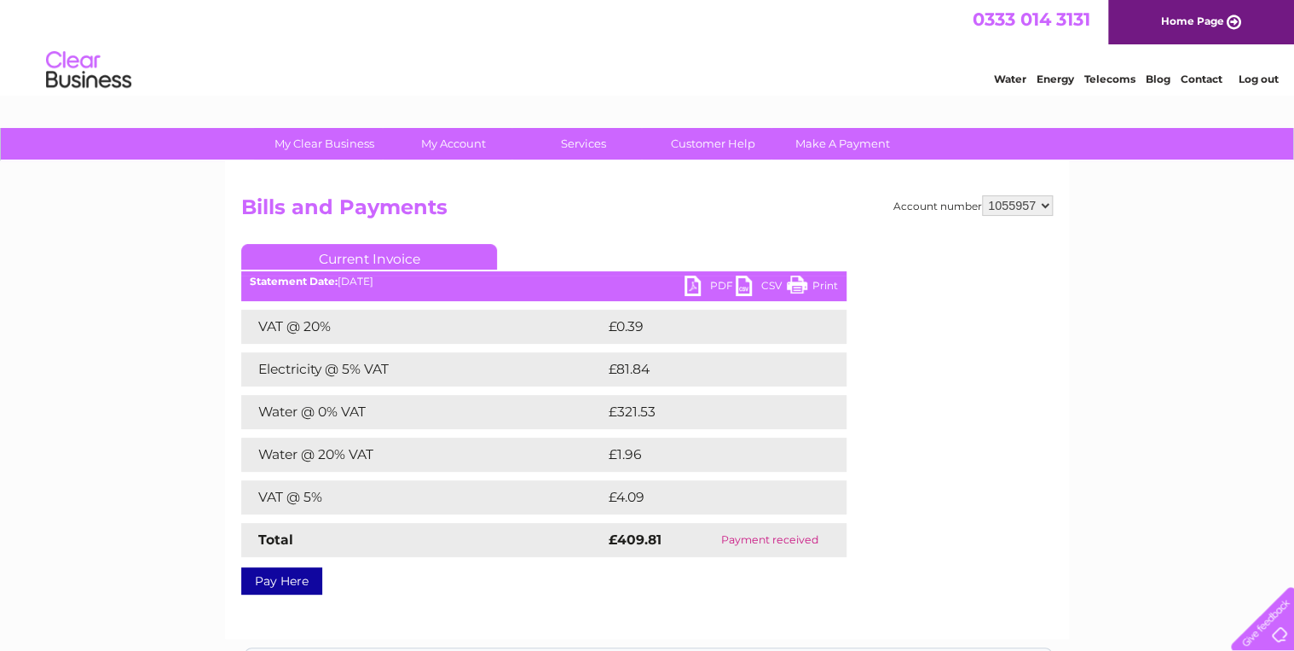
click at [692, 280] on link "PDF" at bounding box center [710, 287] width 51 height 25
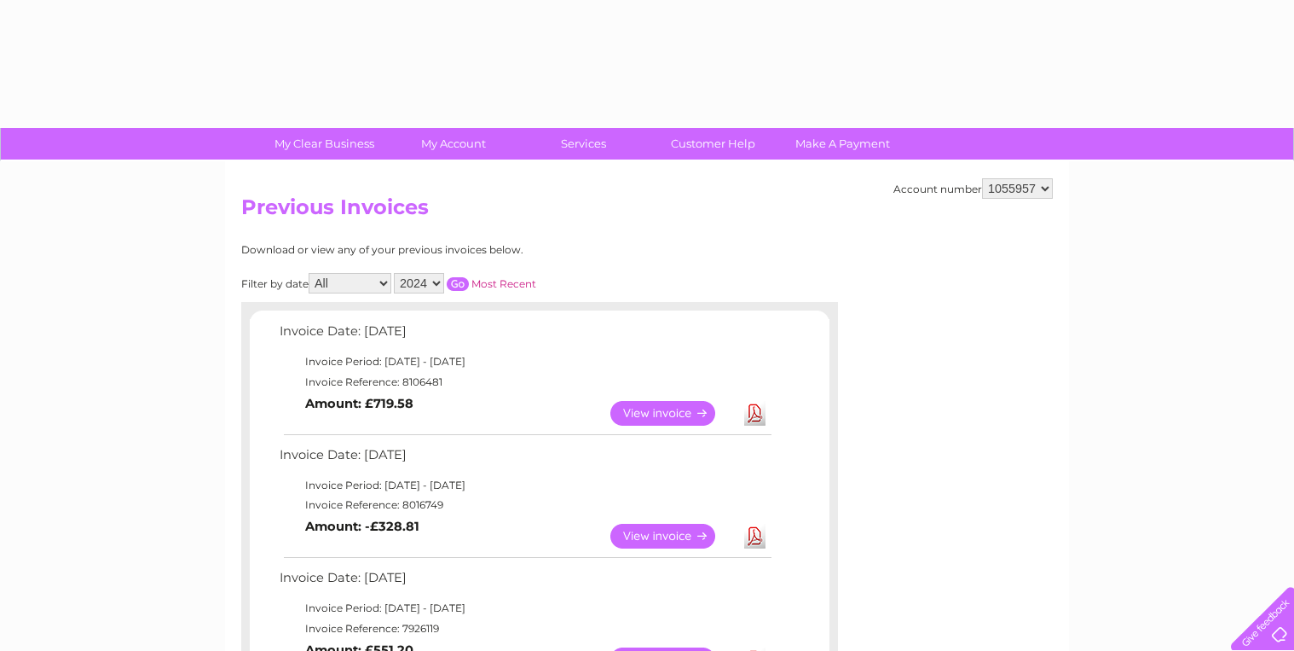
select select "2024"
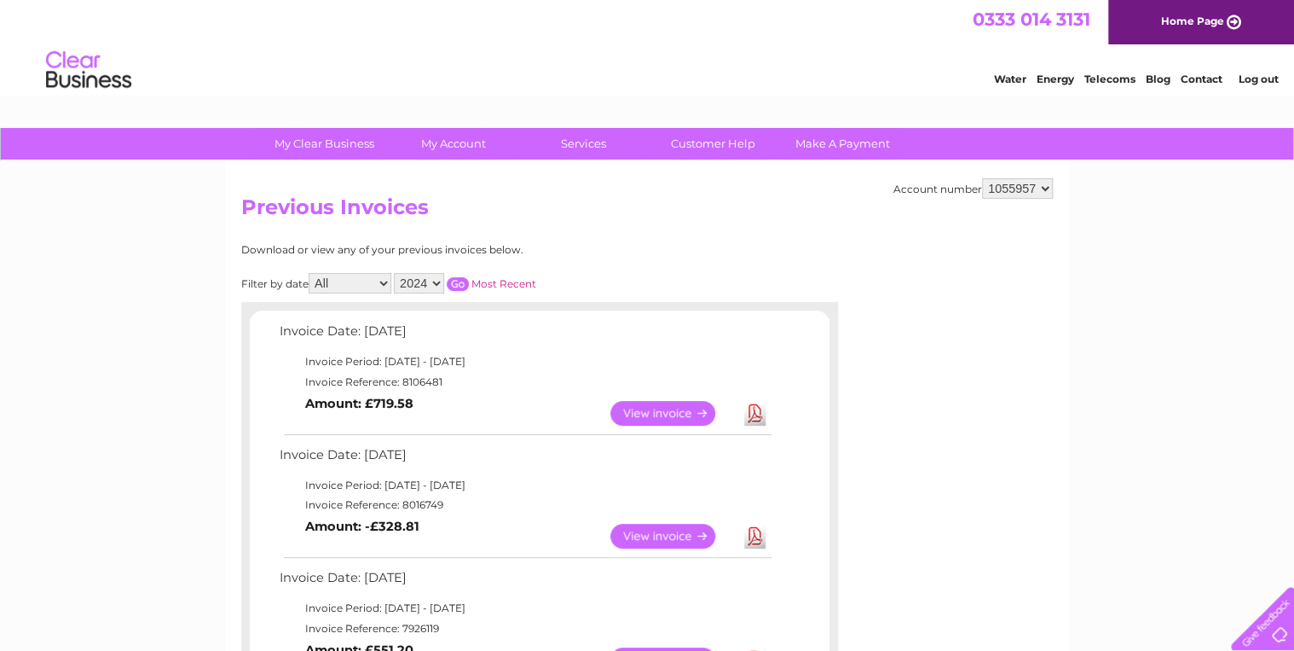
click at [459, 282] on input "button" at bounding box center [458, 284] width 22 height 14
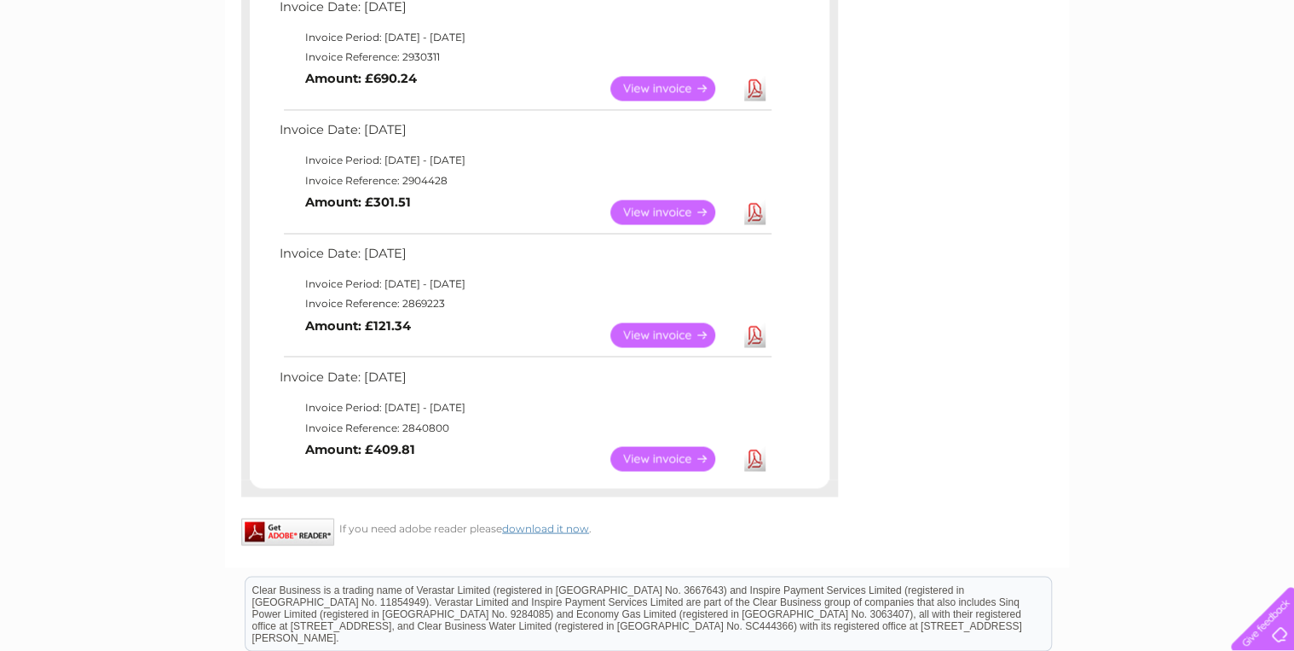
scroll to position [1228, 0]
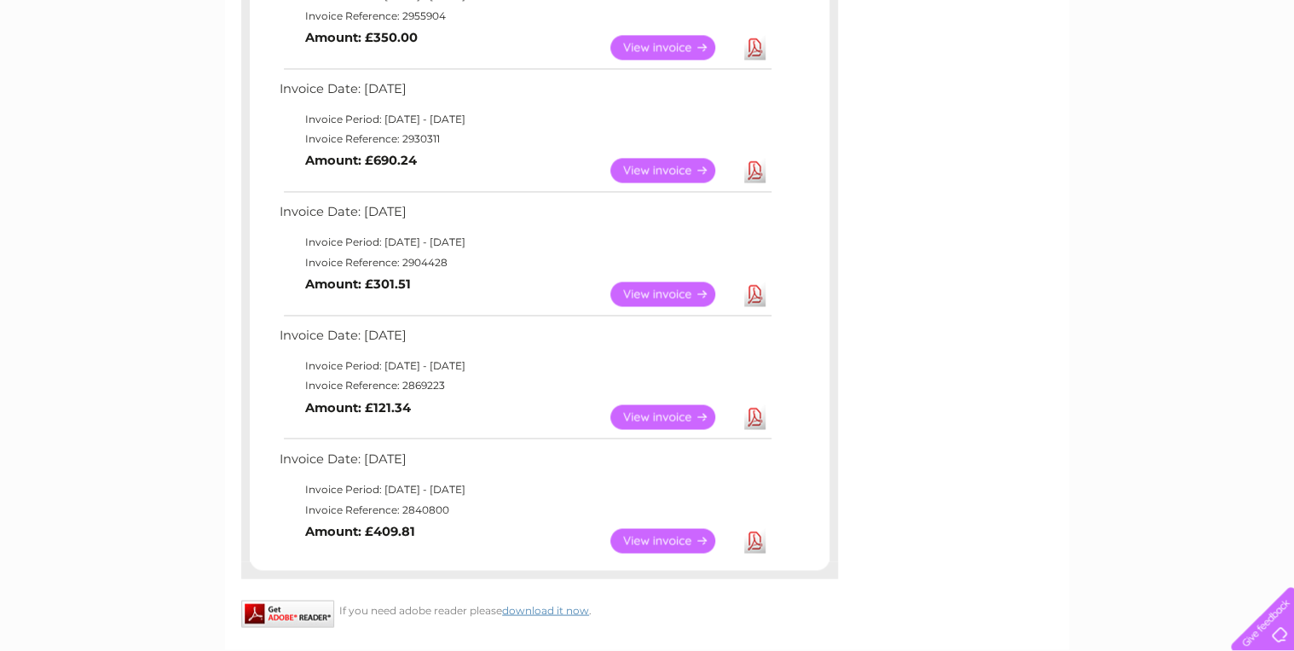
click at [687, 413] on link "View" at bounding box center [672, 416] width 125 height 25
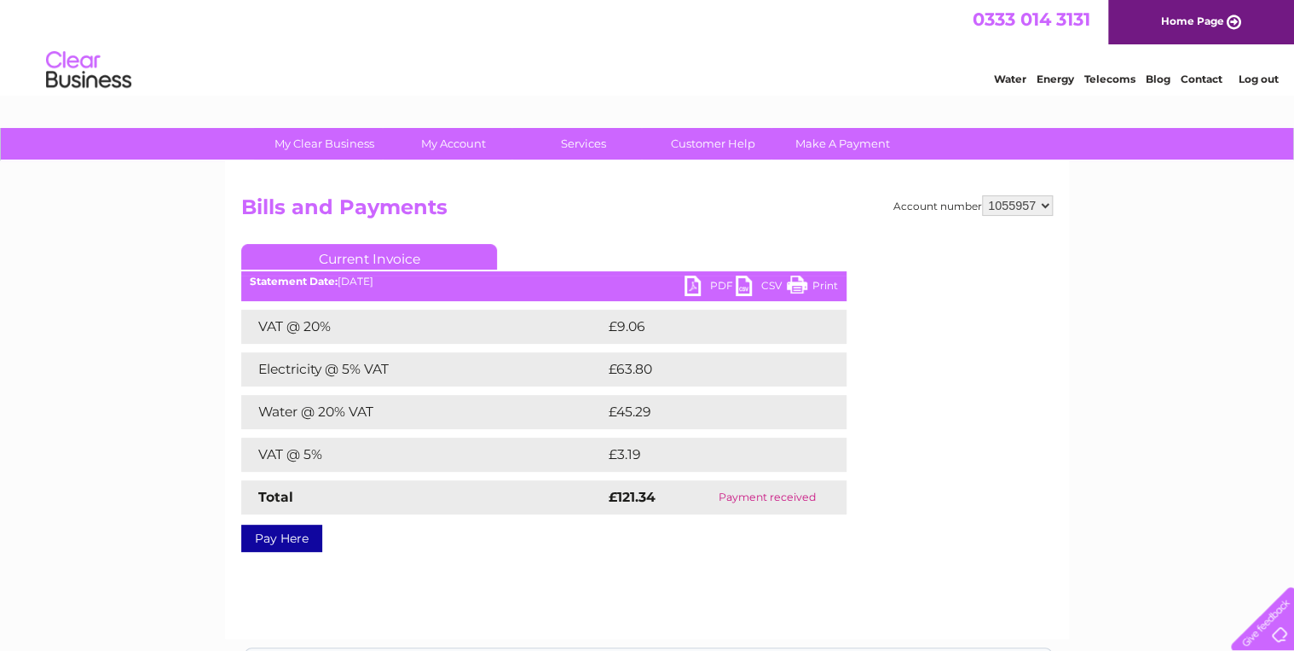
click at [694, 278] on link "PDF" at bounding box center [710, 287] width 51 height 25
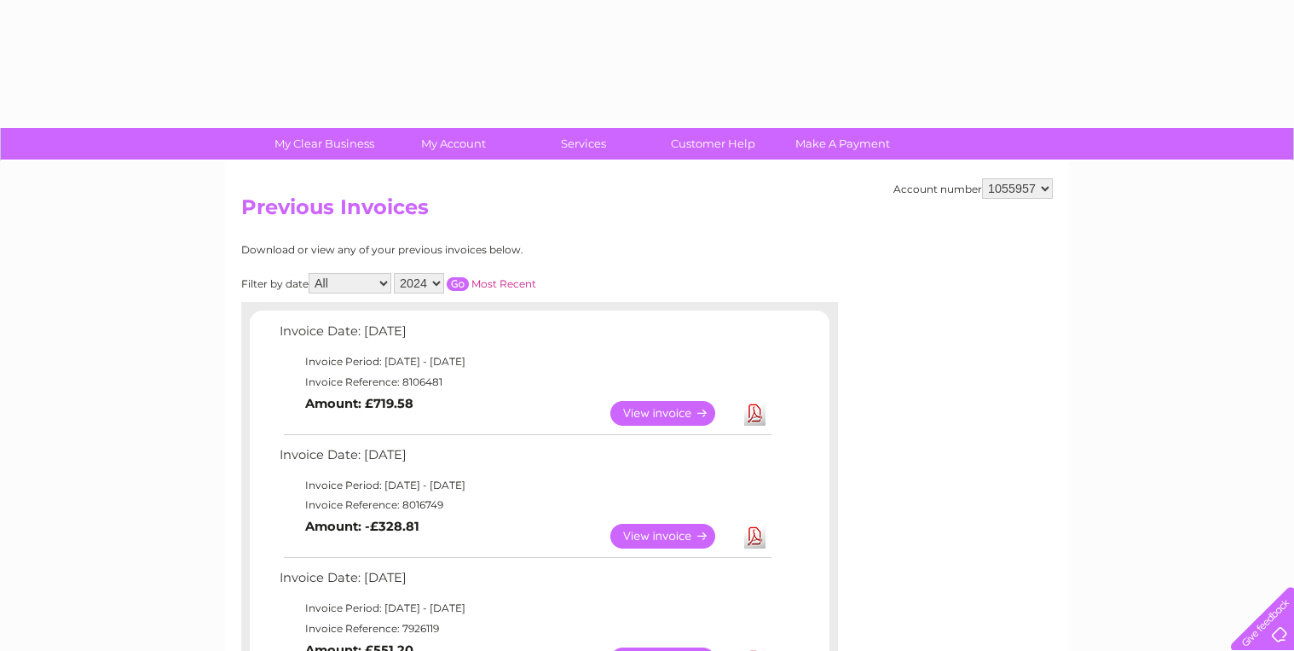
select select "2024"
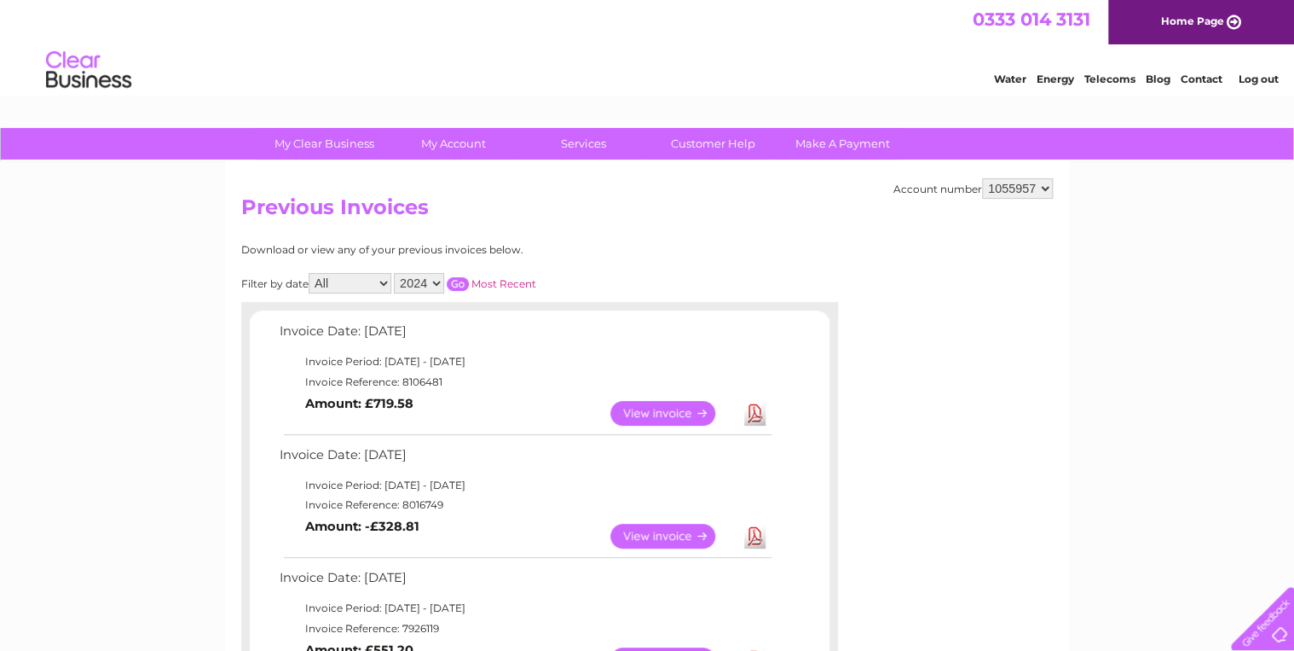
click at [456, 283] on input "button" at bounding box center [458, 284] width 22 height 14
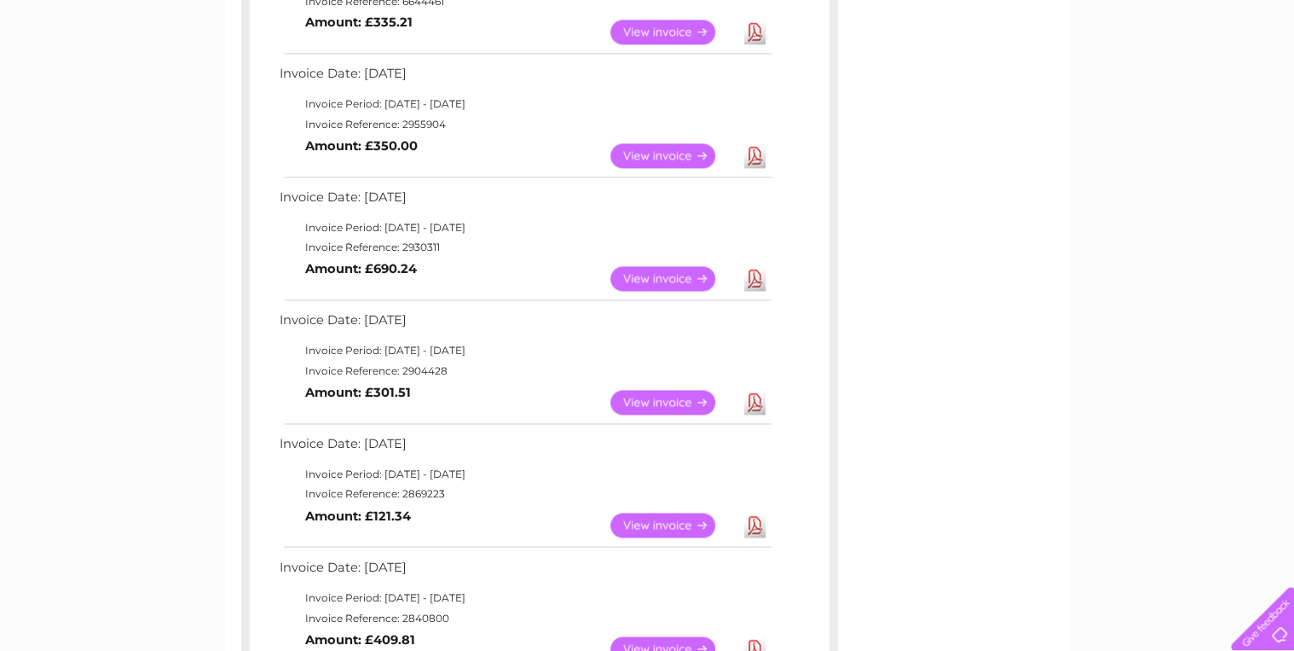
scroll to position [1091, 0]
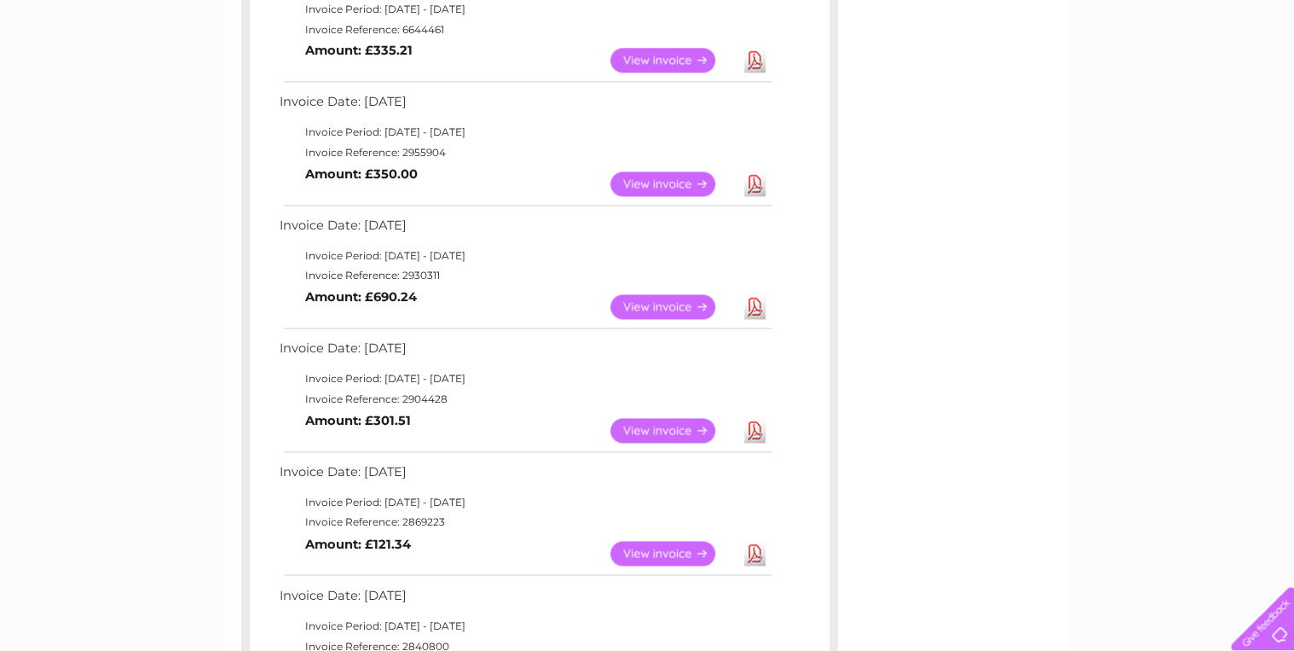
click at [685, 430] on link "View" at bounding box center [672, 430] width 125 height 25
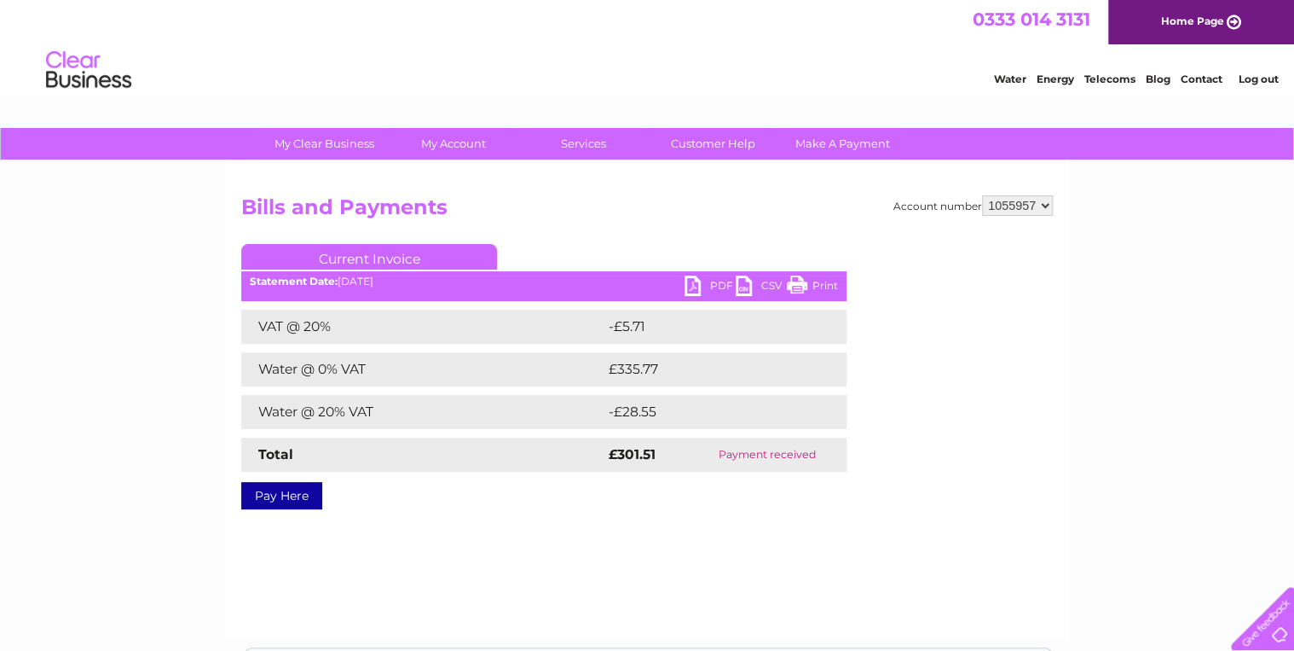
click at [691, 283] on link "PDF" at bounding box center [710, 287] width 51 height 25
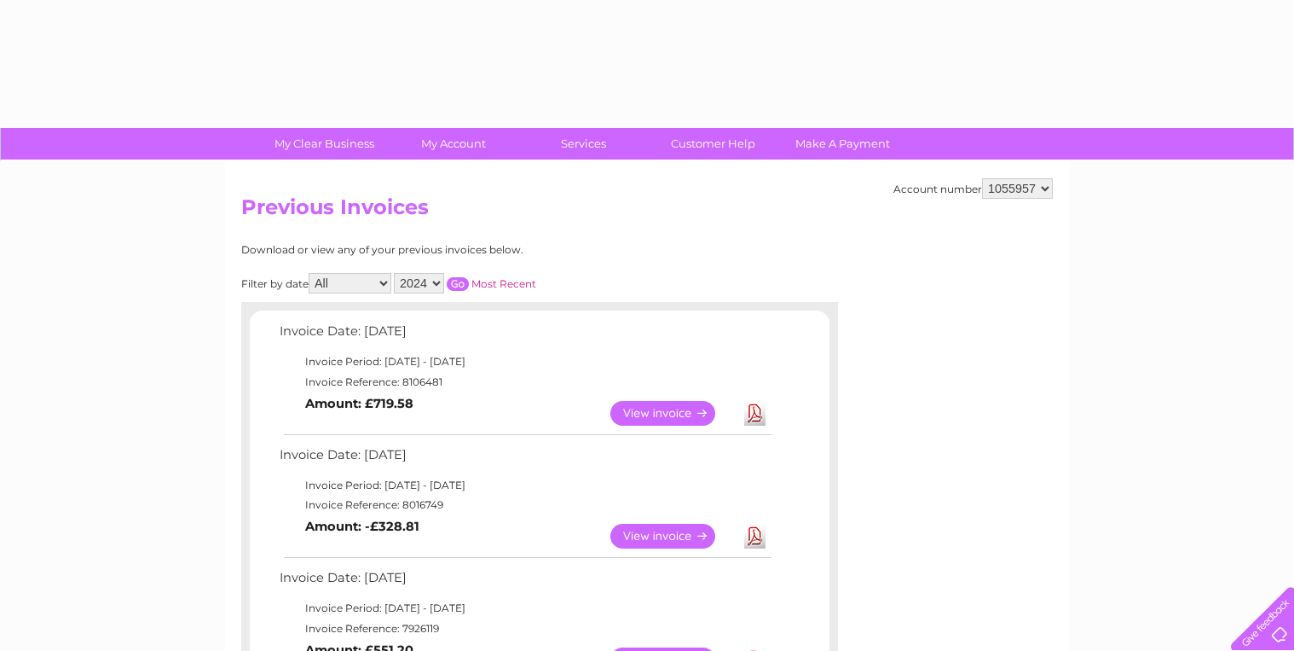
select select "2024"
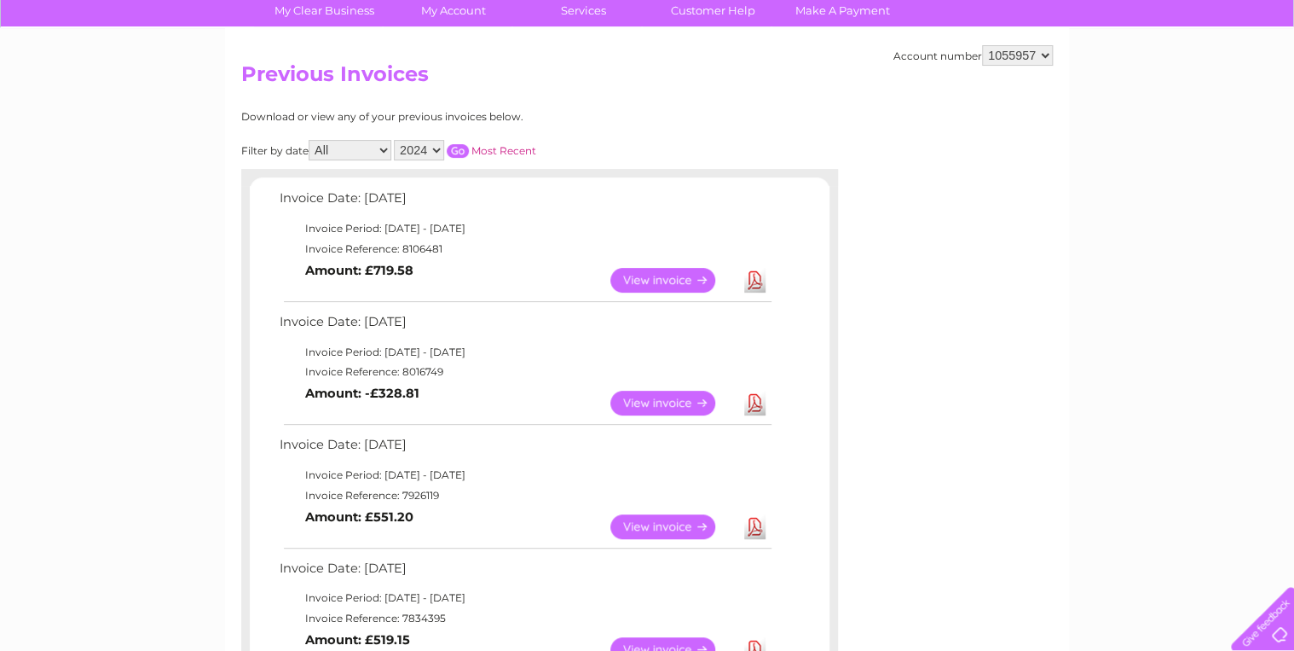
scroll to position [133, 0]
click at [460, 148] on input "button" at bounding box center [458, 151] width 22 height 14
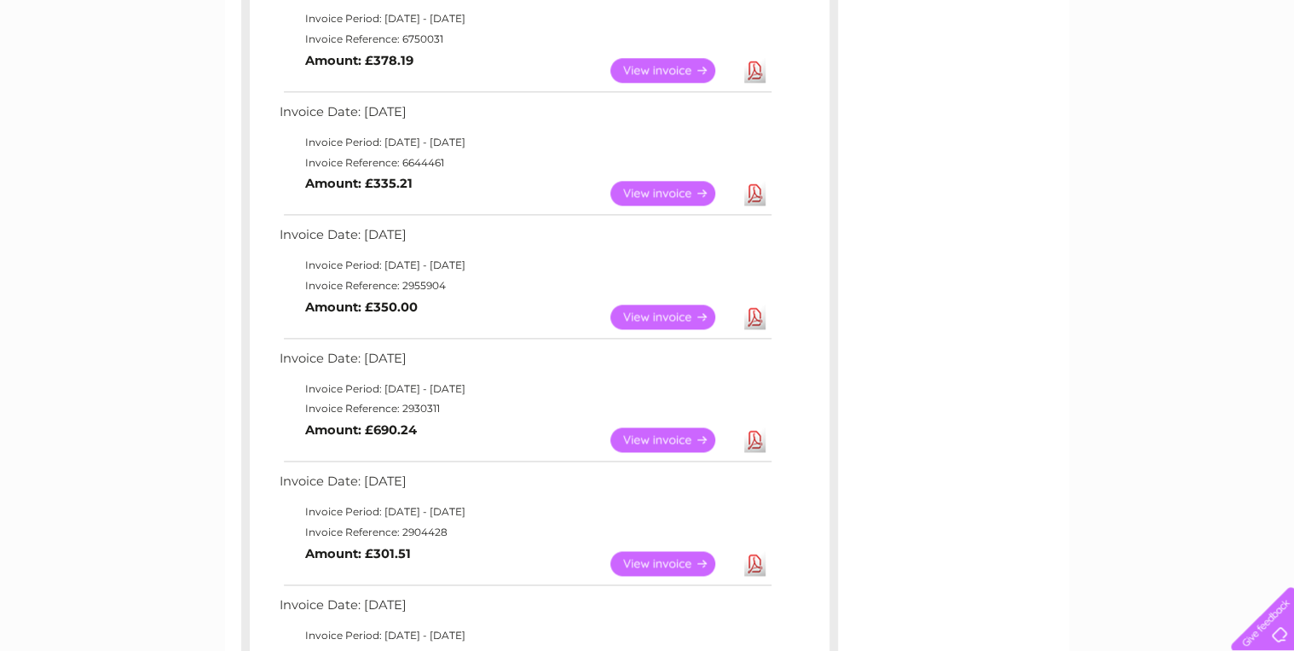
scroll to position [951, 0]
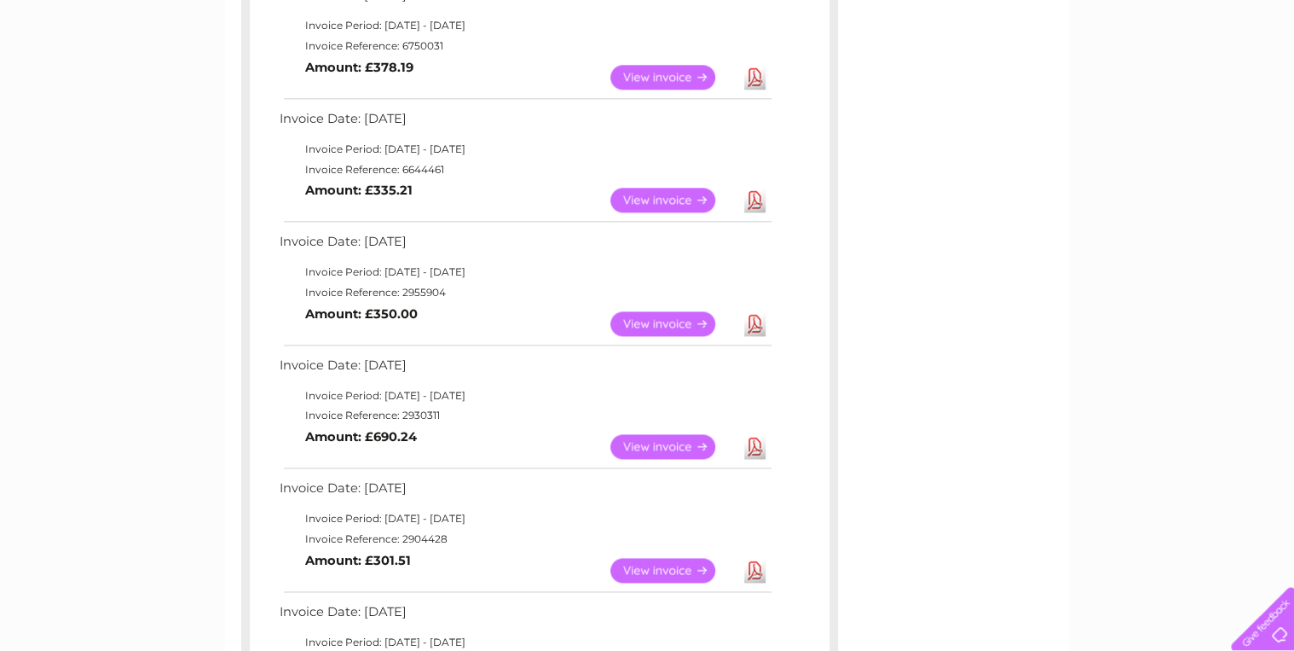
click at [664, 442] on link "View" at bounding box center [672, 446] width 125 height 25
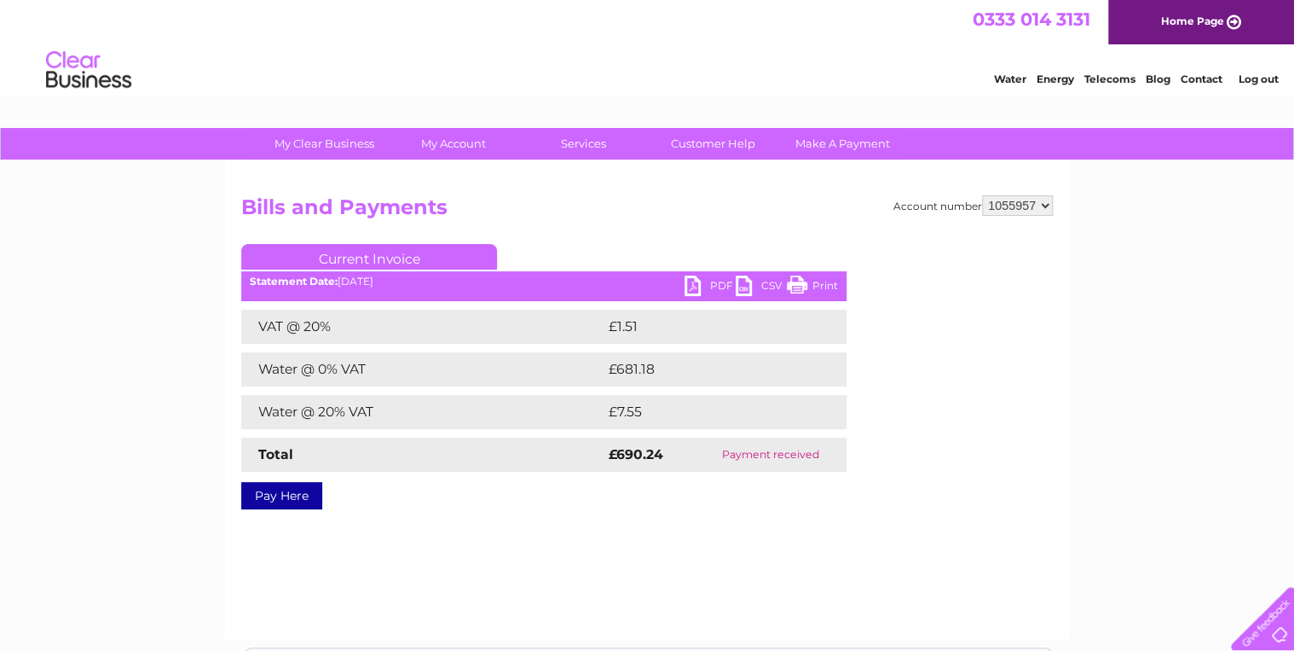
click at [692, 283] on link "PDF" at bounding box center [710, 287] width 51 height 25
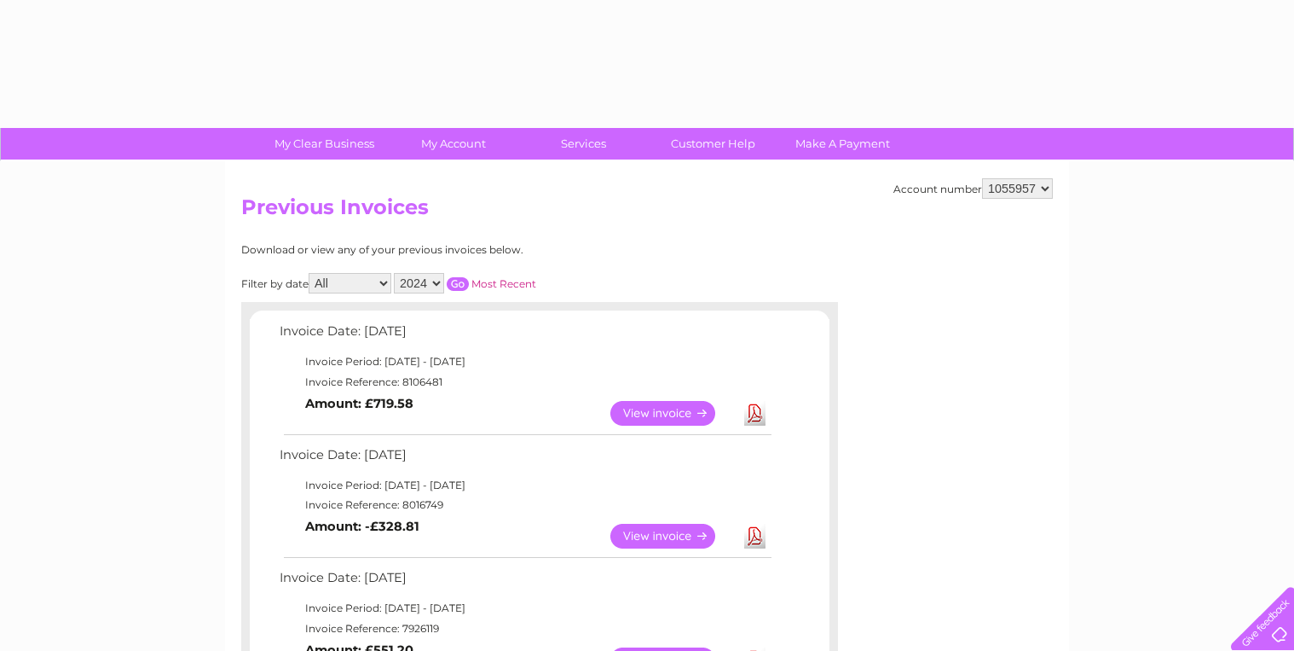
select select "2024"
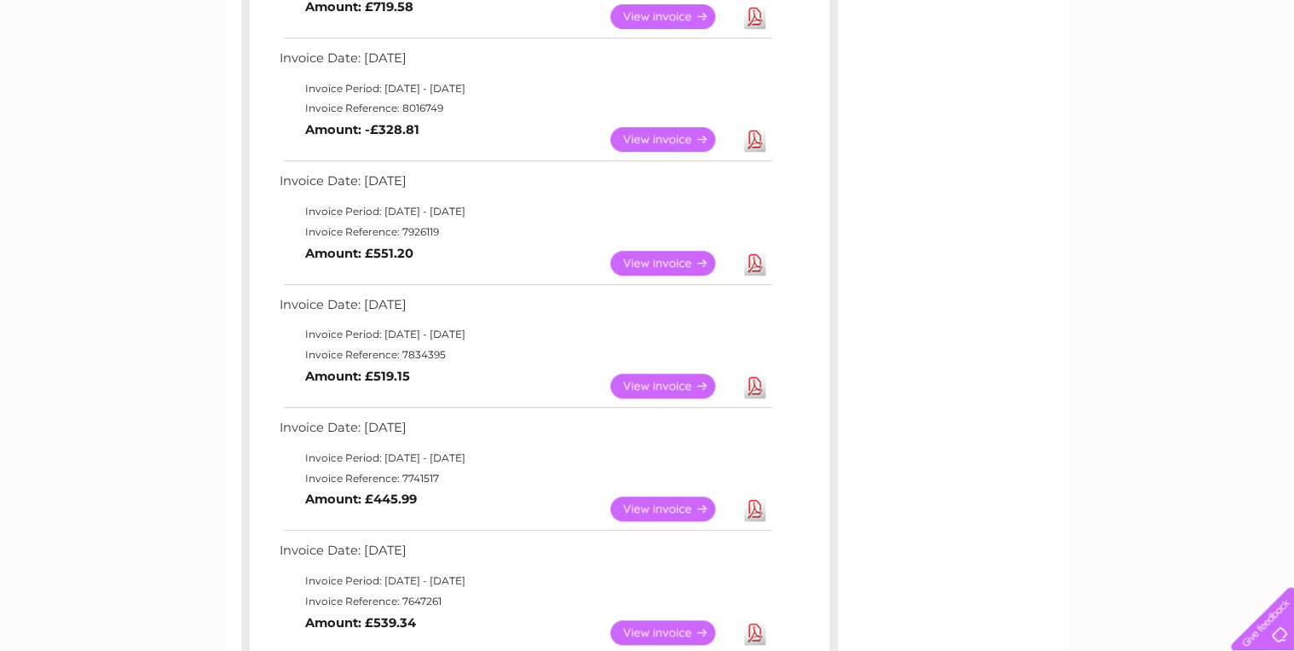
scroll to position [265, 0]
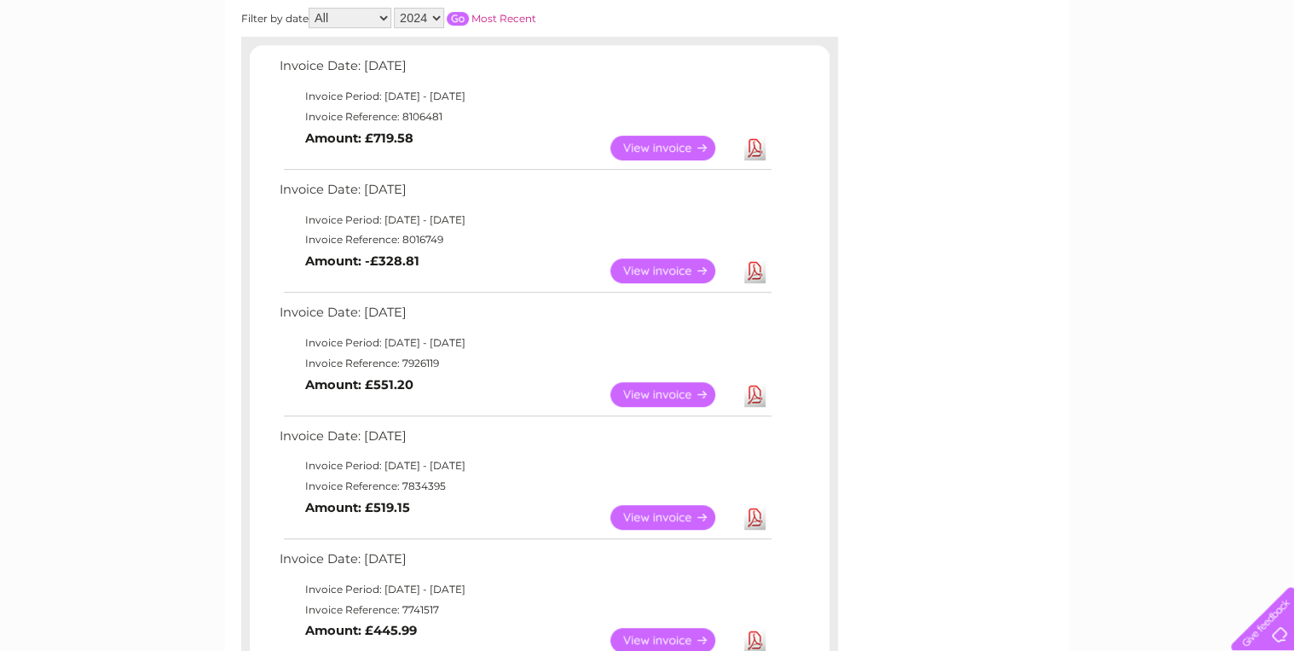
click at [460, 17] on input "button" at bounding box center [458, 19] width 22 height 14
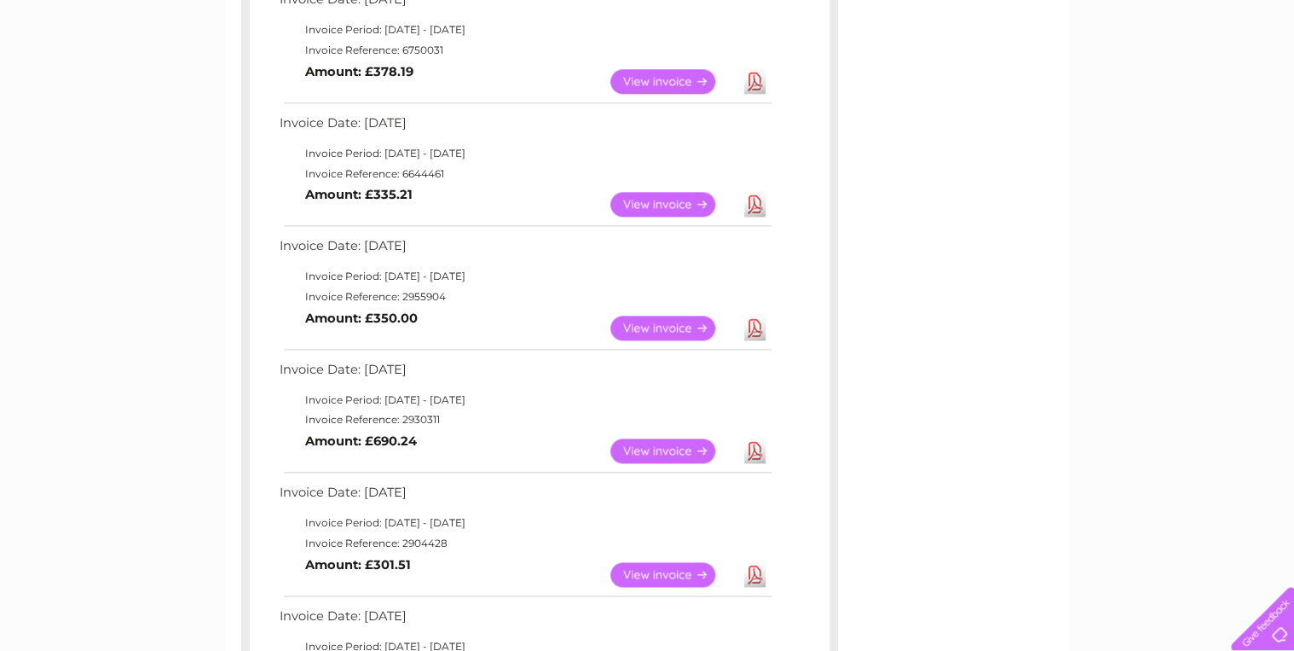
scroll to position [879, 0]
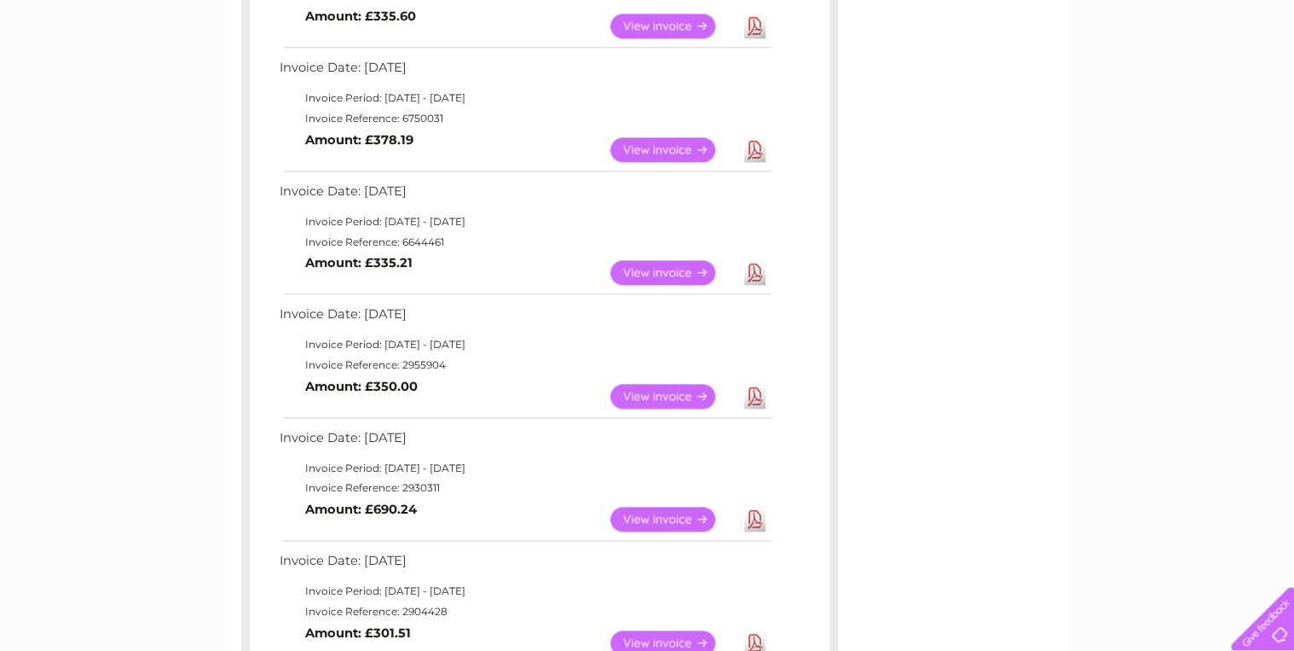
click at [686, 391] on link "View" at bounding box center [672, 396] width 125 height 25
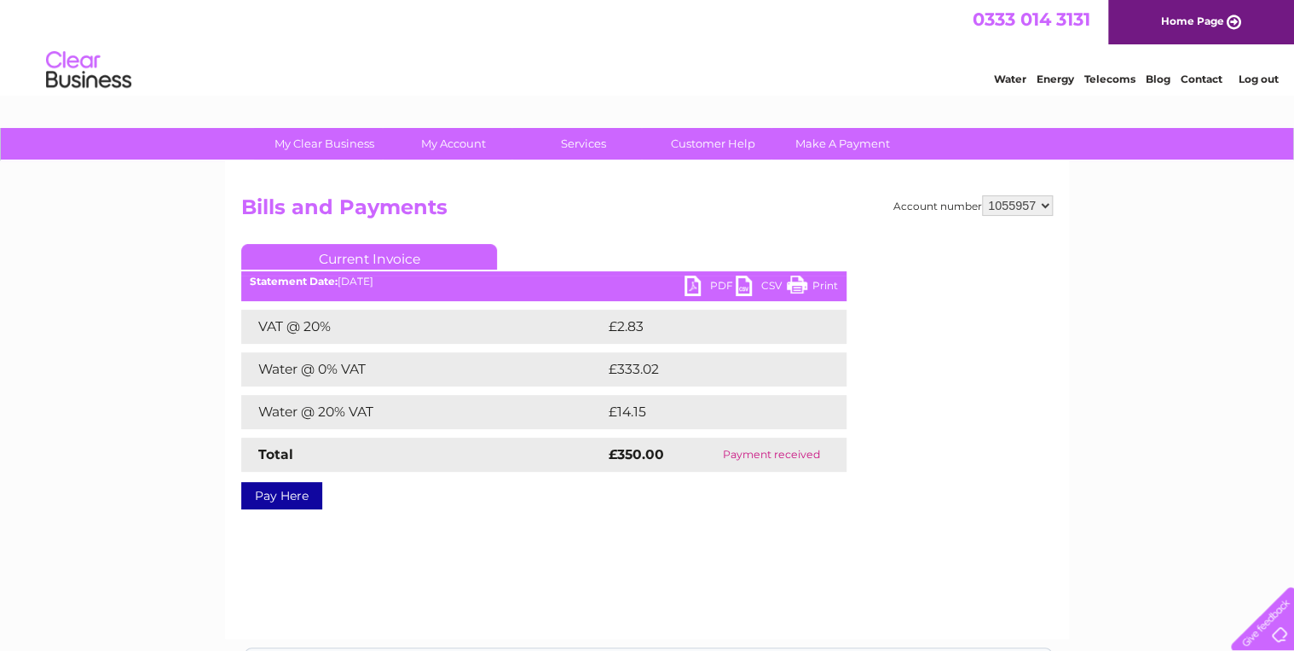
click at [689, 281] on link "PDF" at bounding box center [710, 287] width 51 height 25
